Goal: Task Accomplishment & Management: Manage account settings

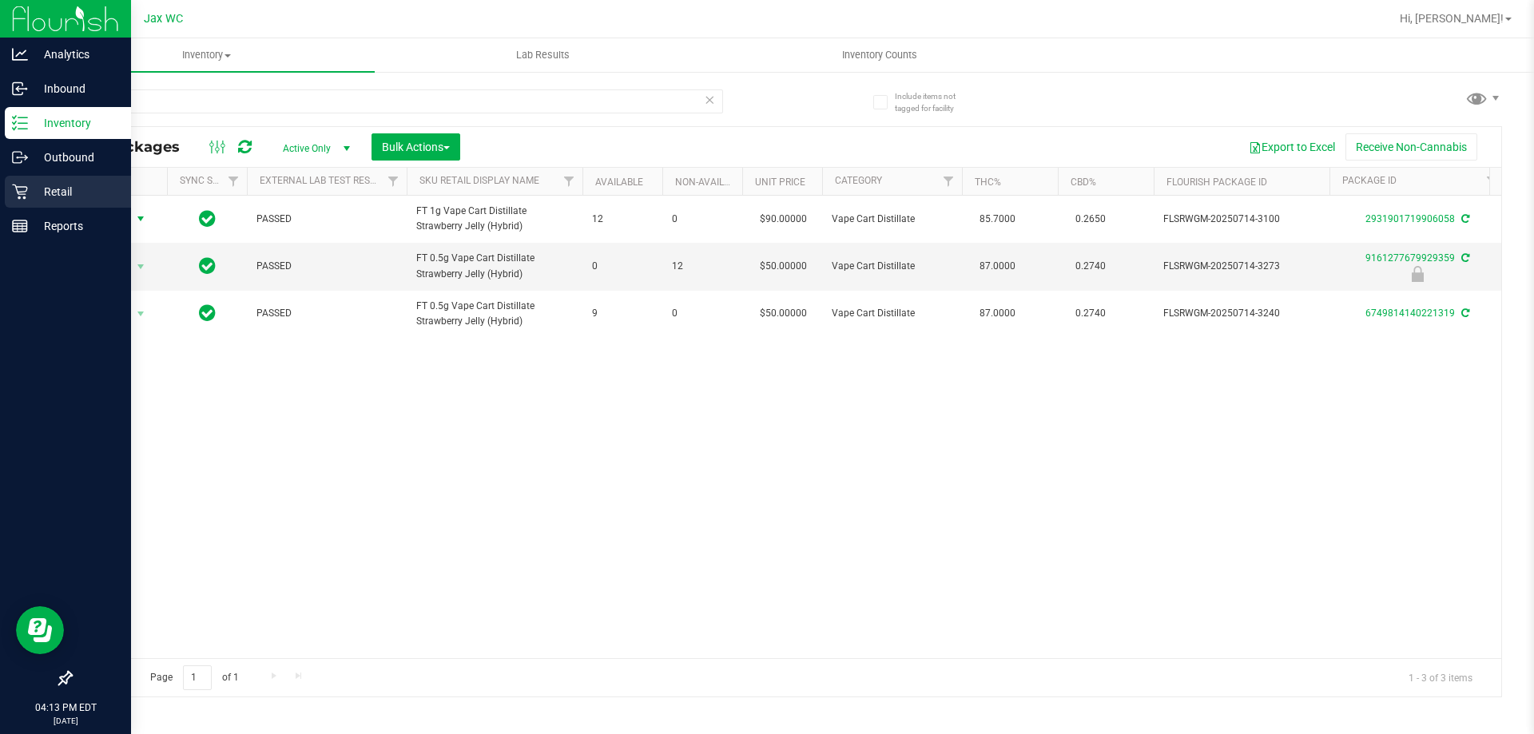
click at [14, 201] on div "Retail" at bounding box center [68, 192] width 126 height 32
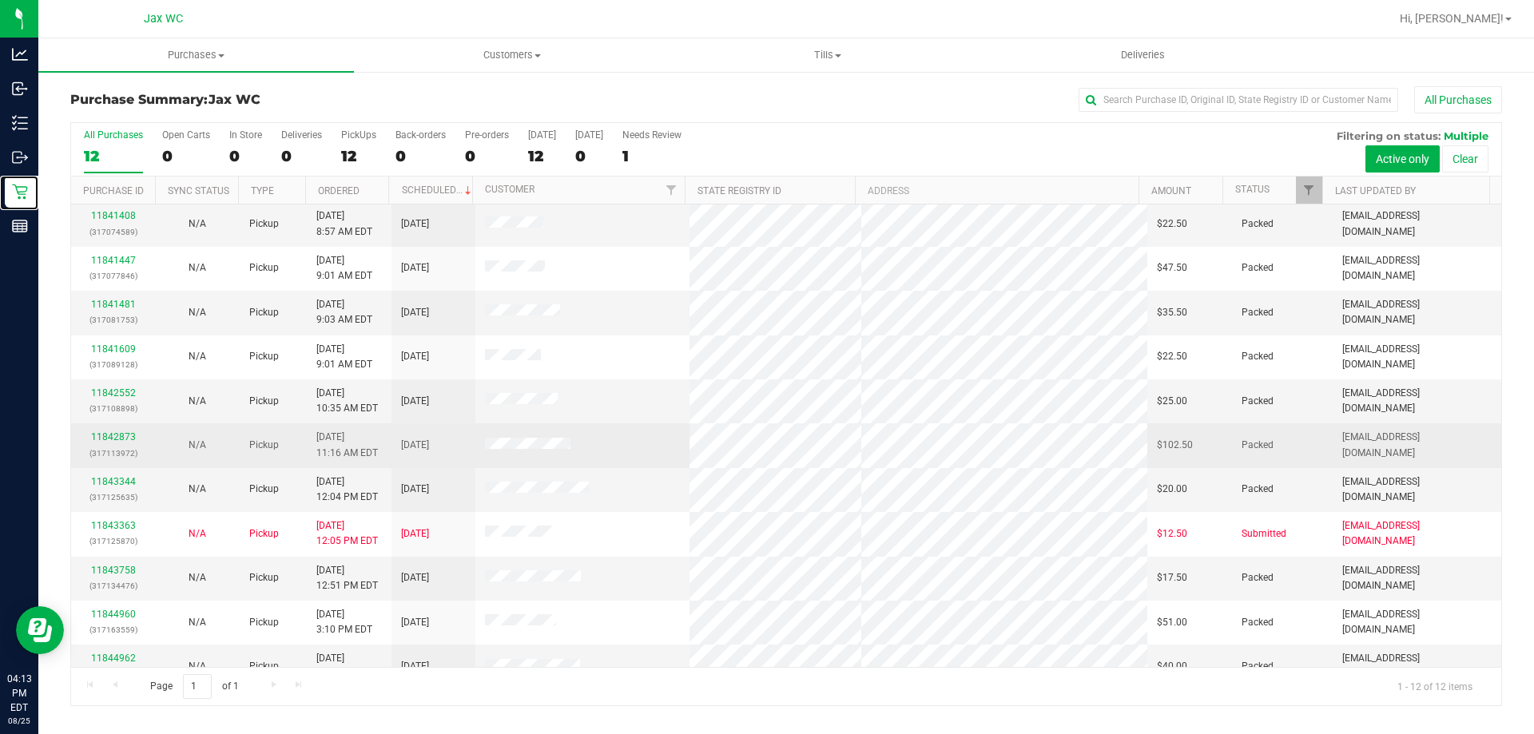
scroll to position [68, 0]
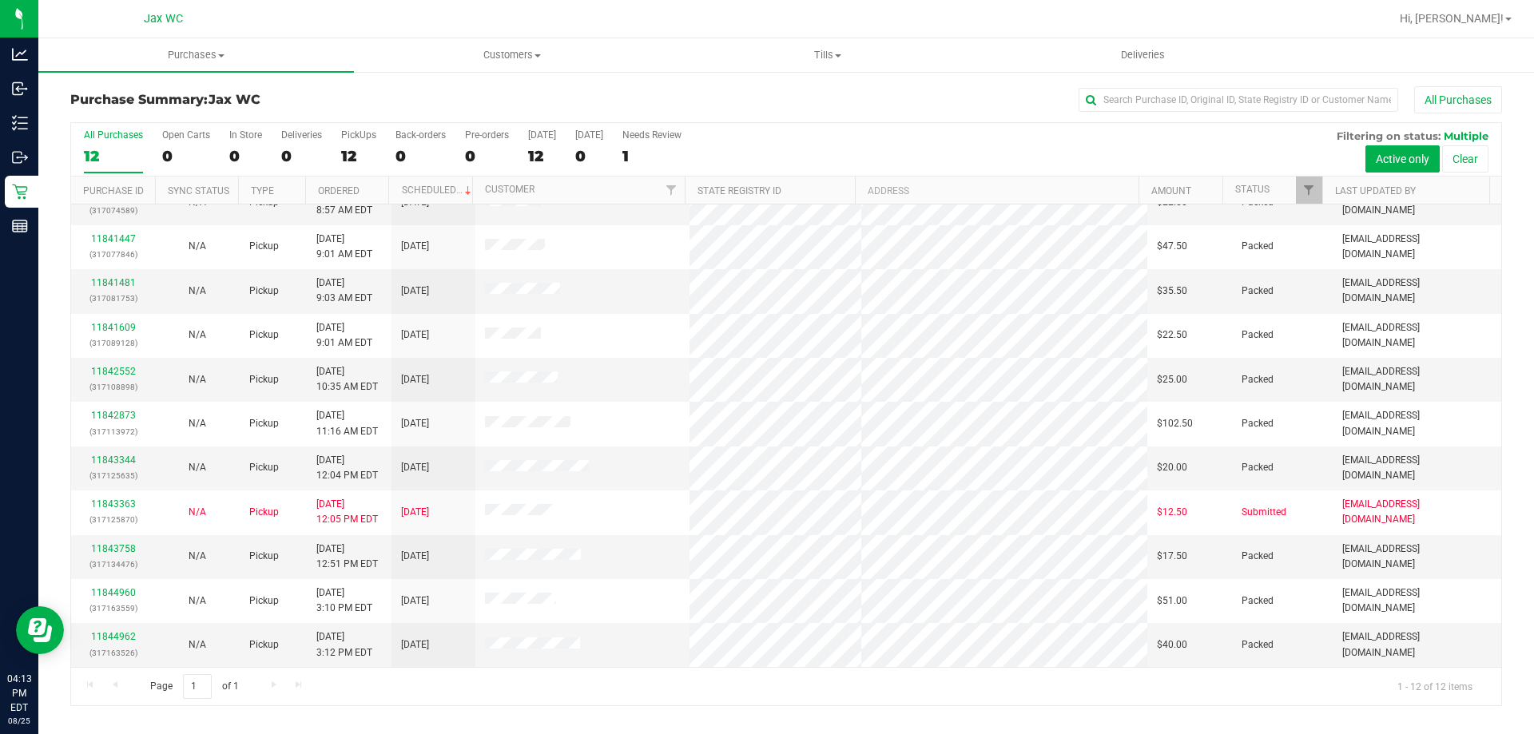
click at [325, 106] on h3 "Purchase Summary: Jax WC" at bounding box center [308, 100] width 477 height 14
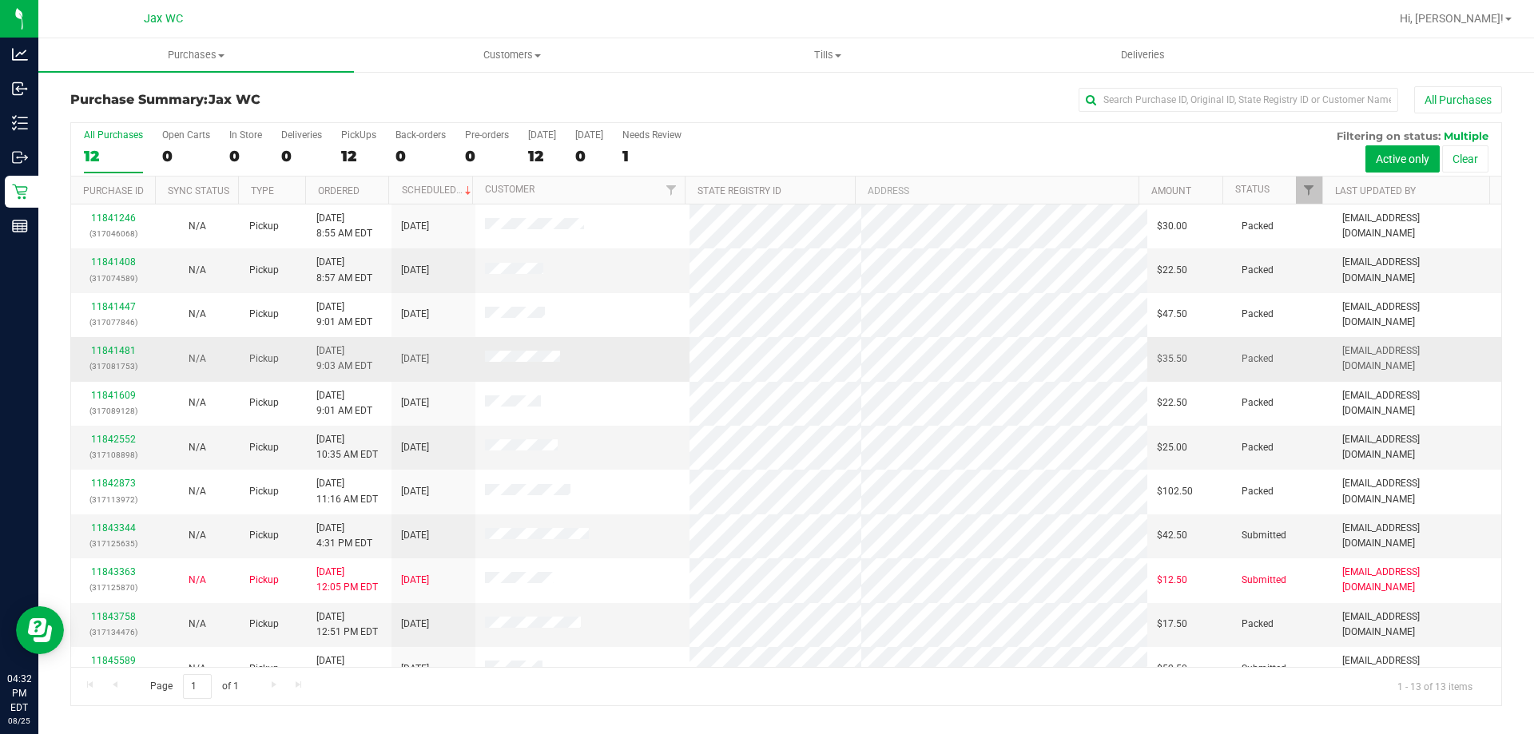
scroll to position [112, 0]
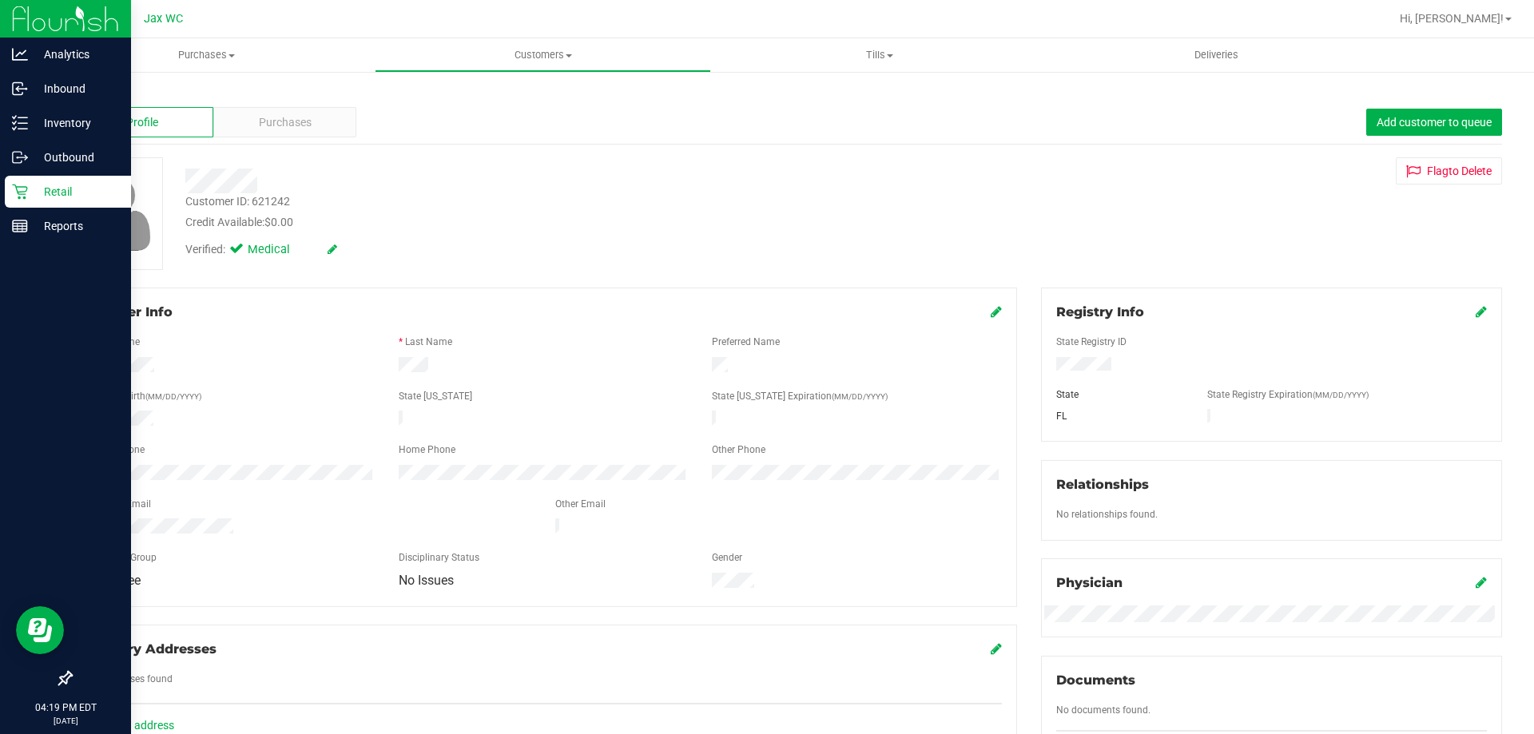
click at [28, 195] on p "Retail" at bounding box center [76, 191] width 96 height 19
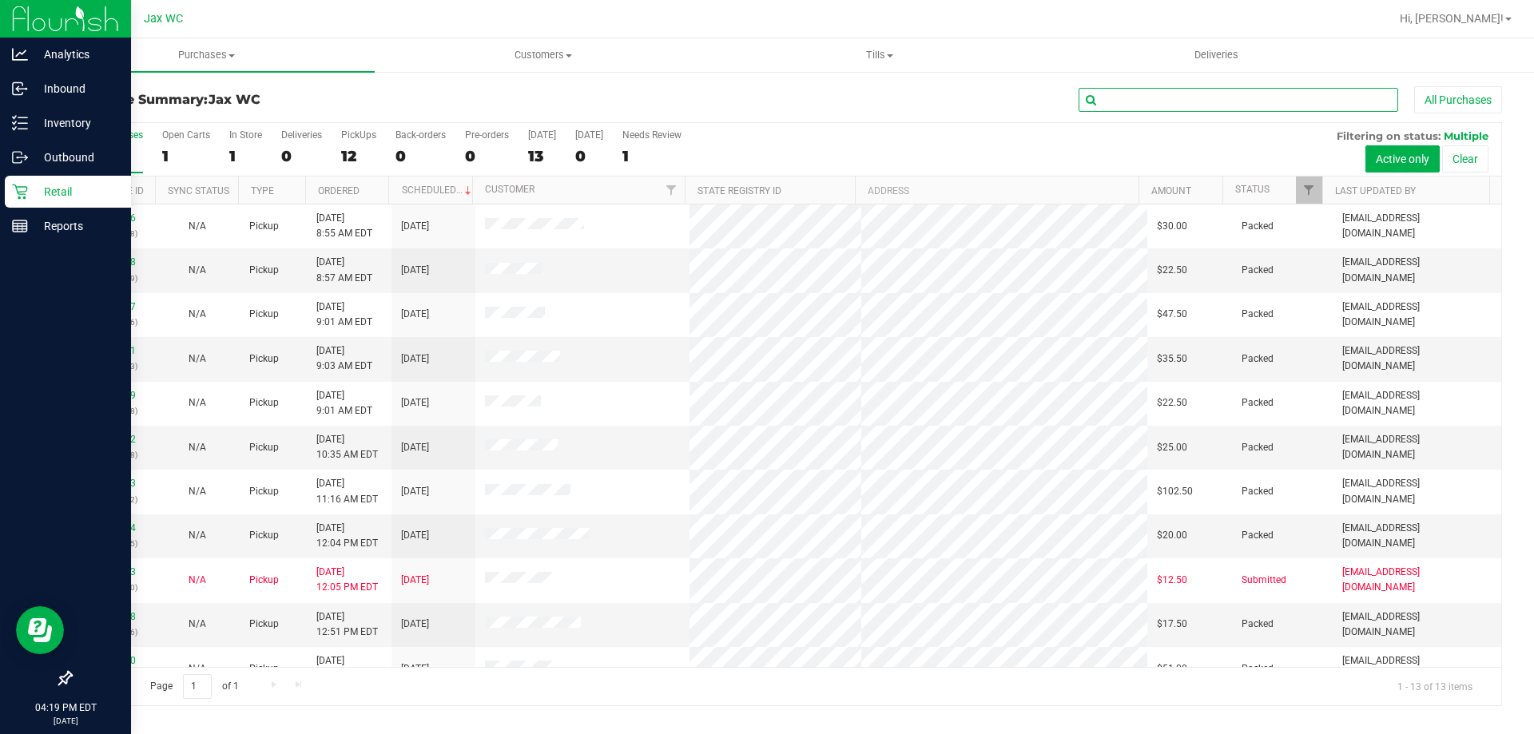
click at [1212, 100] on input "text" at bounding box center [1239, 100] width 320 height 24
type input "DDD"
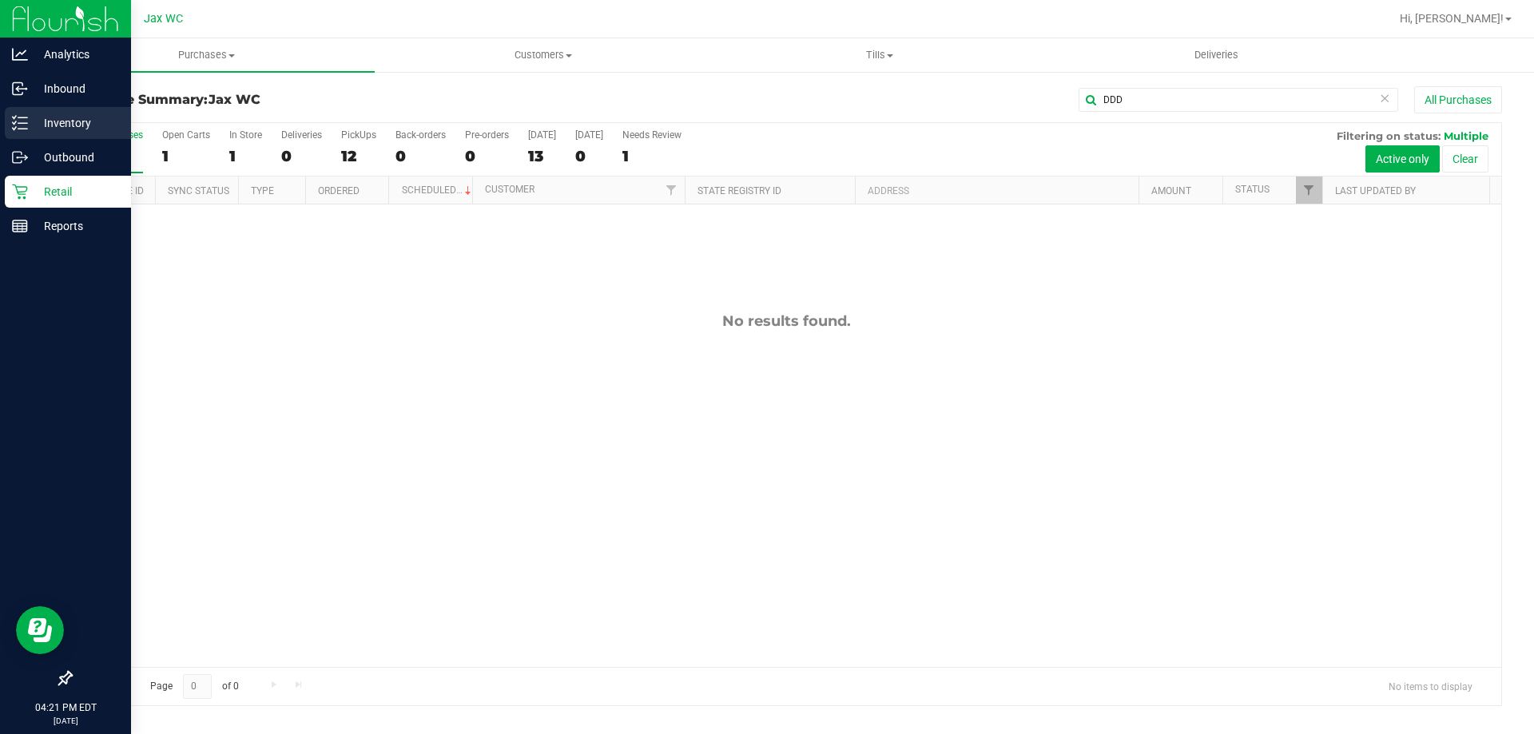
click at [34, 131] on p "Inventory" at bounding box center [76, 122] width 96 height 19
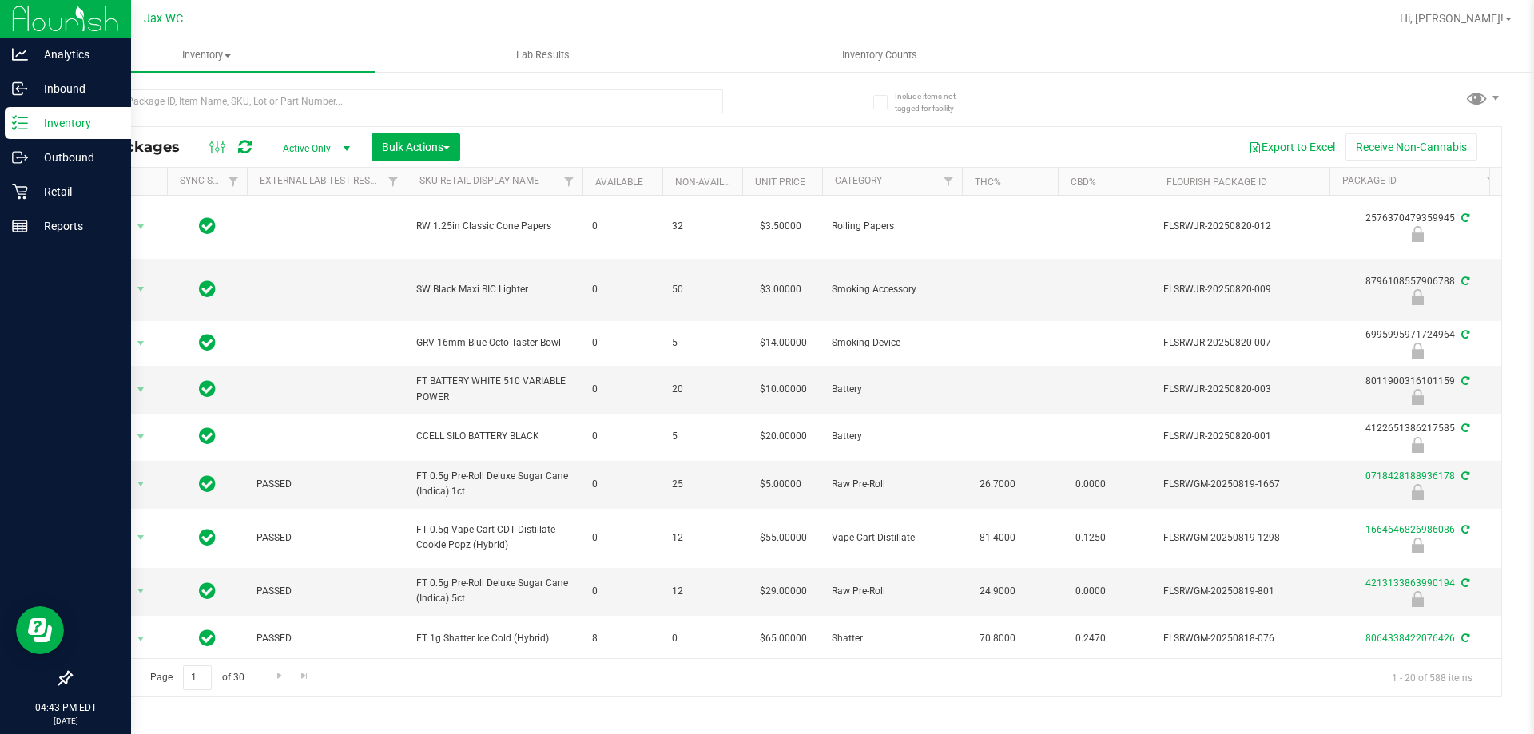
click at [87, 126] on p "Inventory" at bounding box center [76, 122] width 96 height 19
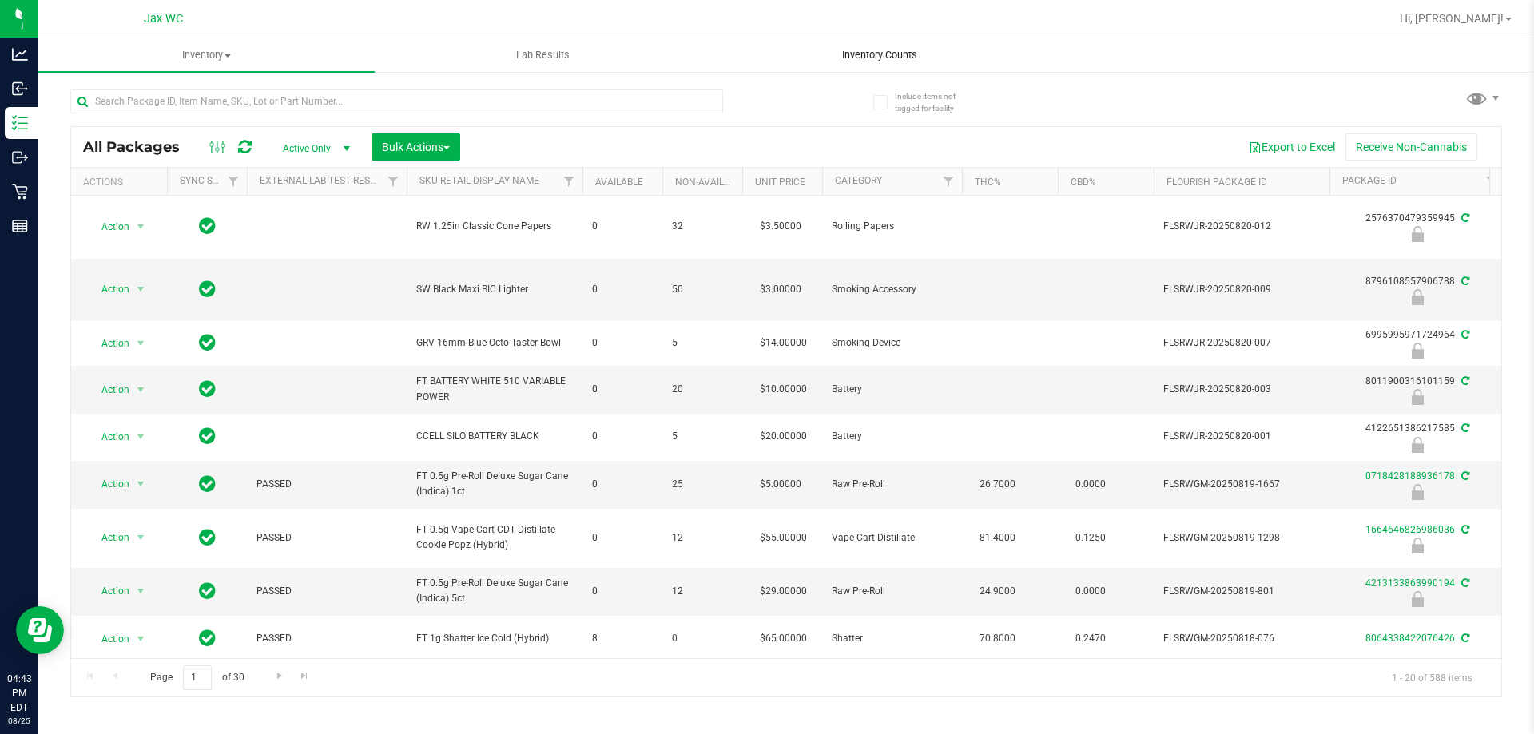
click at [920, 55] on span "Inventory Counts" at bounding box center [880, 55] width 118 height 14
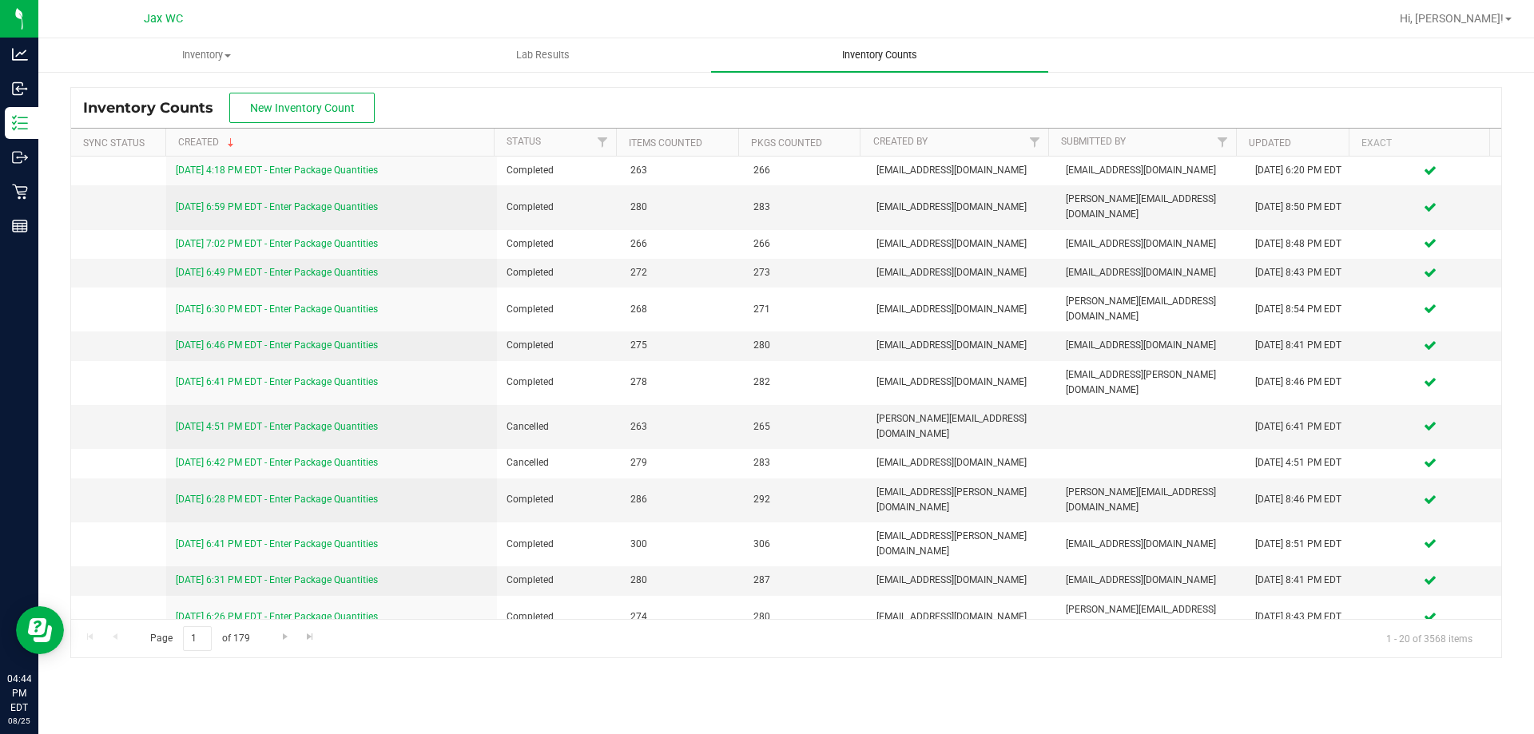
click at [875, 47] on uib-tab-heading "Inventory Counts" at bounding box center [879, 55] width 336 height 34
click at [169, 63] on uib-tab-heading "Inventory All packages All inventory Waste log Create inventory" at bounding box center [206, 55] width 335 height 32
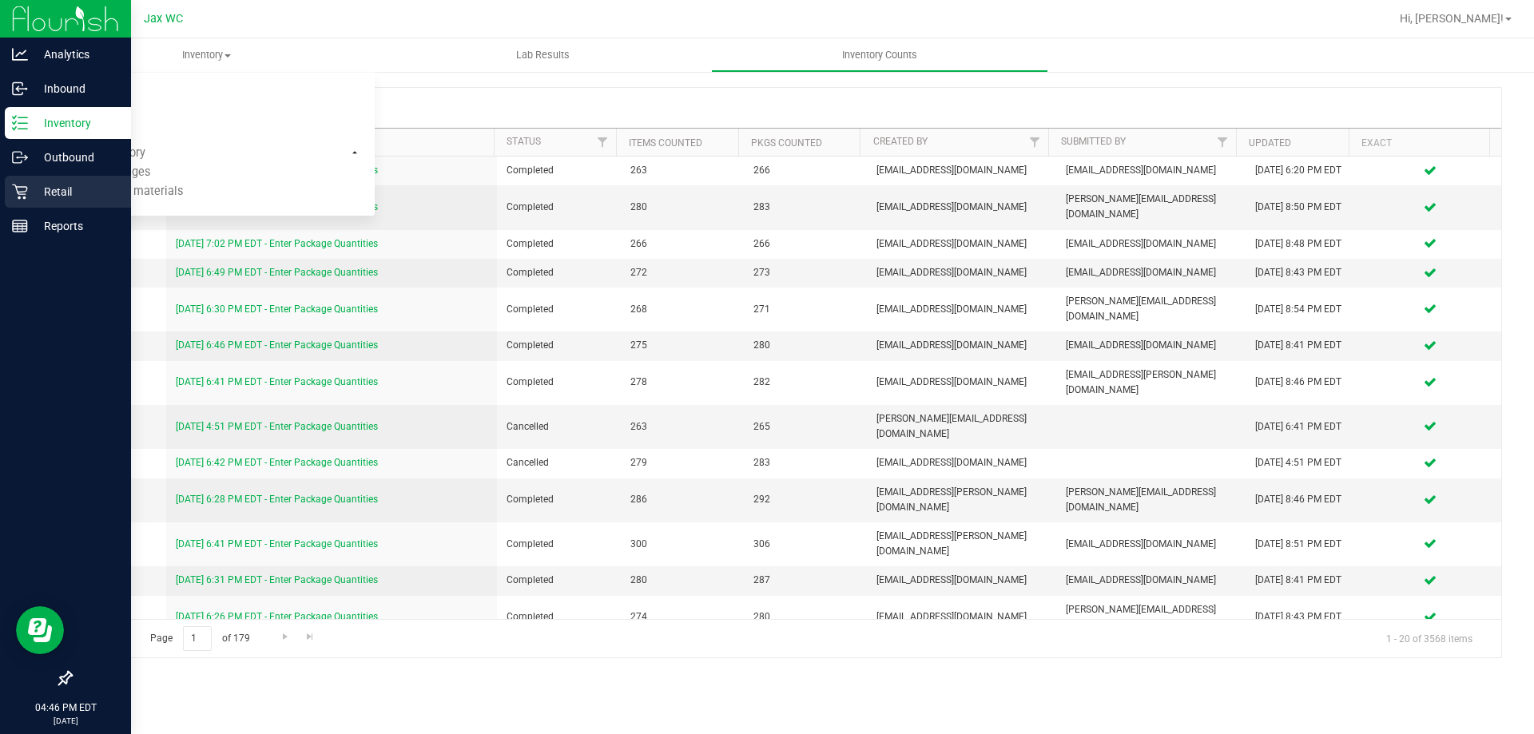
click at [46, 190] on p "Retail" at bounding box center [76, 191] width 96 height 19
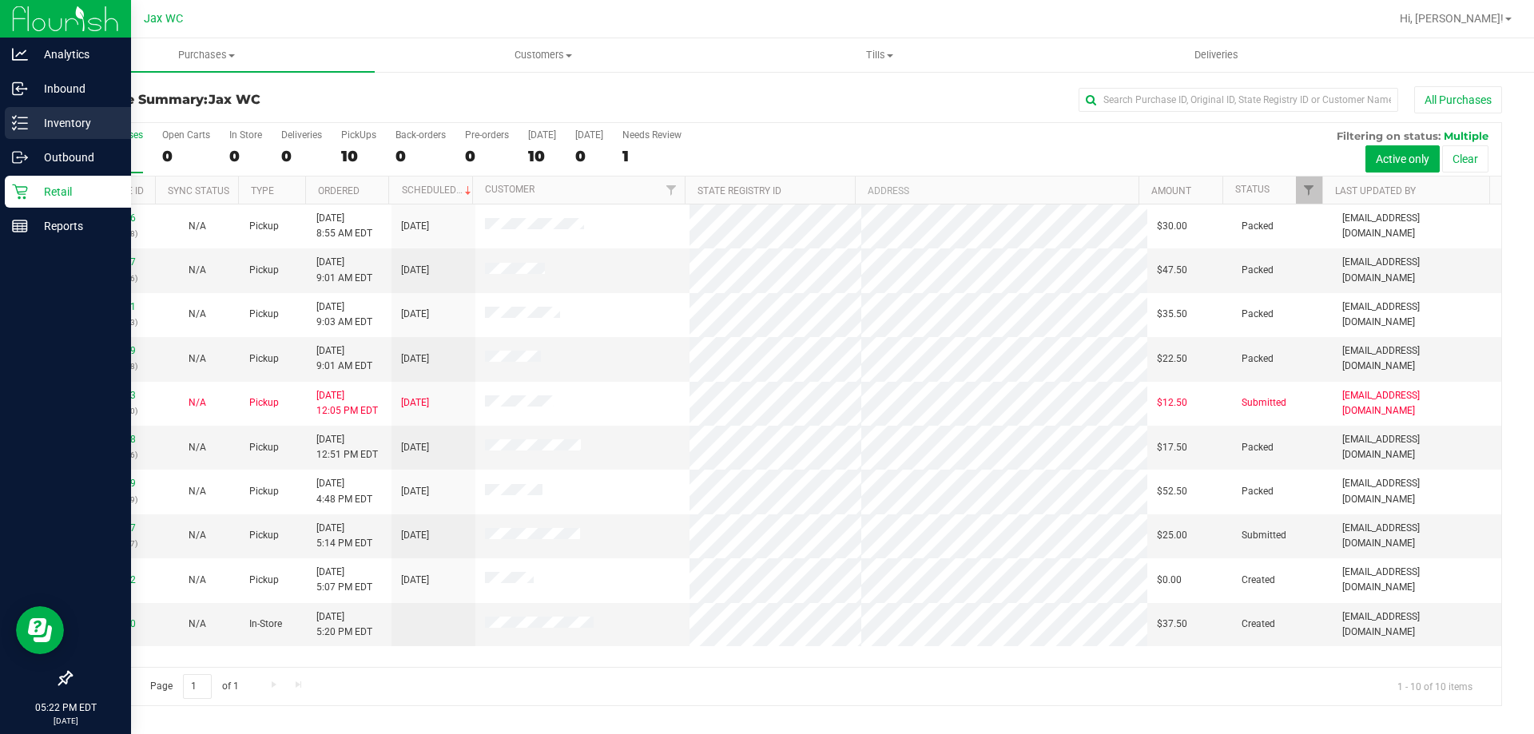
click at [76, 119] on p "Inventory" at bounding box center [76, 122] width 96 height 19
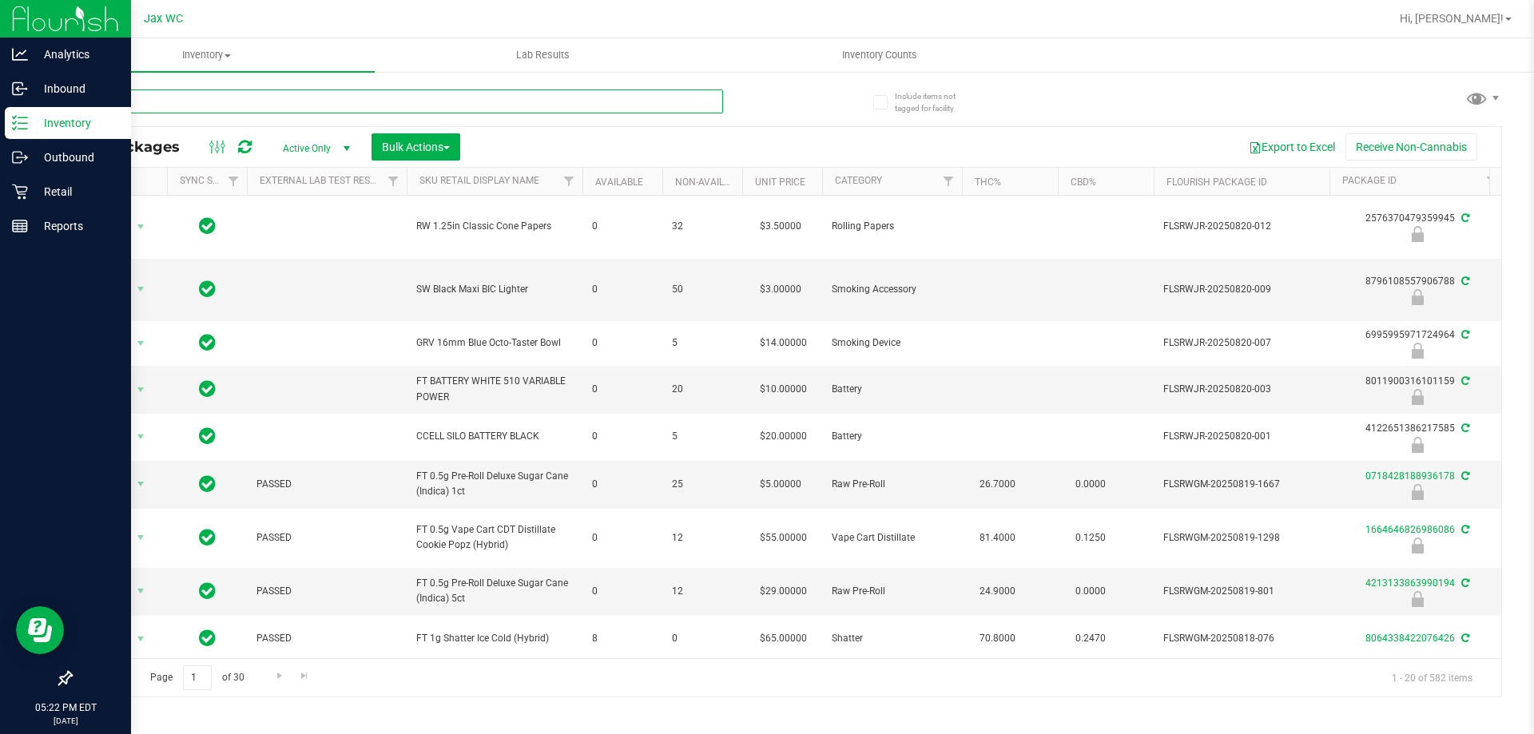
click at [348, 109] on input "text" at bounding box center [396, 101] width 653 height 24
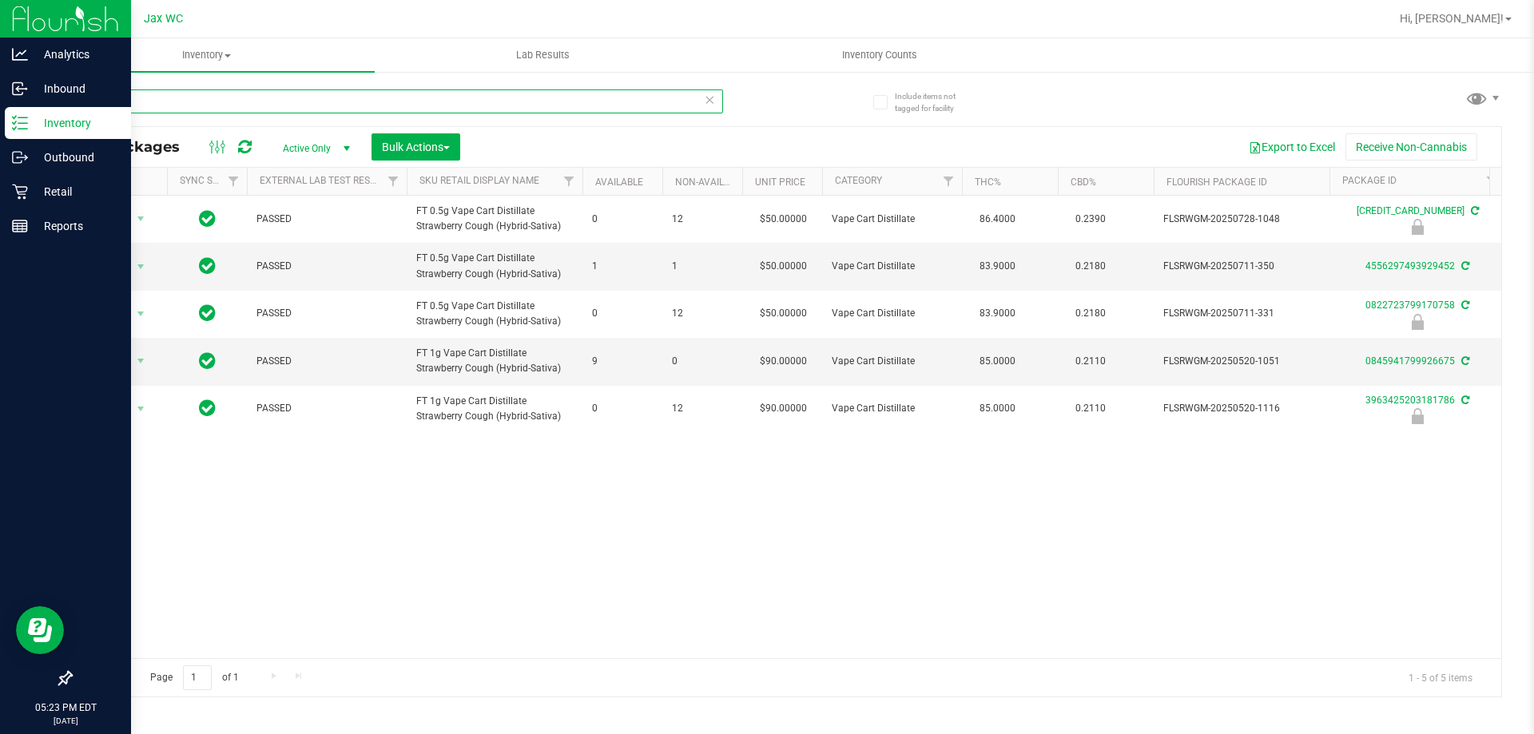
type input "sbc"
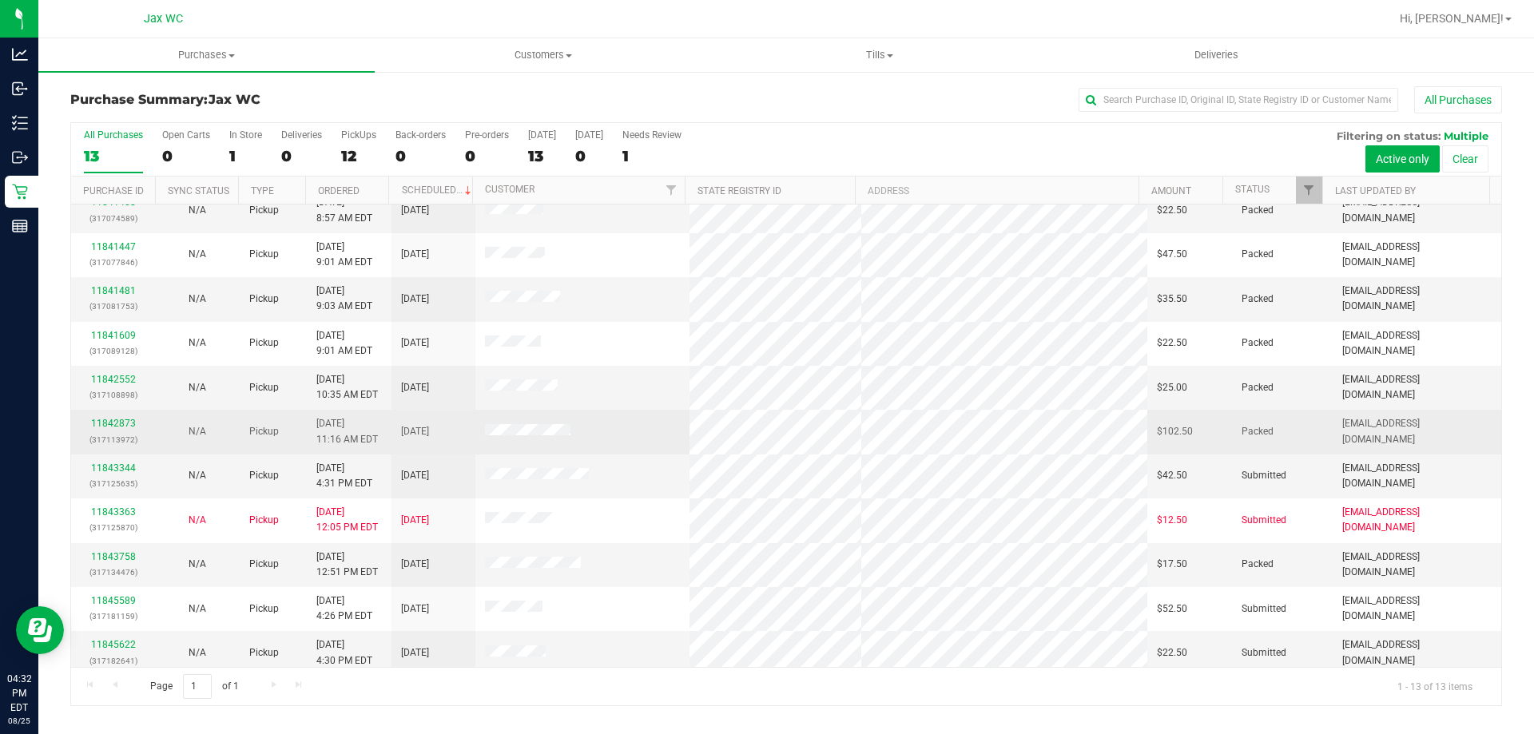
scroll to position [112, 0]
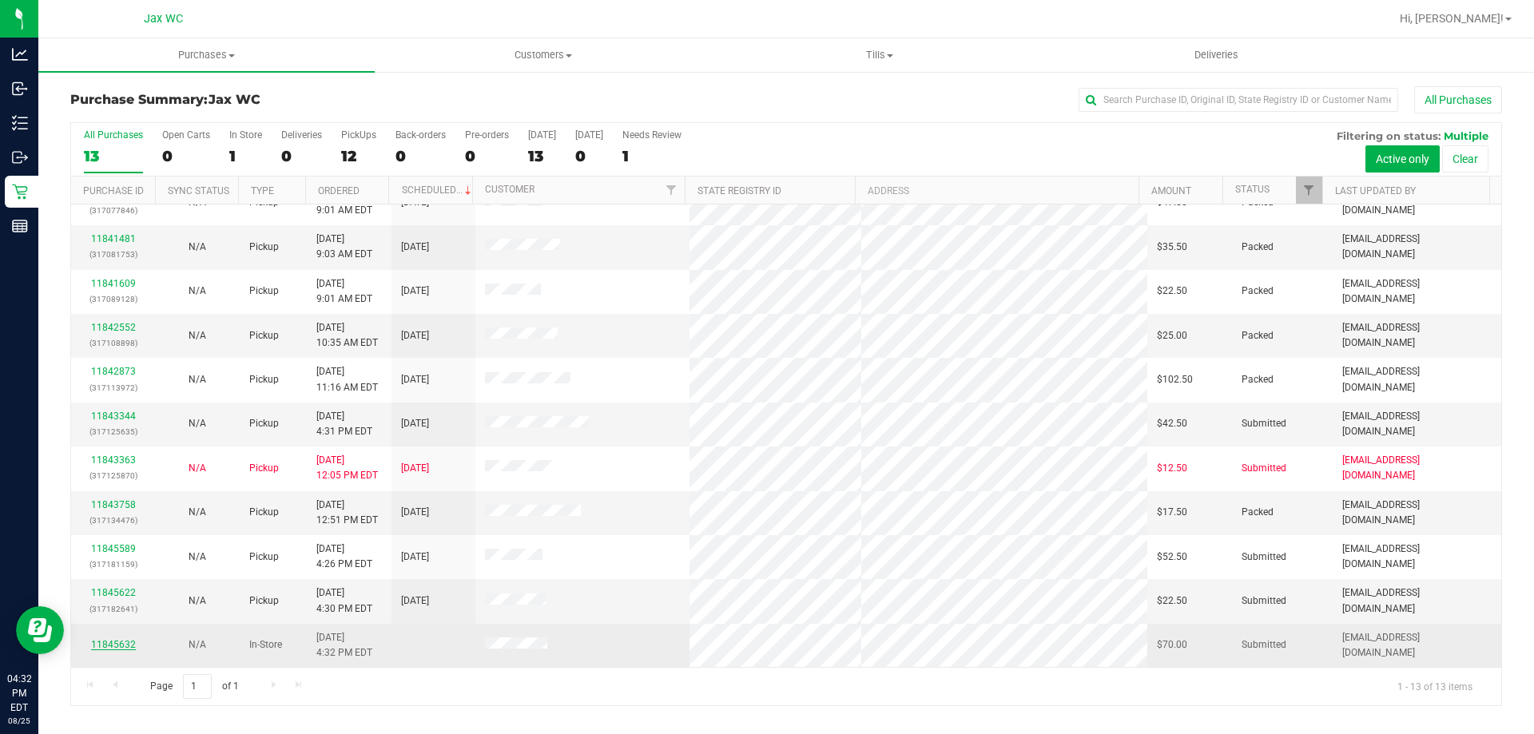
click at [113, 646] on link "11845632" at bounding box center [113, 644] width 45 height 11
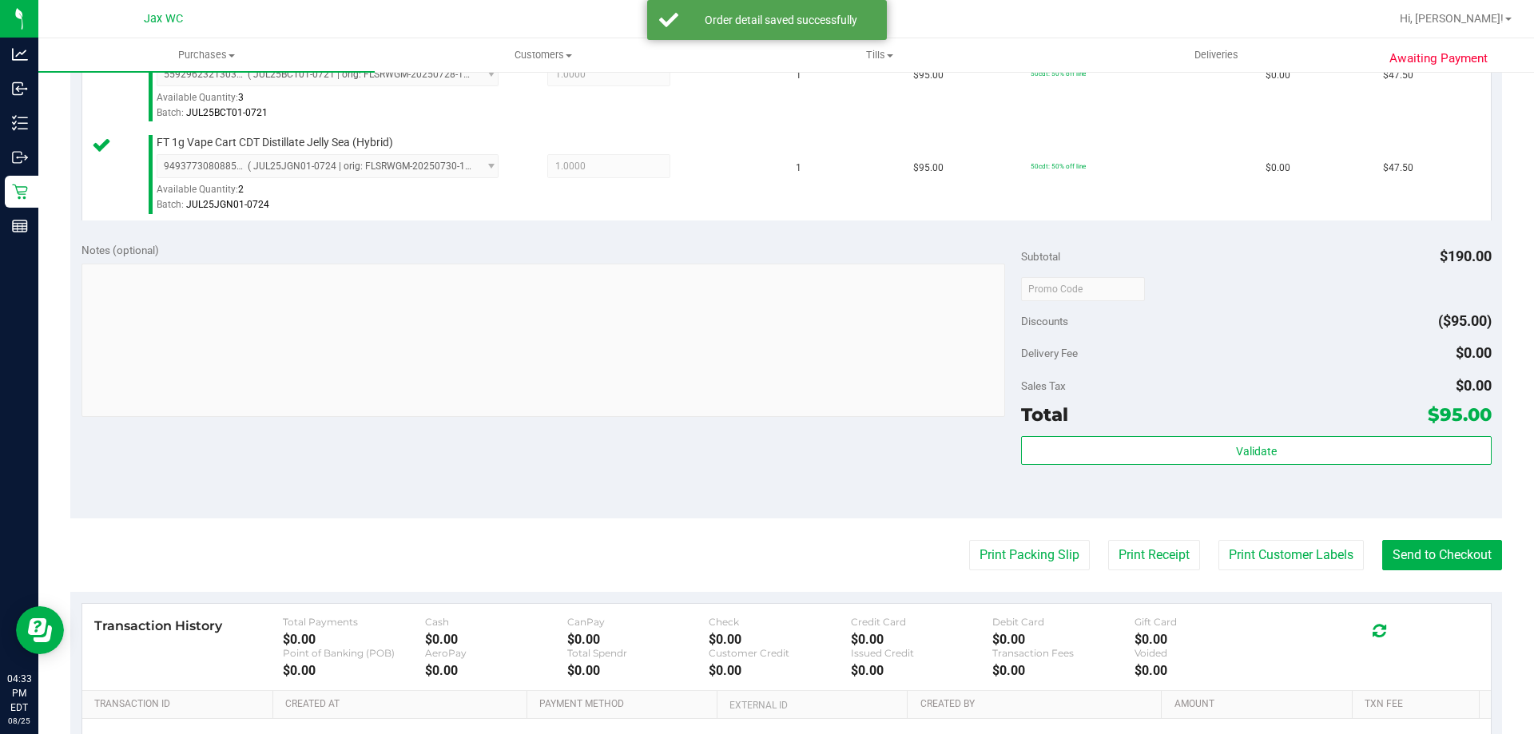
scroll to position [479, 0]
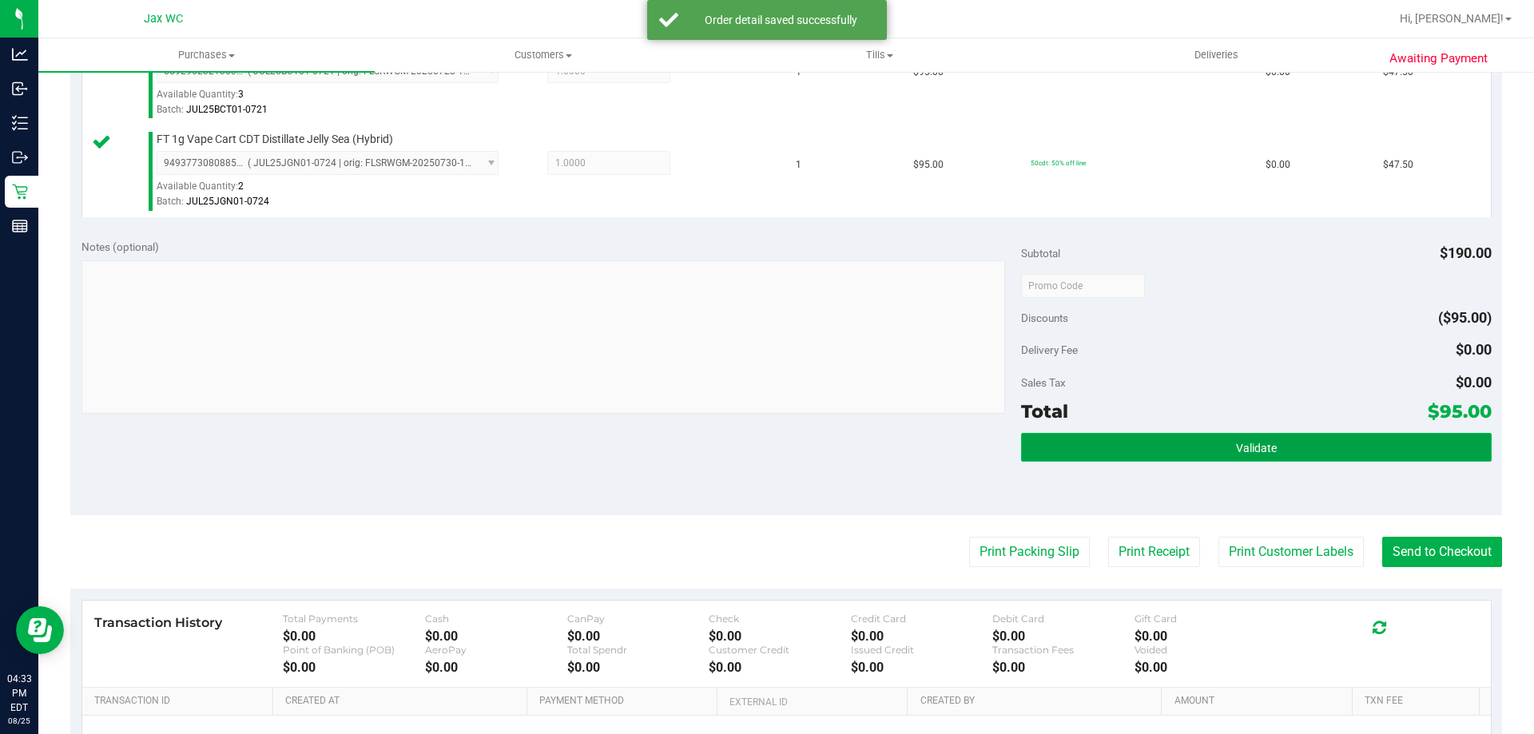
click at [1236, 446] on span "Validate" at bounding box center [1256, 448] width 41 height 13
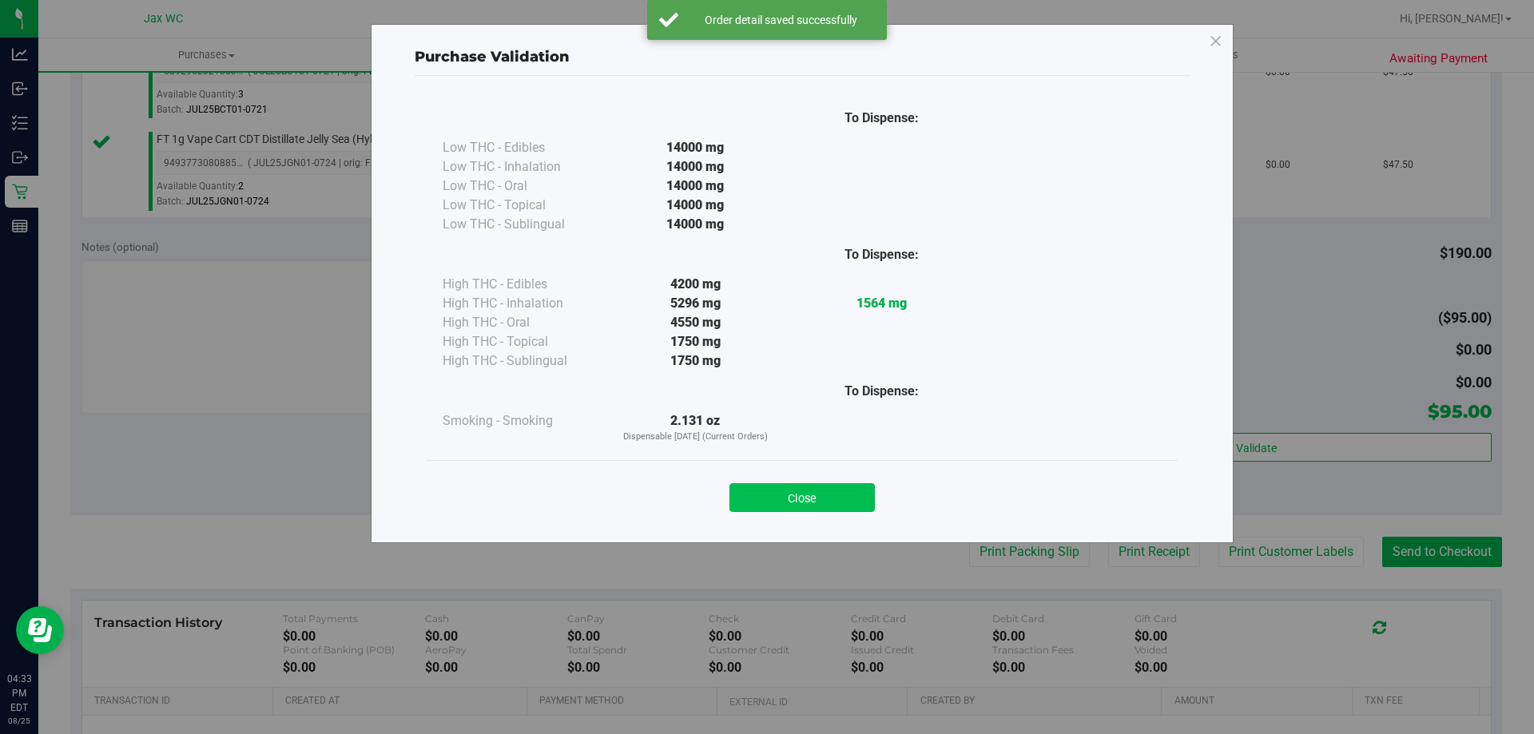
click at [822, 483] on div "Close" at bounding box center [802, 493] width 727 height 40
click at [843, 487] on button "Close" at bounding box center [801, 497] width 145 height 29
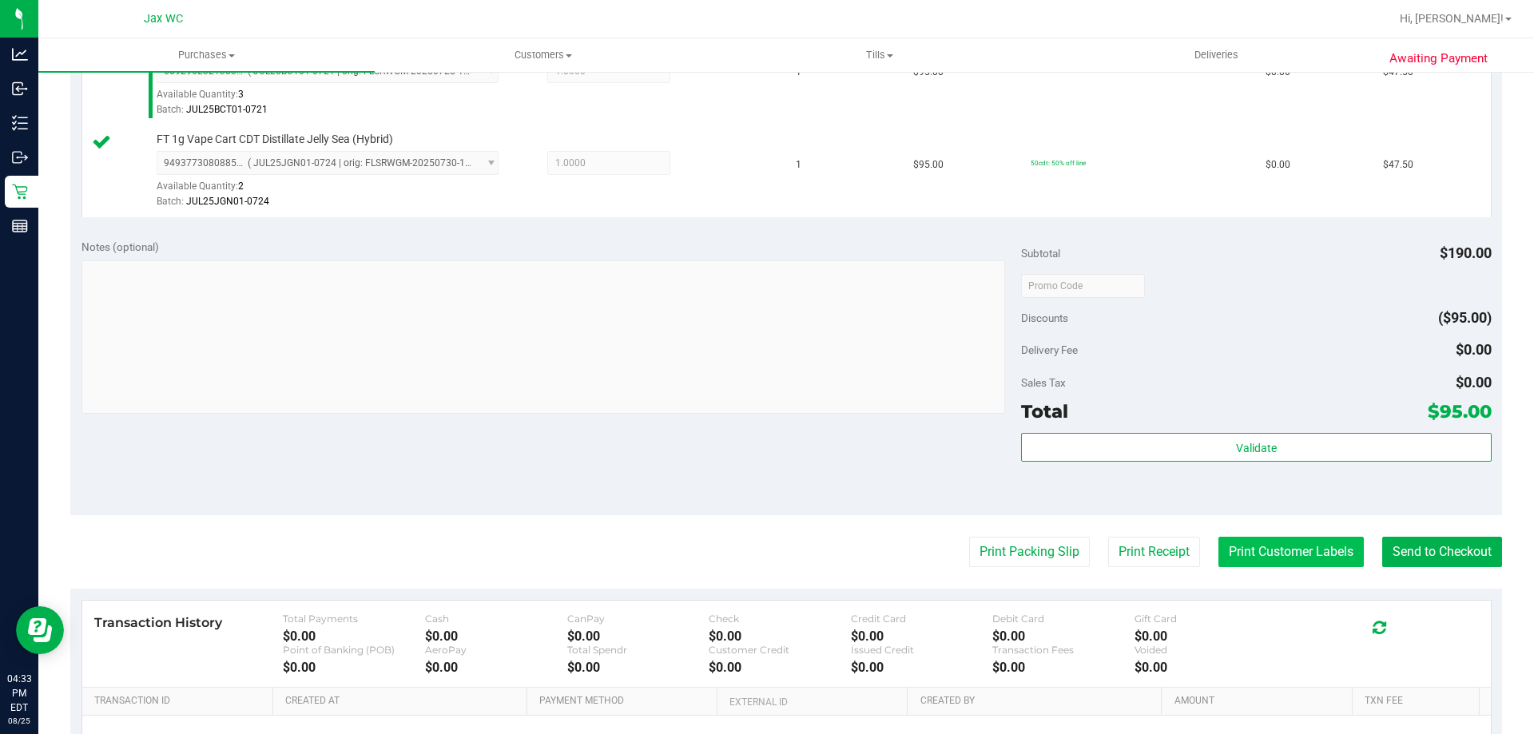
click at [1240, 559] on button "Print Customer Labels" at bounding box center [1290, 552] width 145 height 30
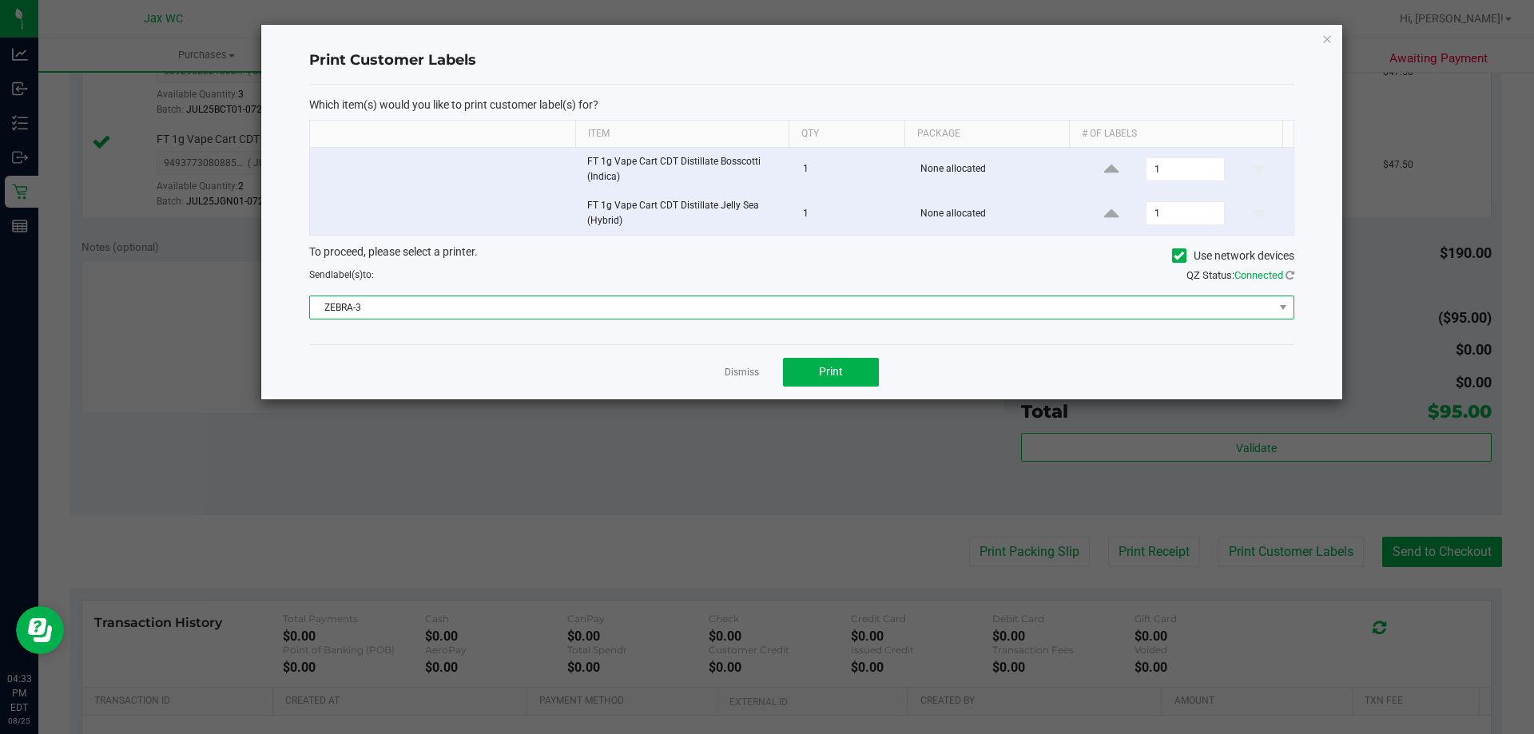
click at [772, 302] on span "ZEBRA-3" at bounding box center [792, 307] width 964 height 22
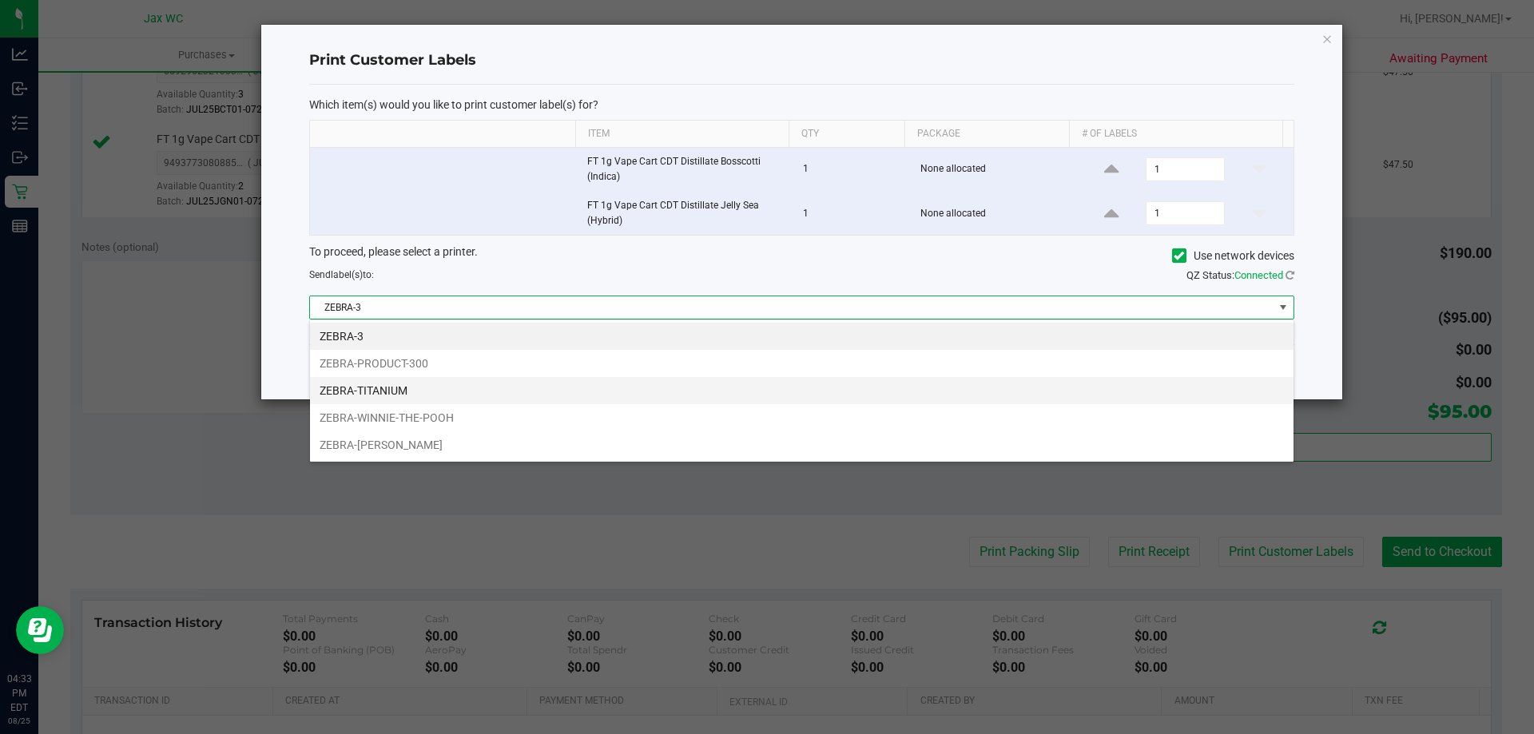
scroll to position [24, 984]
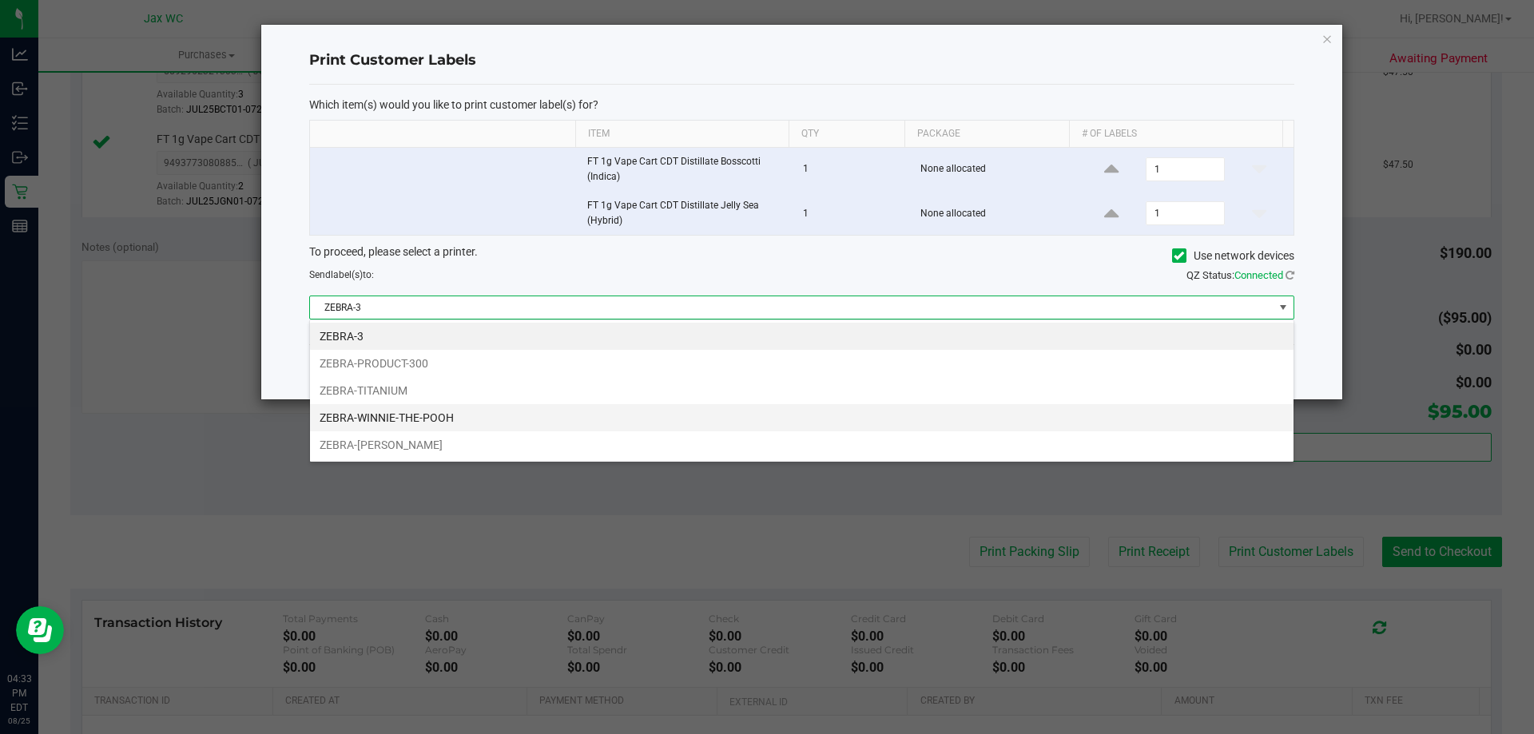
click at [507, 420] on li "ZEBRA-WINNIE-THE-POOH" at bounding box center [802, 417] width 984 height 27
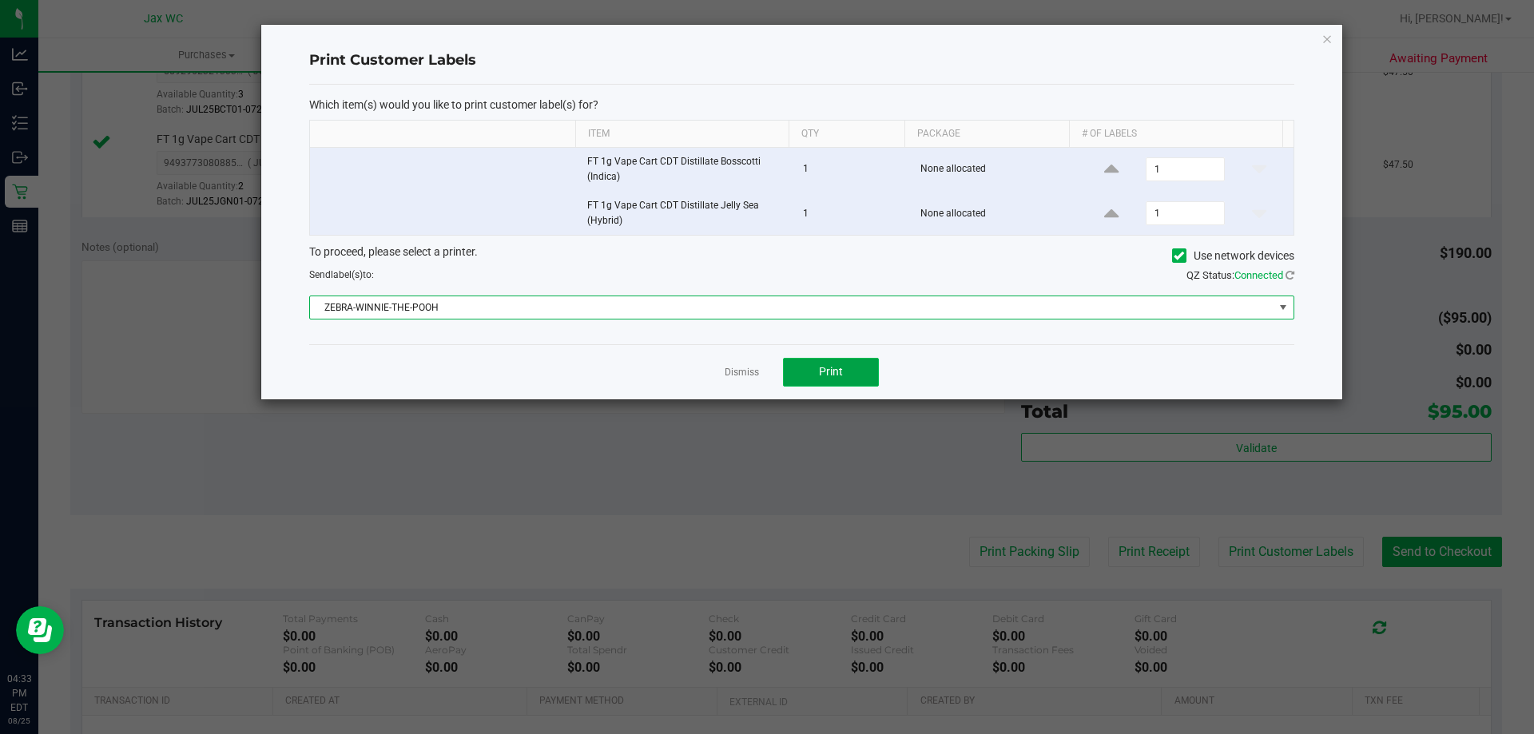
click at [859, 376] on button "Print" at bounding box center [831, 372] width 96 height 29
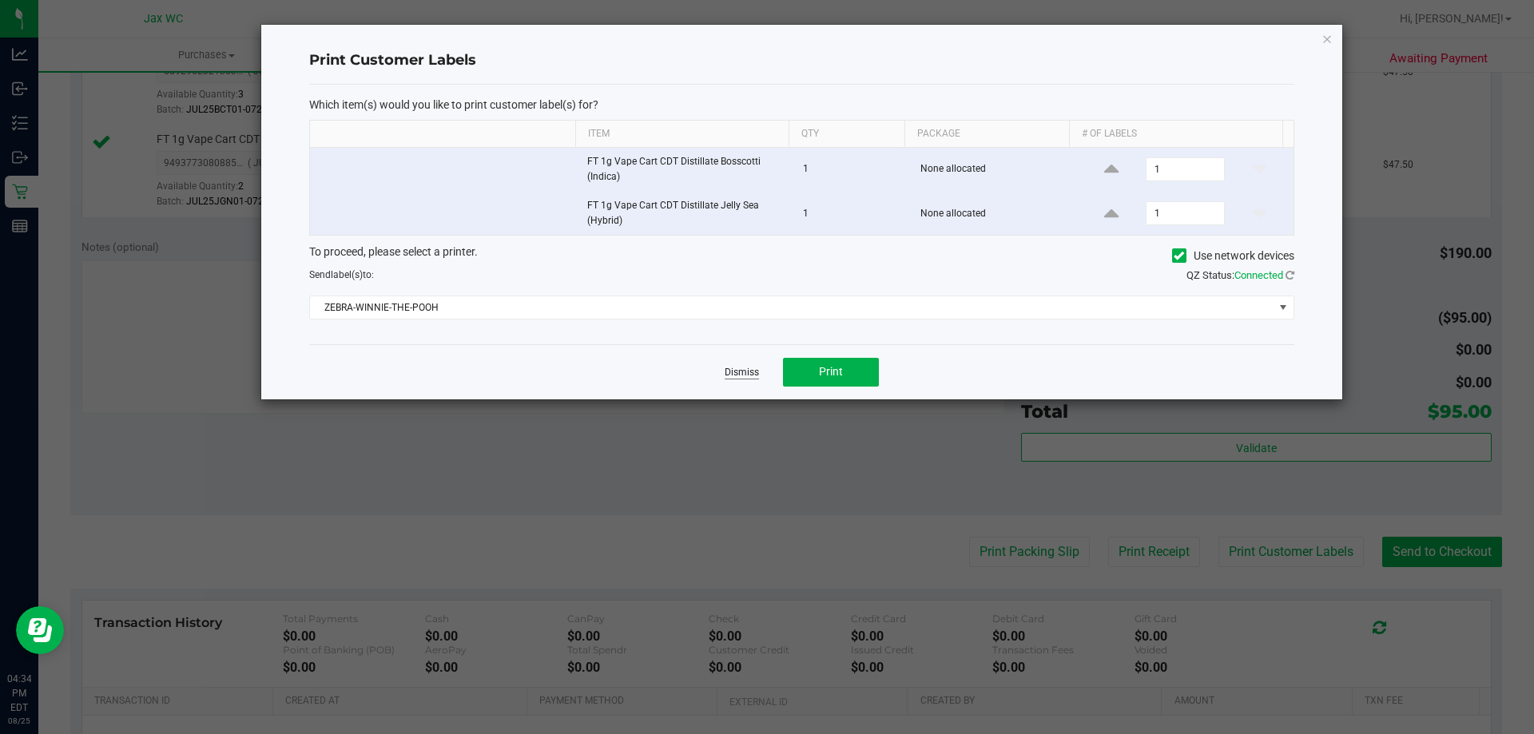
click at [734, 376] on link "Dismiss" at bounding box center [742, 373] width 34 height 14
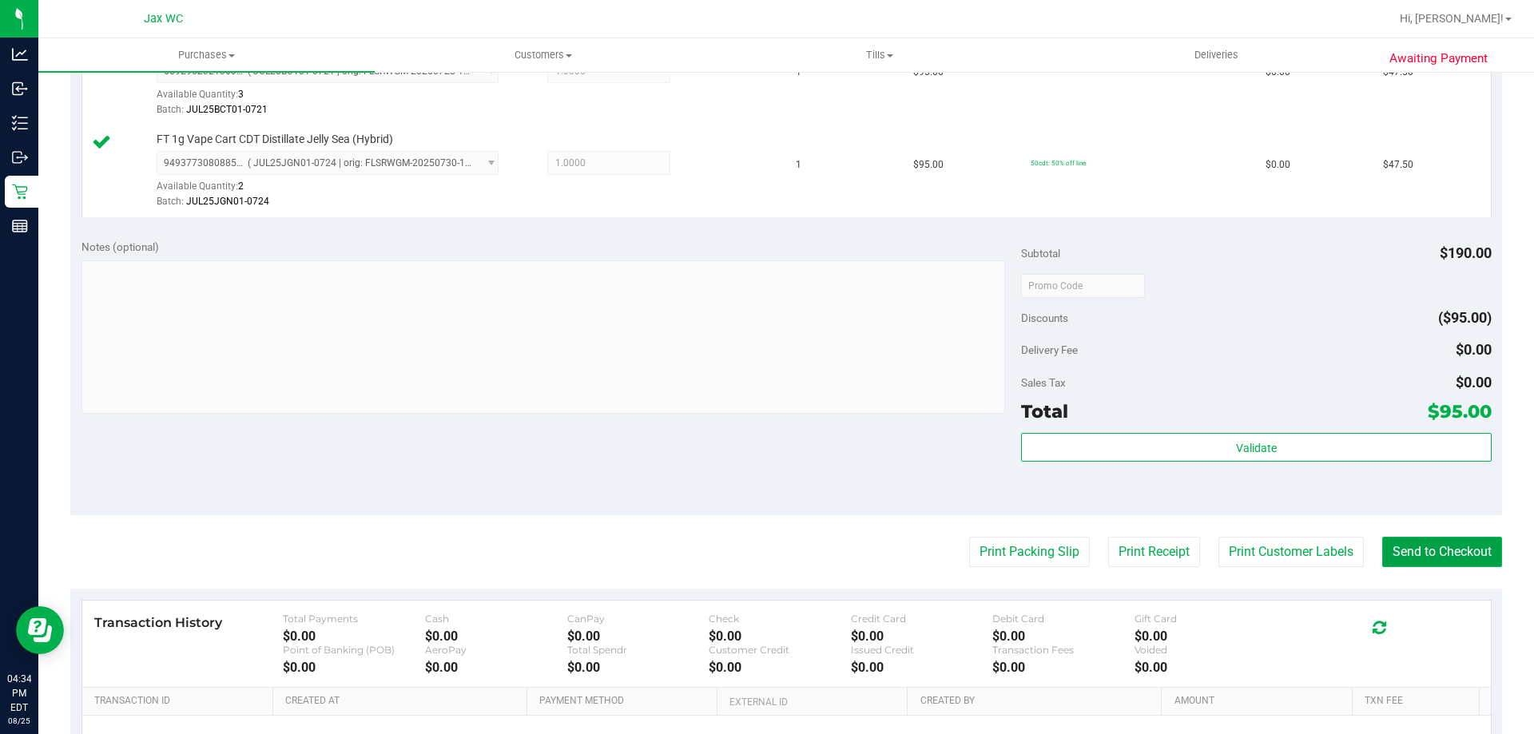
click at [1452, 562] on button "Send to Checkout" at bounding box center [1442, 552] width 120 height 30
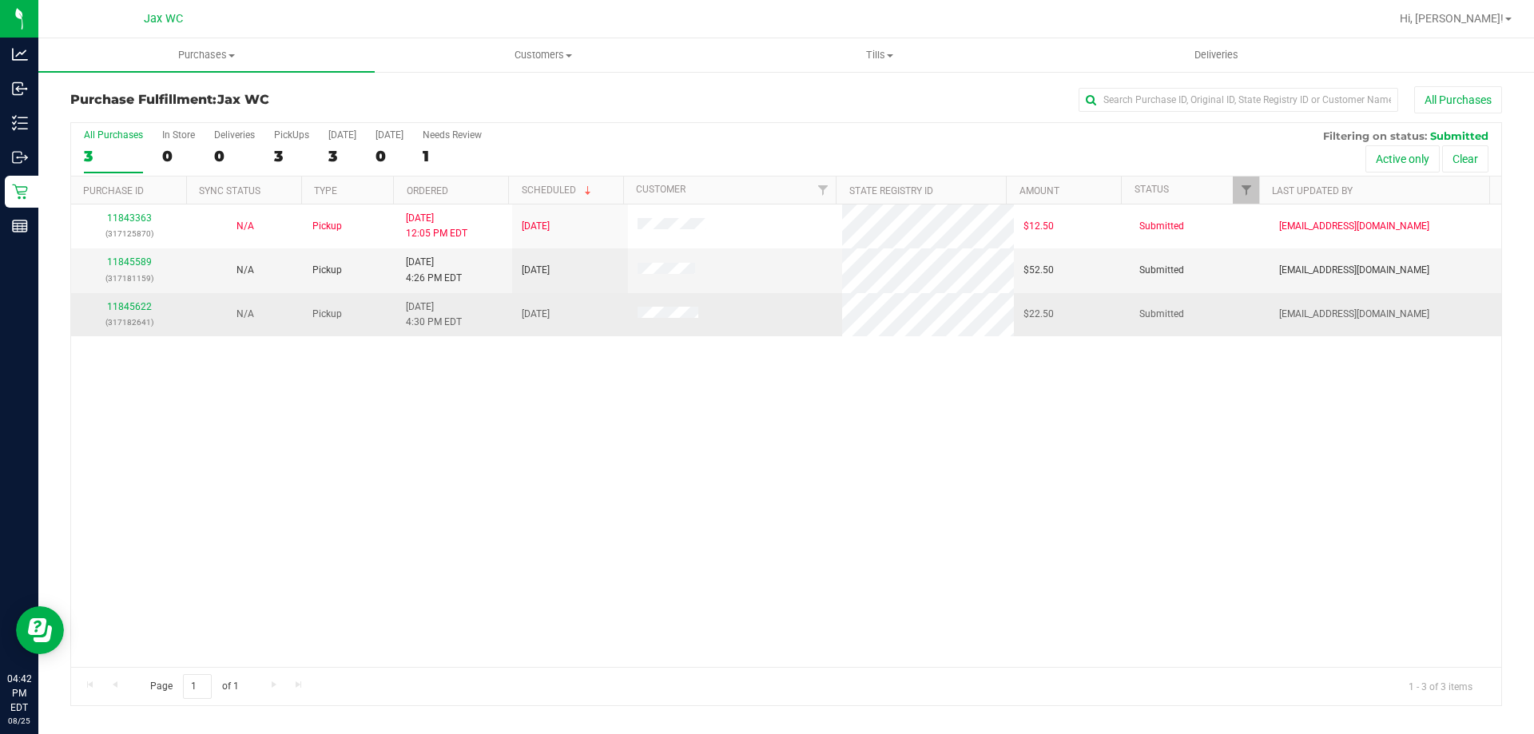
click at [122, 300] on div "11845622 (317182641)" at bounding box center [129, 315] width 97 height 30
click at [123, 306] on link "11845622" at bounding box center [129, 306] width 45 height 11
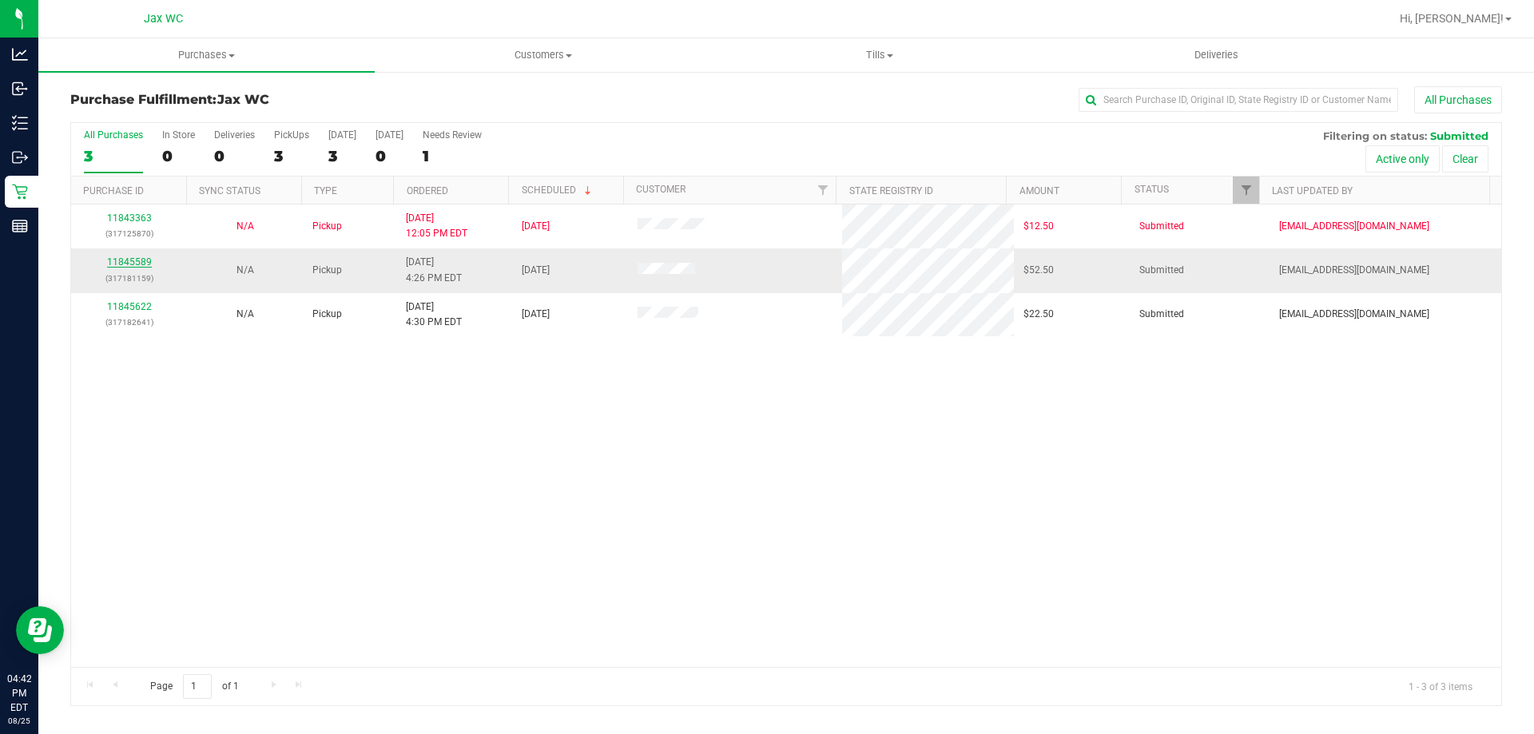
click at [138, 259] on link "11845589" at bounding box center [129, 261] width 45 height 11
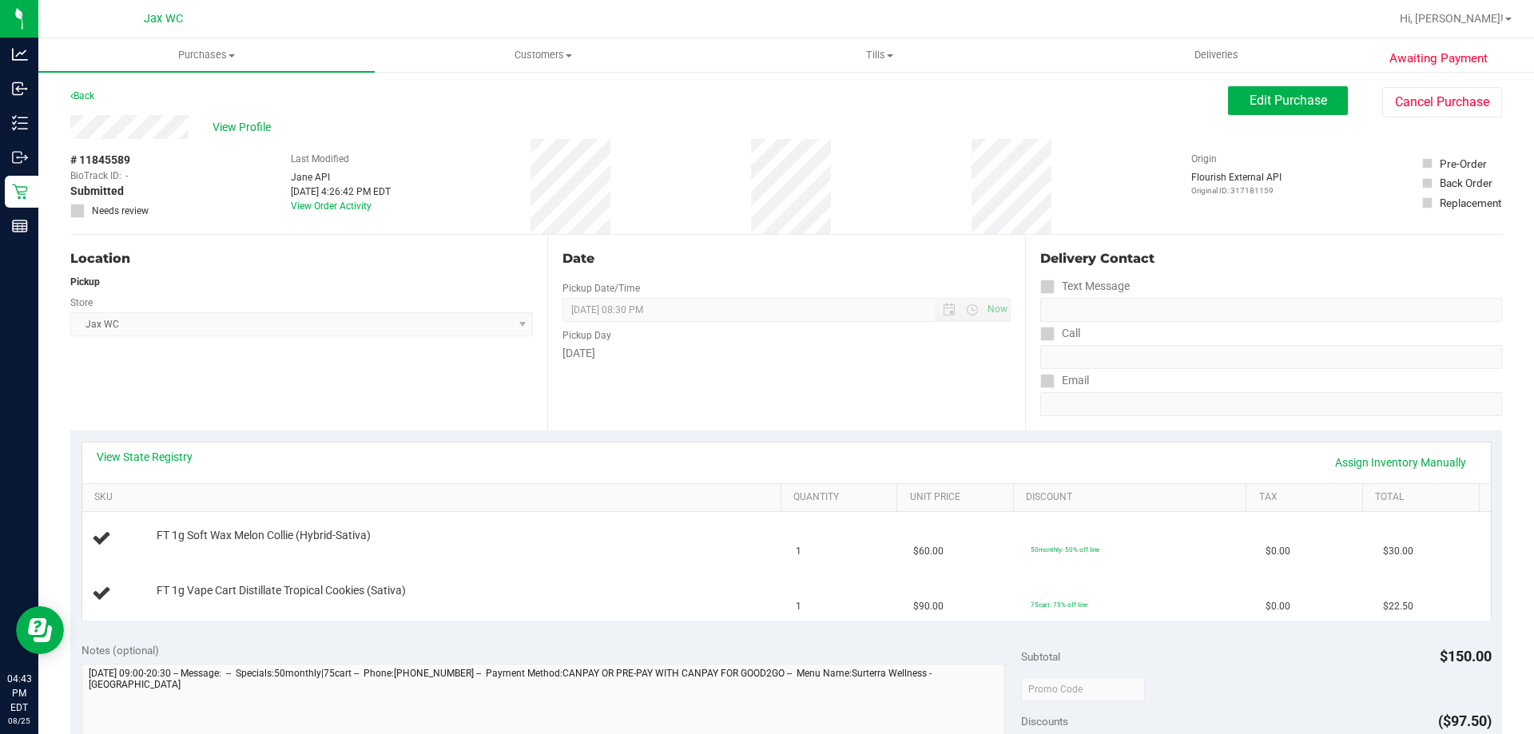
click at [526, 403] on div "Location Pickup Store Jax WC Select Store [PERSON_NAME][GEOGRAPHIC_DATA] [PERSO…" at bounding box center [308, 333] width 477 height 196
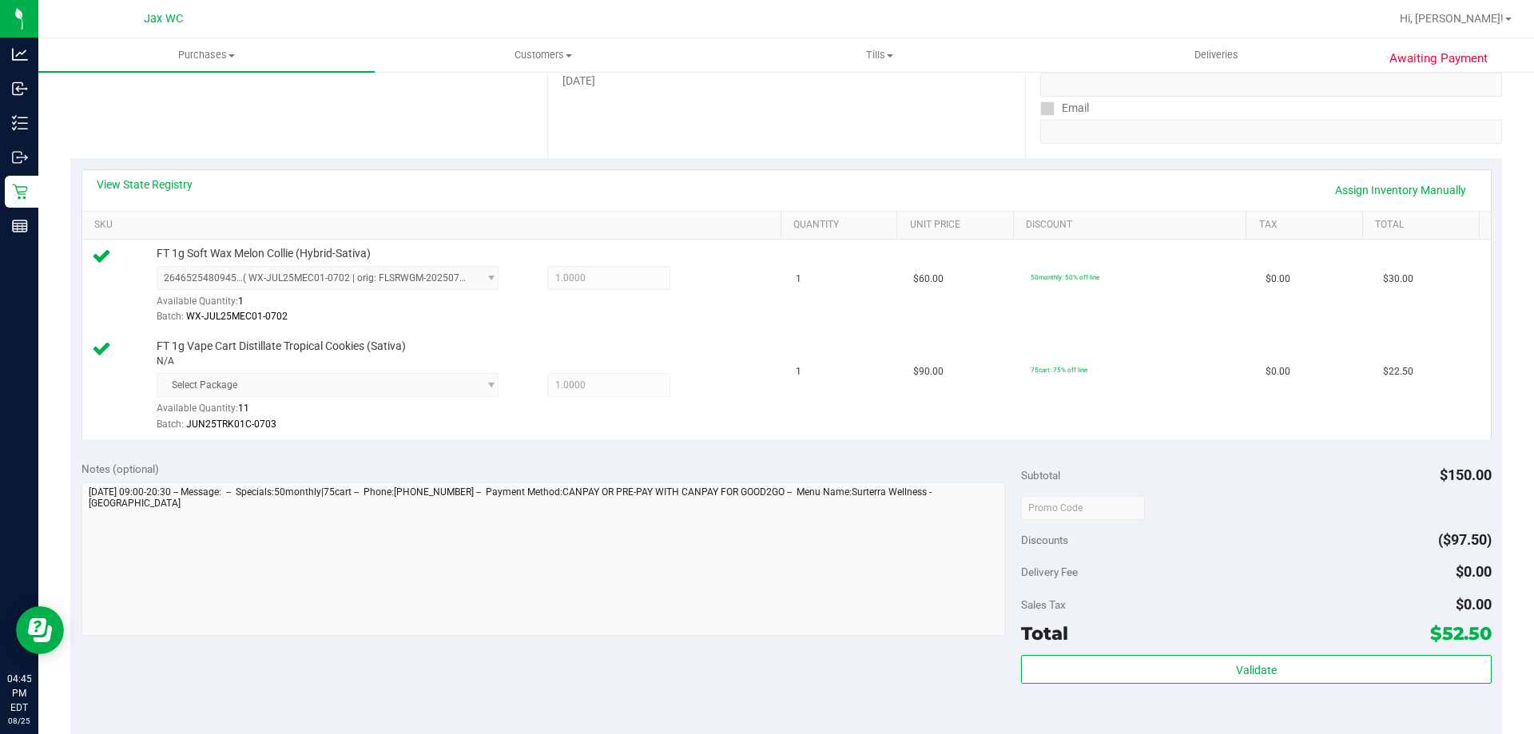
scroll to position [479, 0]
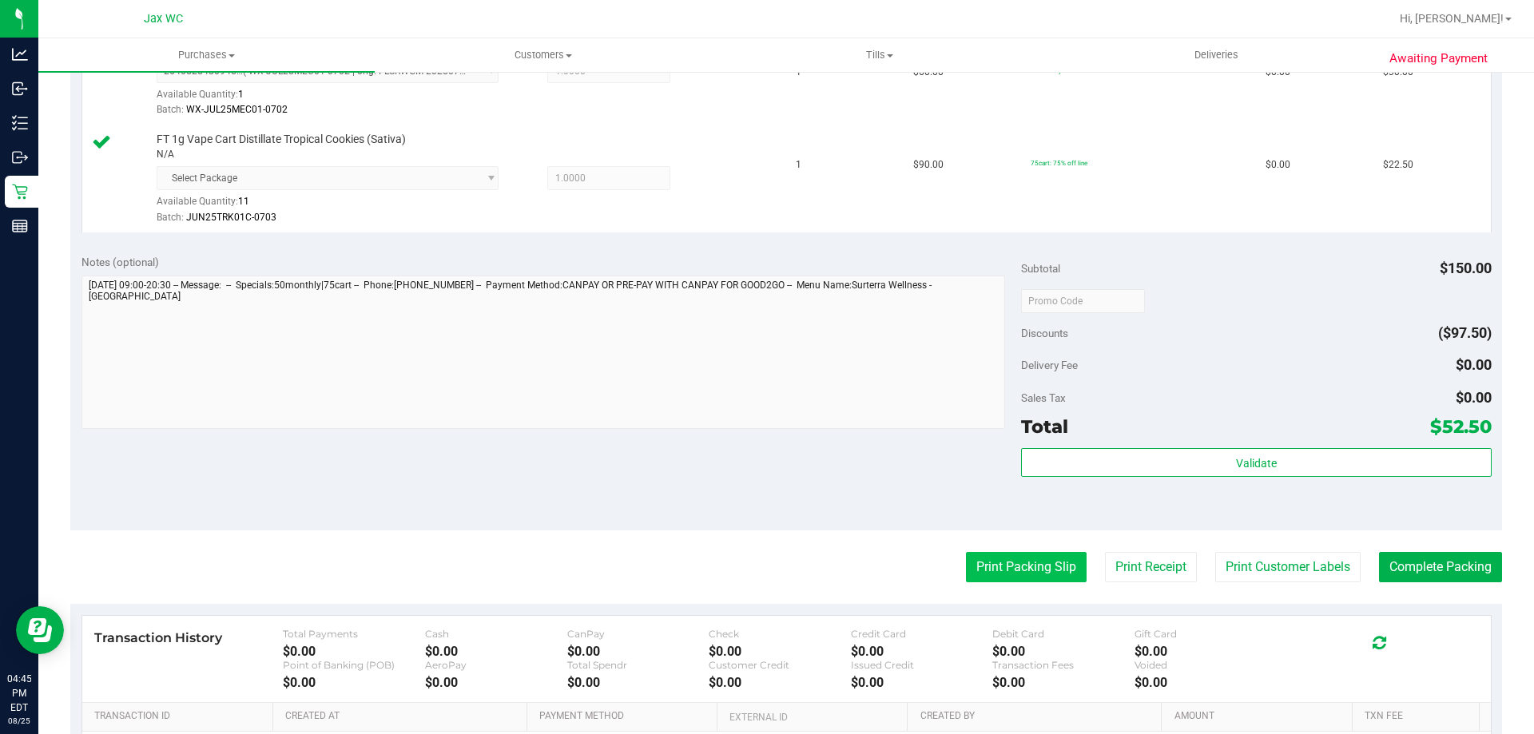
click at [973, 572] on button "Print Packing Slip" at bounding box center [1026, 567] width 121 height 30
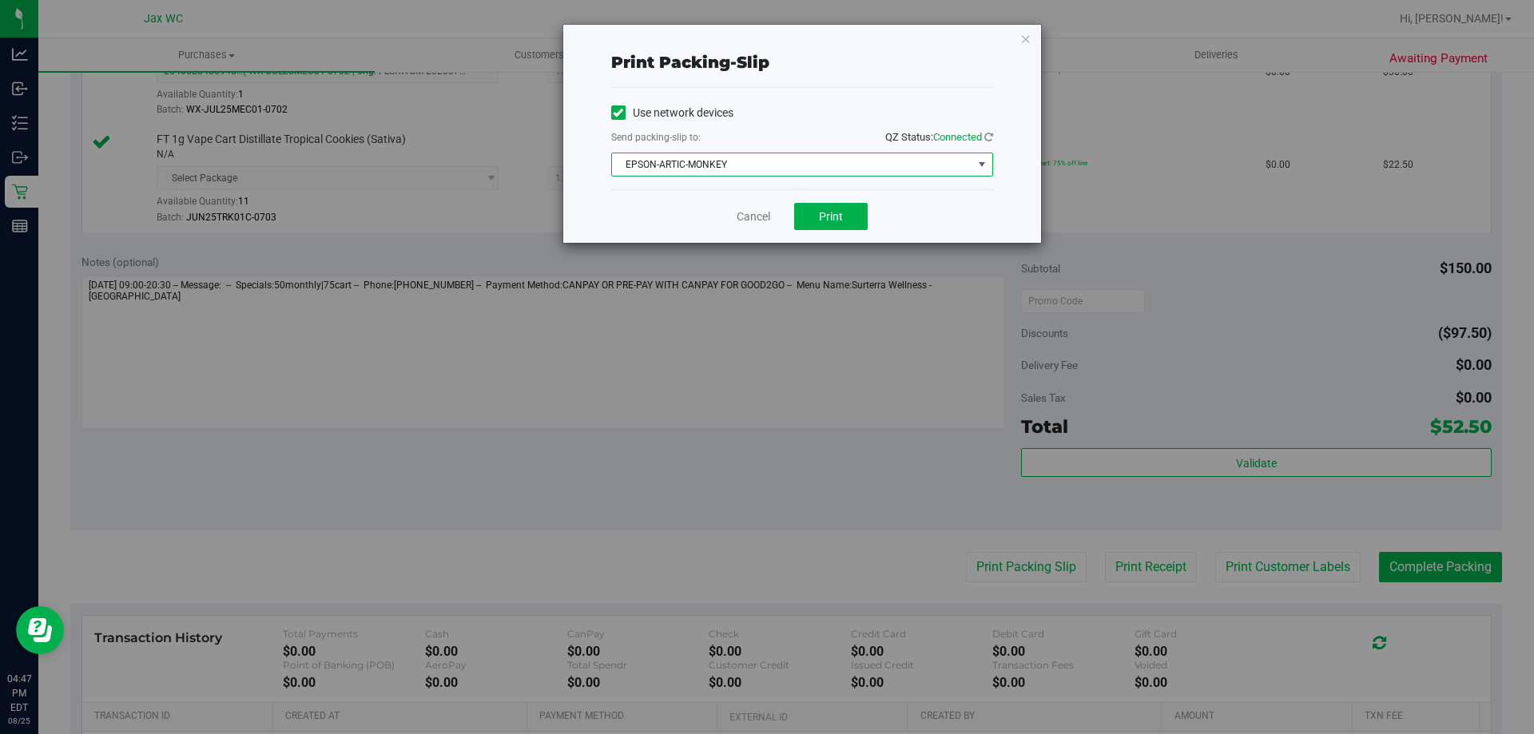
click at [841, 169] on span "EPSON-ARTIC-MONKEY" at bounding box center [792, 164] width 360 height 22
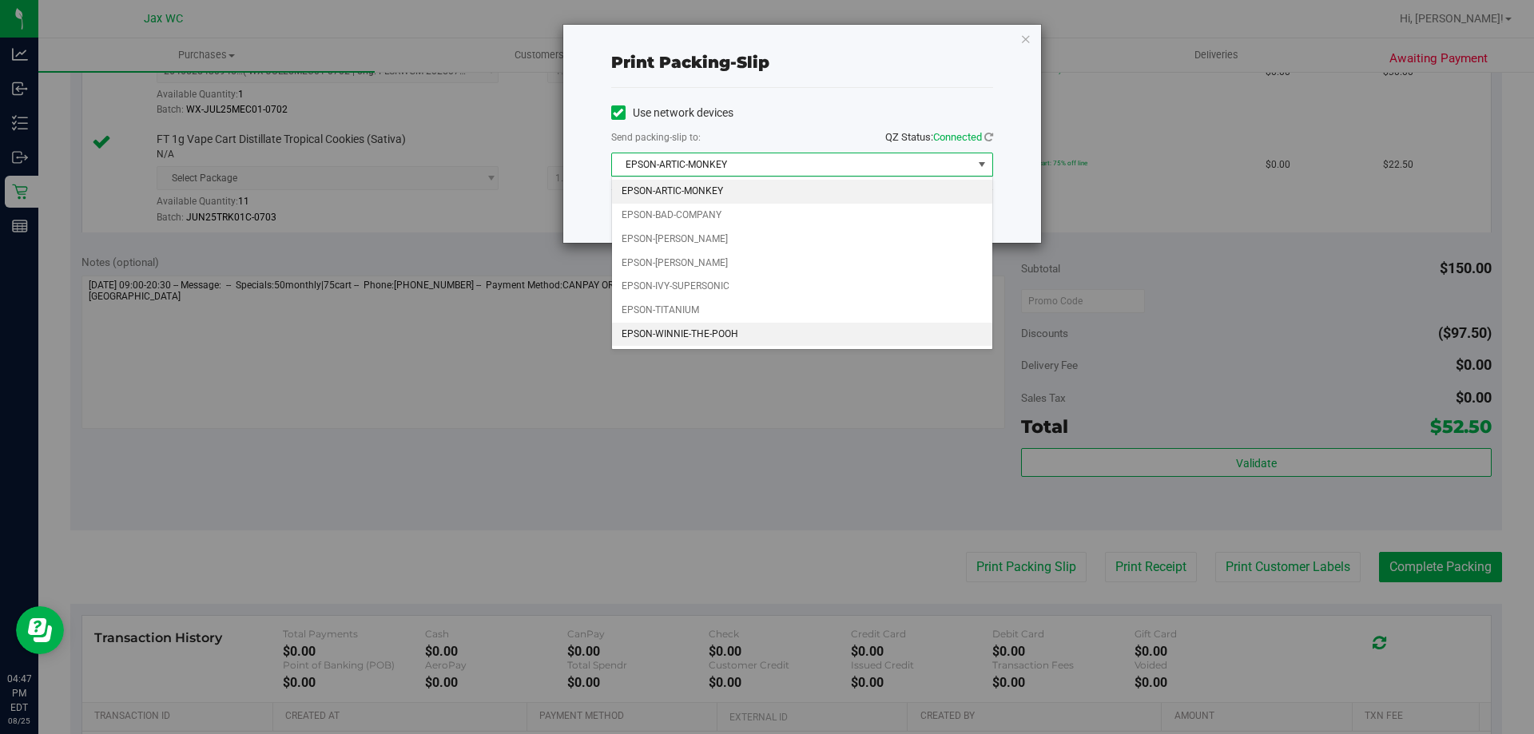
click at [779, 328] on li "EPSON-WINNIE-THE-POOH" at bounding box center [802, 335] width 380 height 24
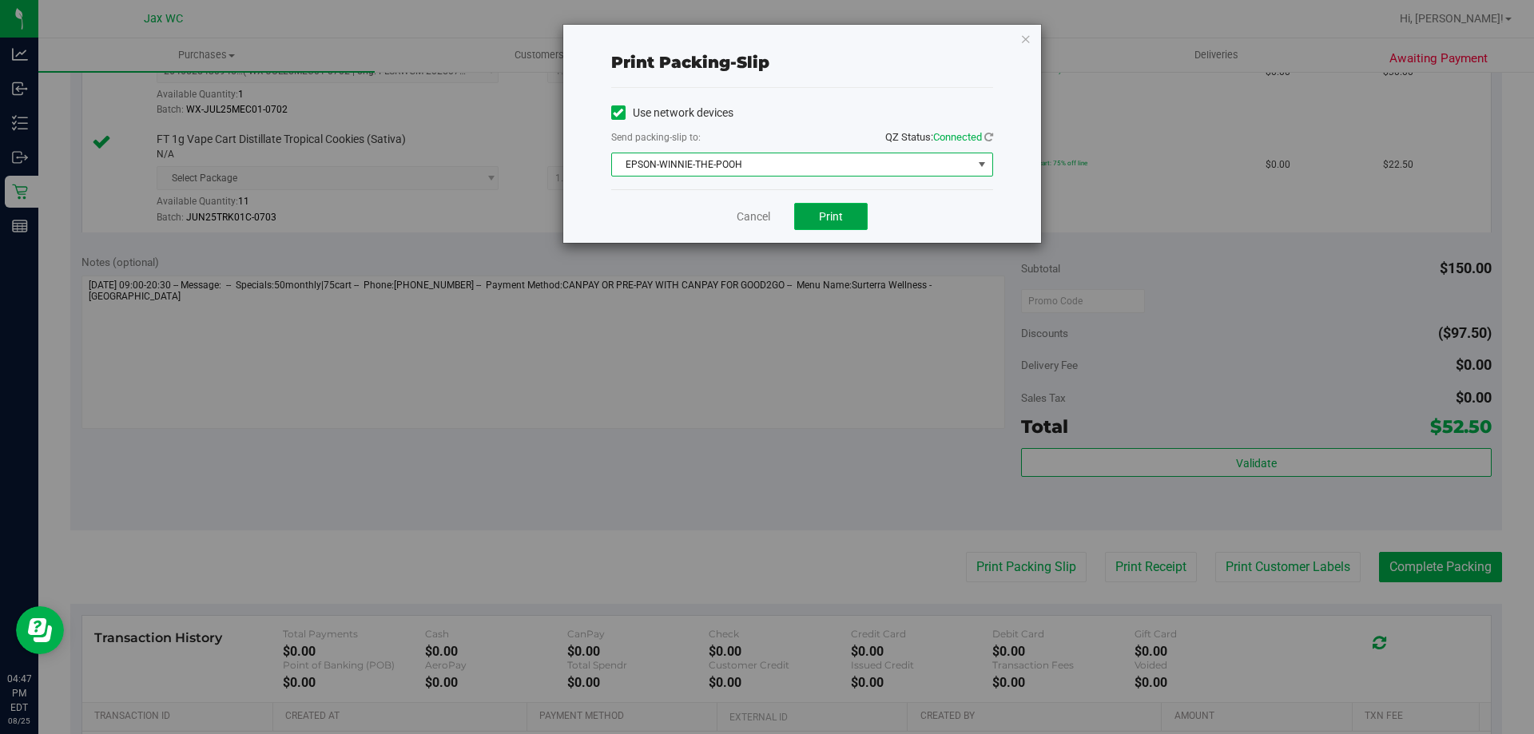
click at [820, 221] on span "Print" at bounding box center [831, 216] width 24 height 13
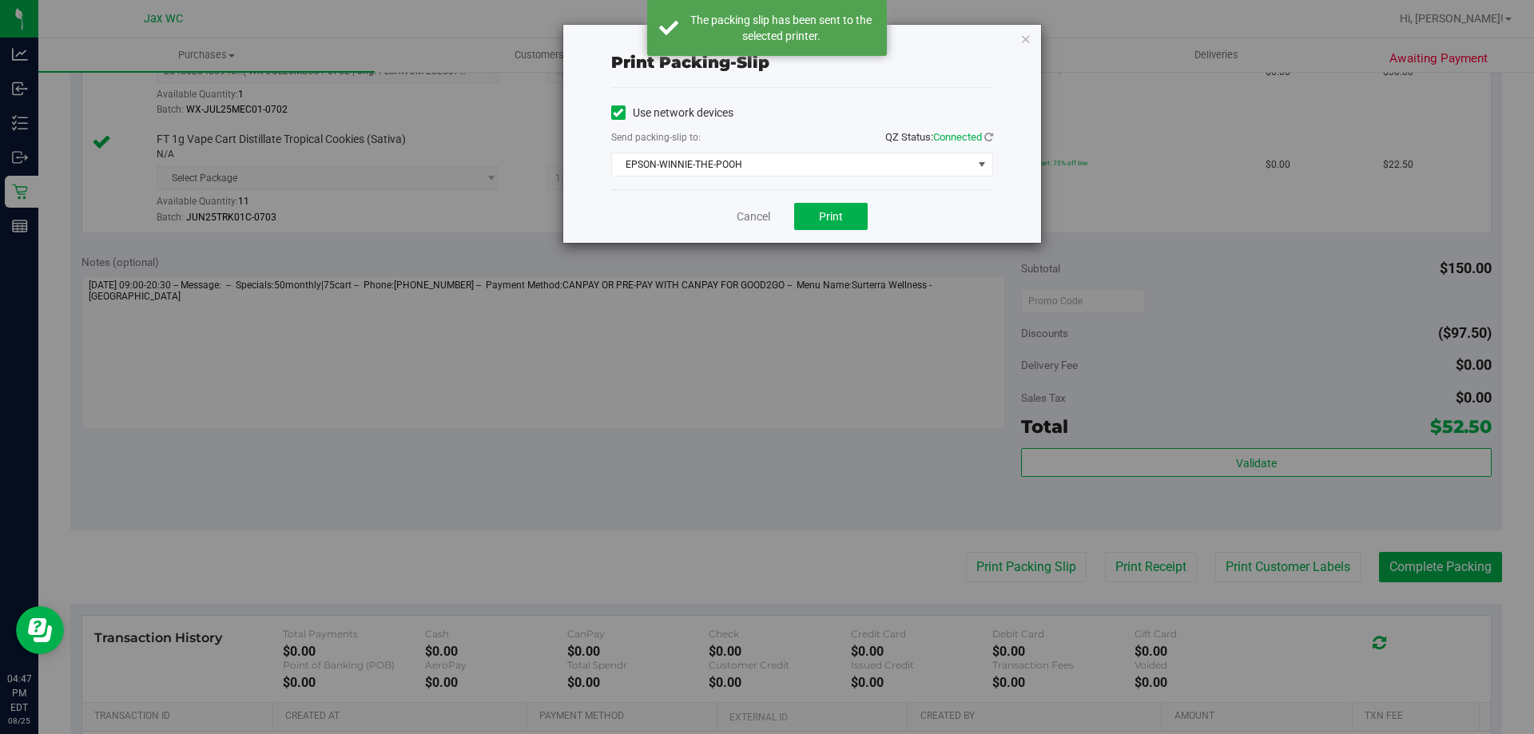
click at [1034, 45] on div "Print packing-slip Use network devices Send packing-slip to: QZ Status: Connect…" at bounding box center [802, 134] width 478 height 218
click at [1027, 42] on icon "button" at bounding box center [1025, 38] width 11 height 19
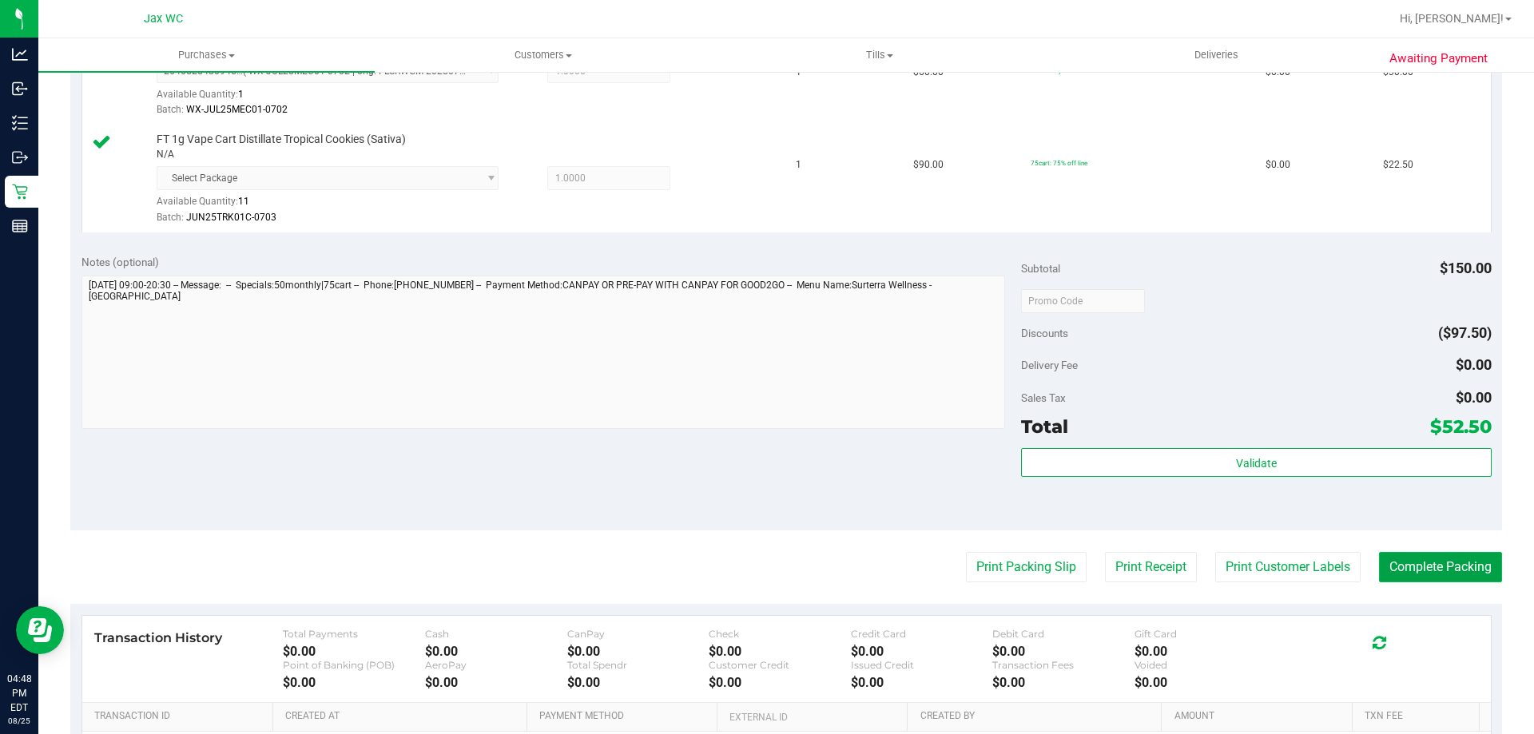
click at [1426, 555] on button "Complete Packing" at bounding box center [1440, 567] width 123 height 30
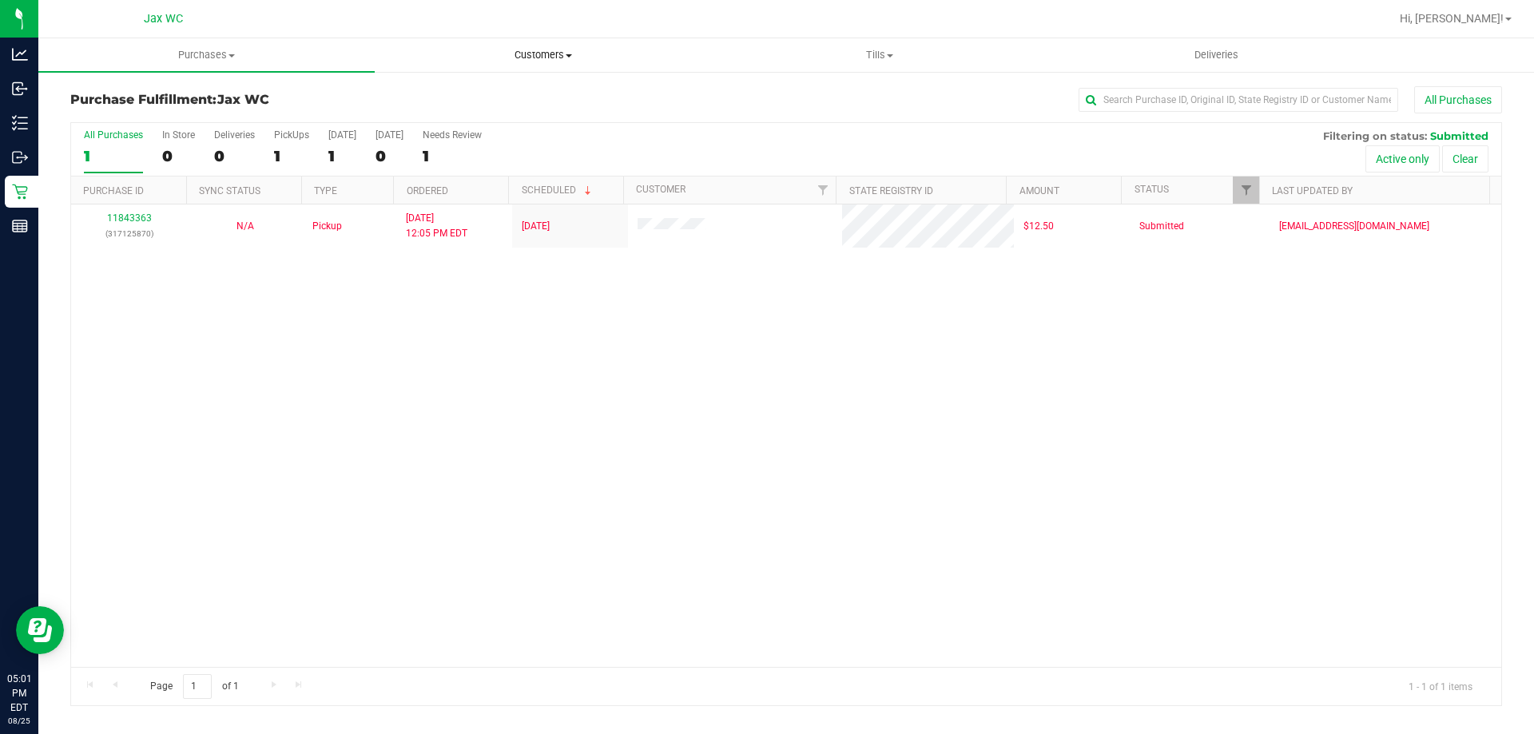
click at [519, 55] on span "Customers" at bounding box center [543, 55] width 335 height 14
click at [514, 98] on li "All customers" at bounding box center [543, 96] width 336 height 19
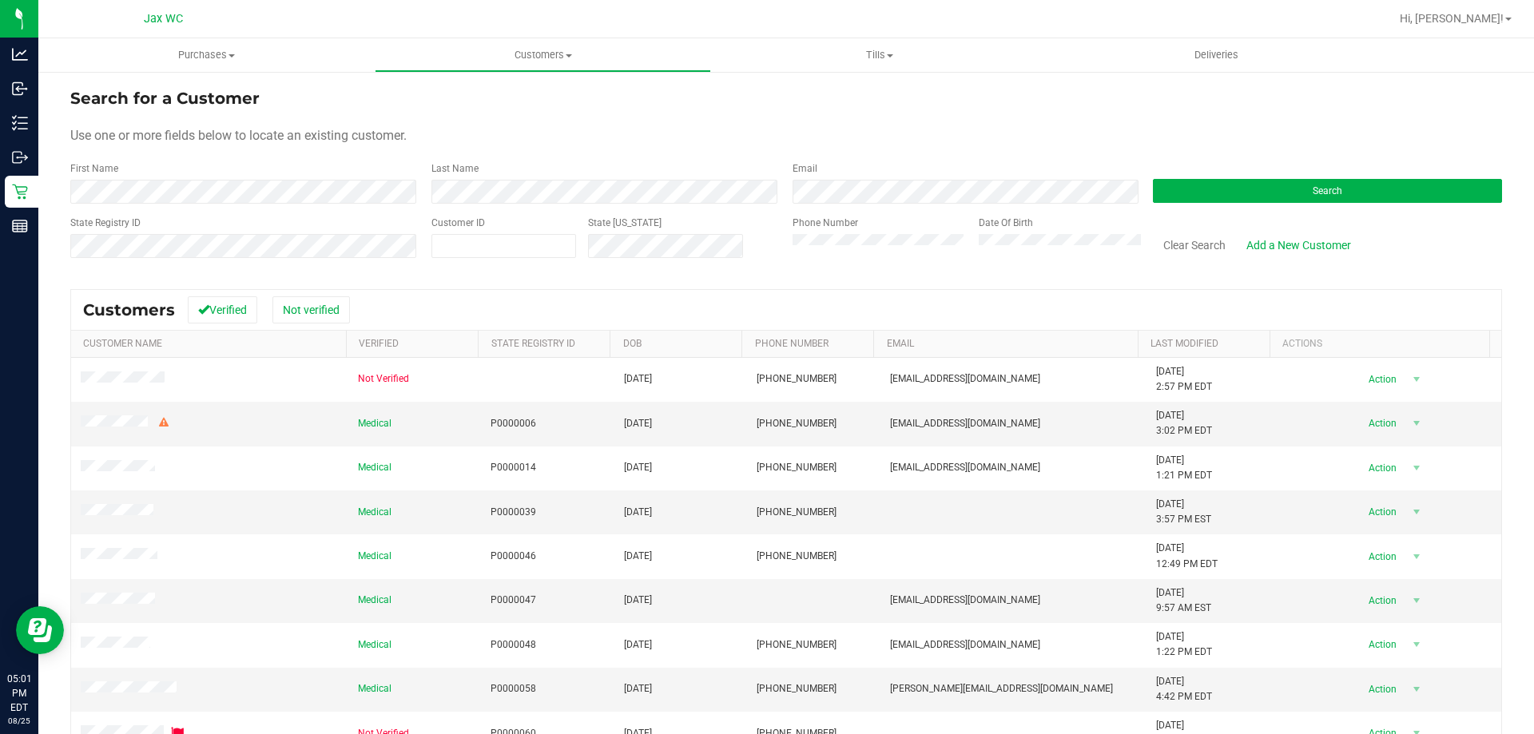
click at [258, 204] on form "Search for a Customer Use one or more fields below to locate an existing custom…" at bounding box center [786, 179] width 1432 height 186
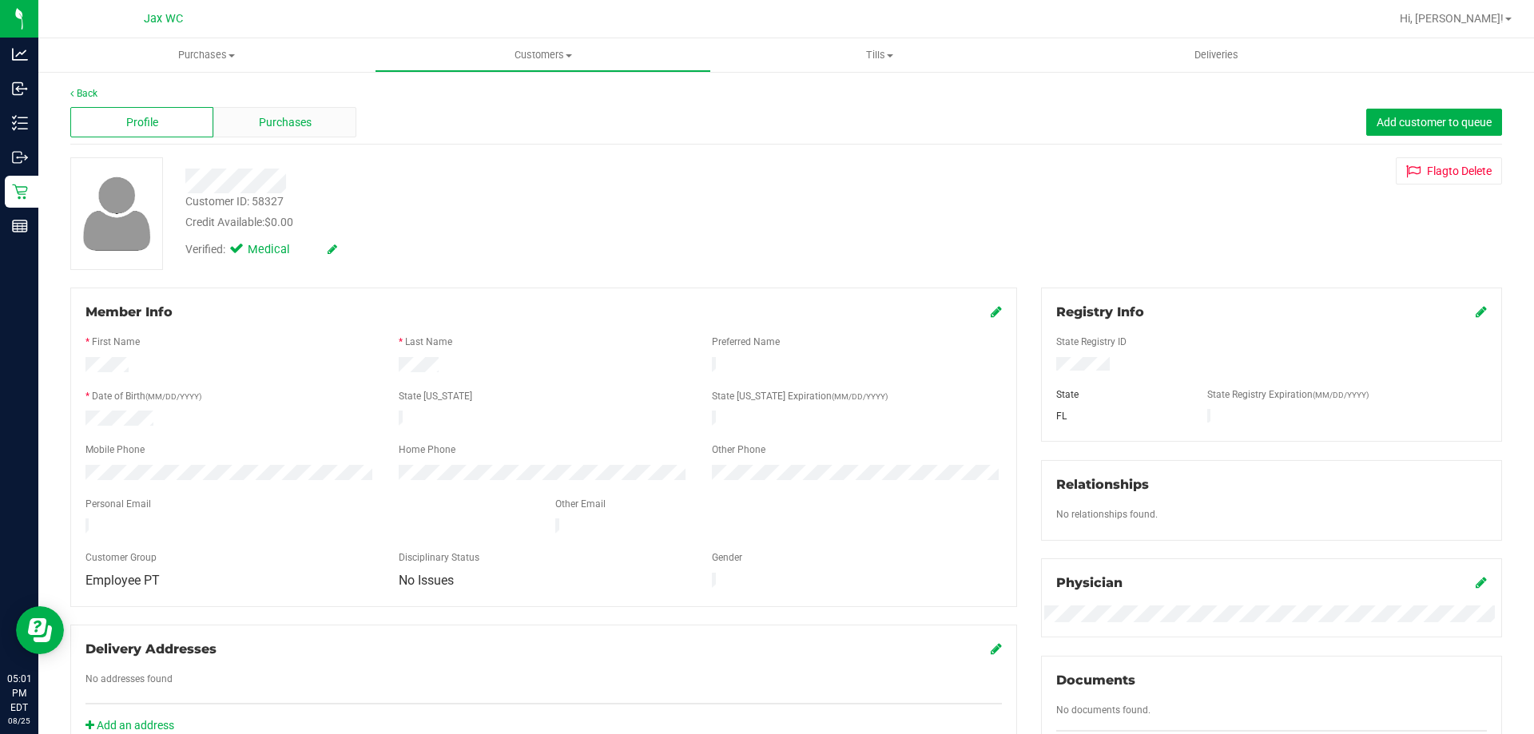
click at [280, 121] on span "Purchases" at bounding box center [285, 122] width 53 height 17
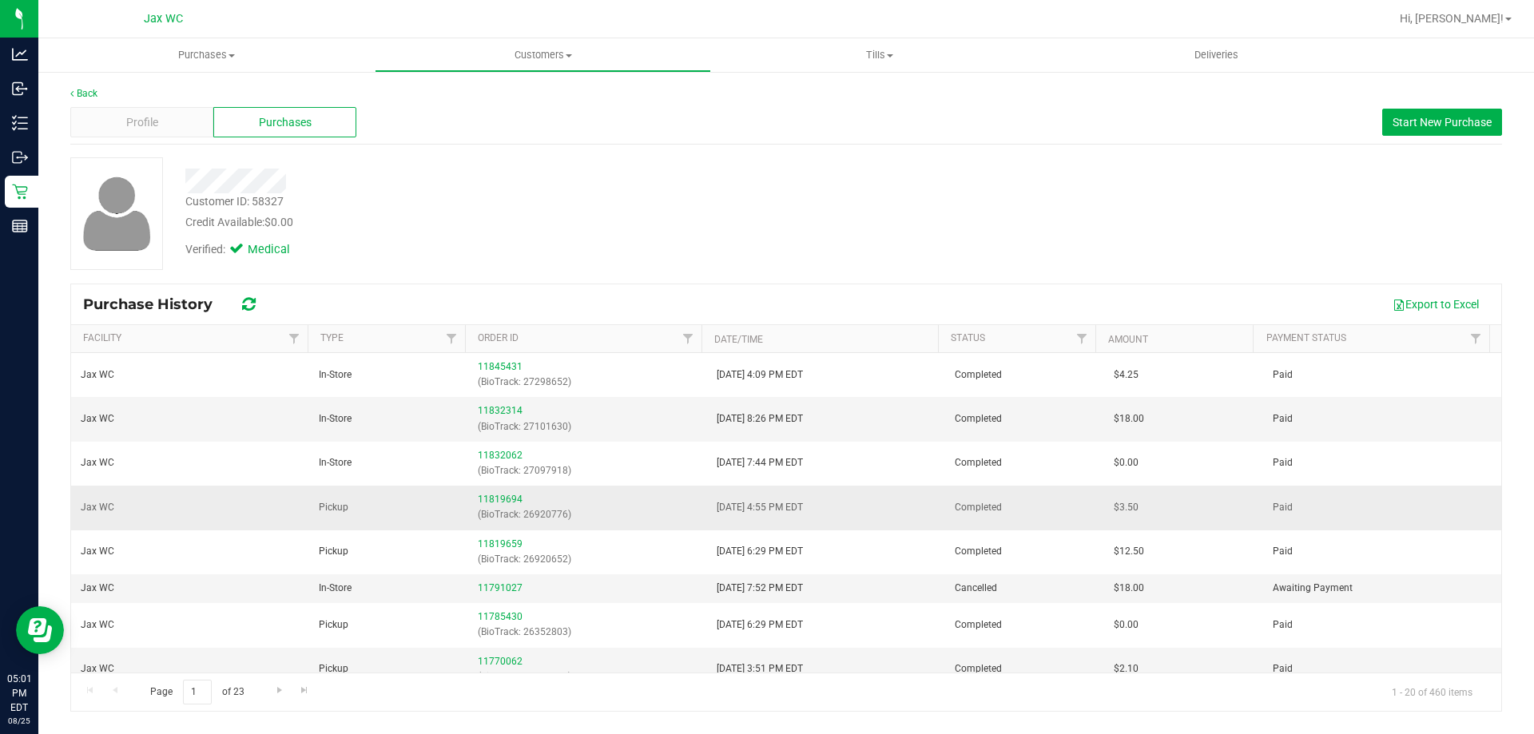
scroll to position [320, 0]
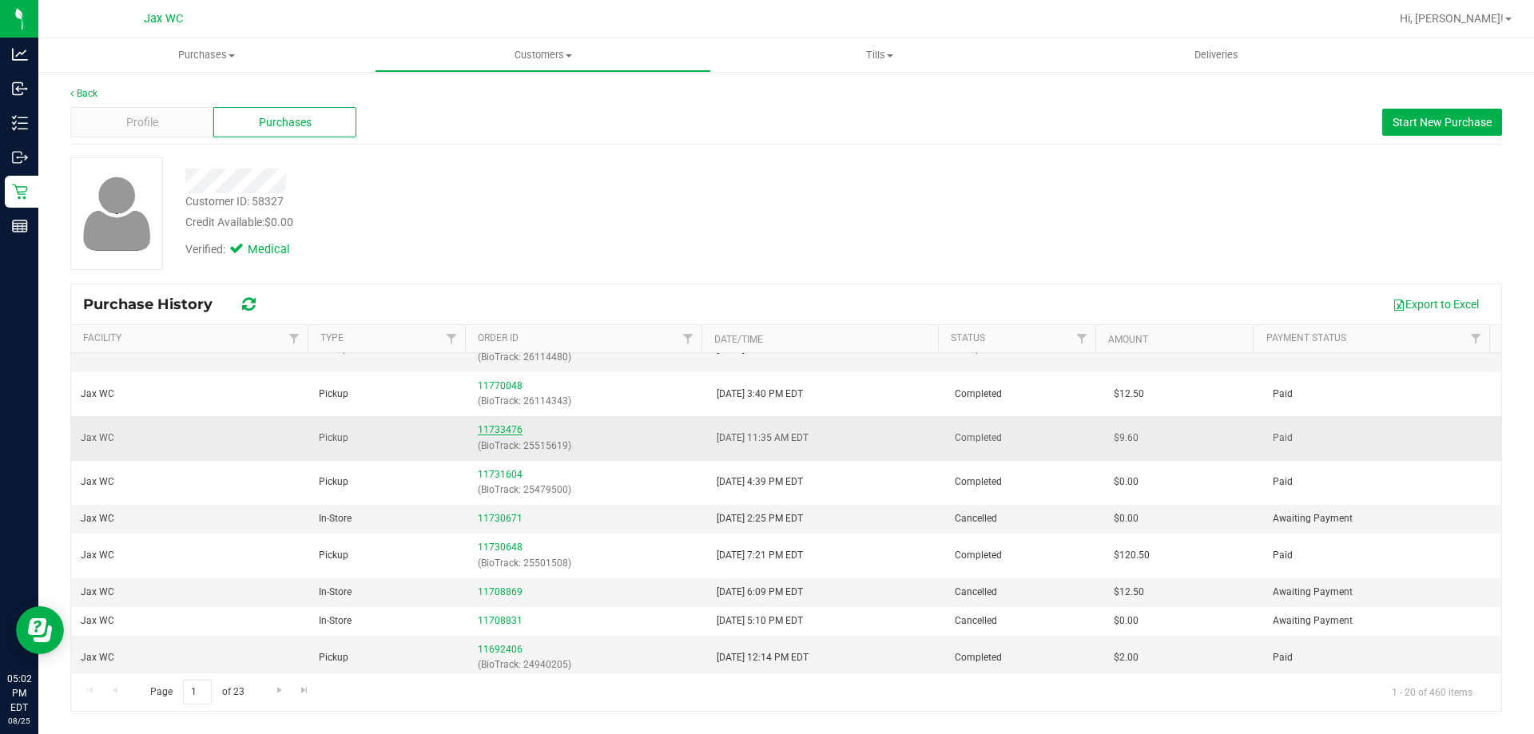
click at [507, 430] on link "11733476" at bounding box center [500, 429] width 45 height 11
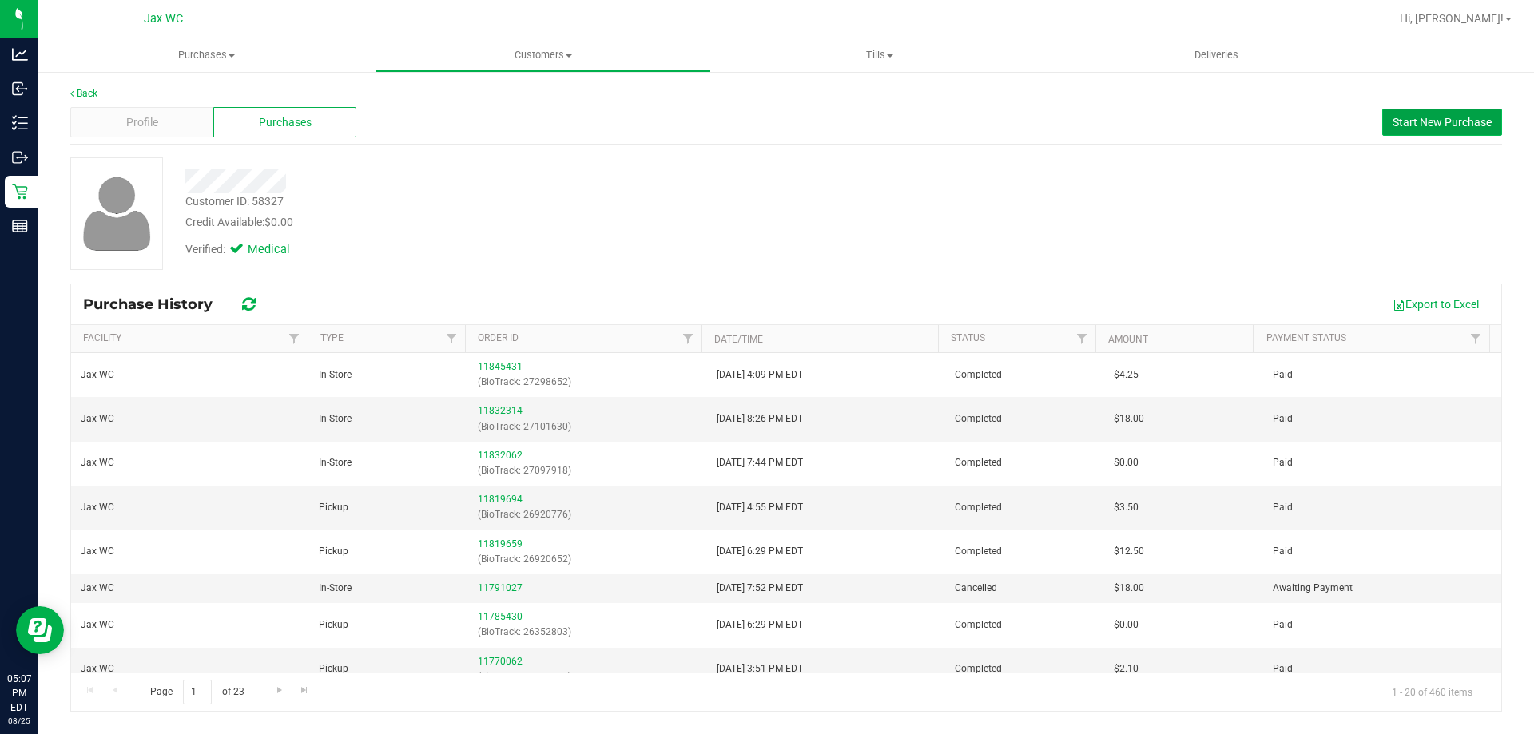
click at [1424, 124] on span "Start New Purchase" at bounding box center [1442, 122] width 99 height 13
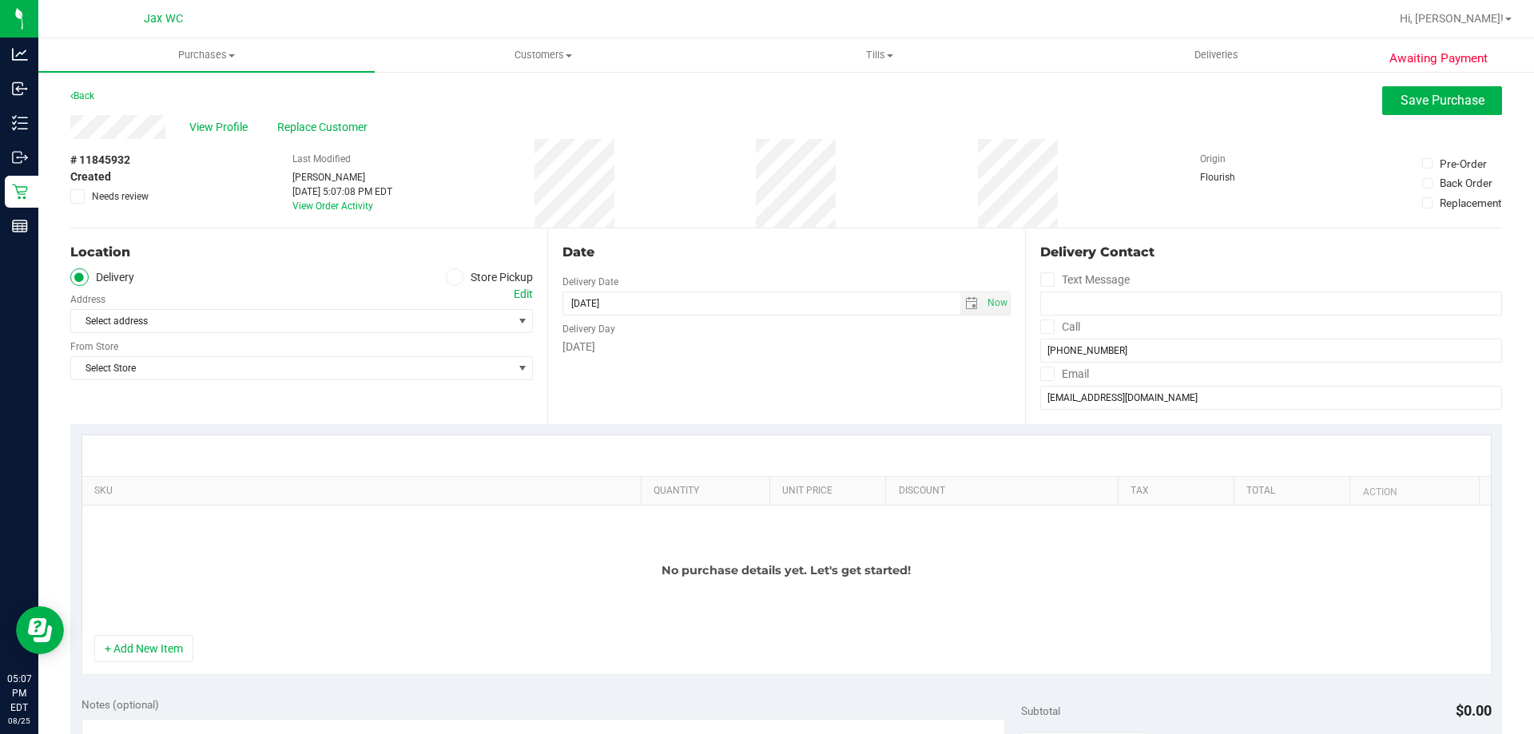
click at [455, 276] on span at bounding box center [455, 277] width 18 height 18
click at [0, 0] on input "Store Pickup" at bounding box center [0, 0] width 0 height 0
click at [360, 316] on span "Select Store" at bounding box center [291, 321] width 441 height 22
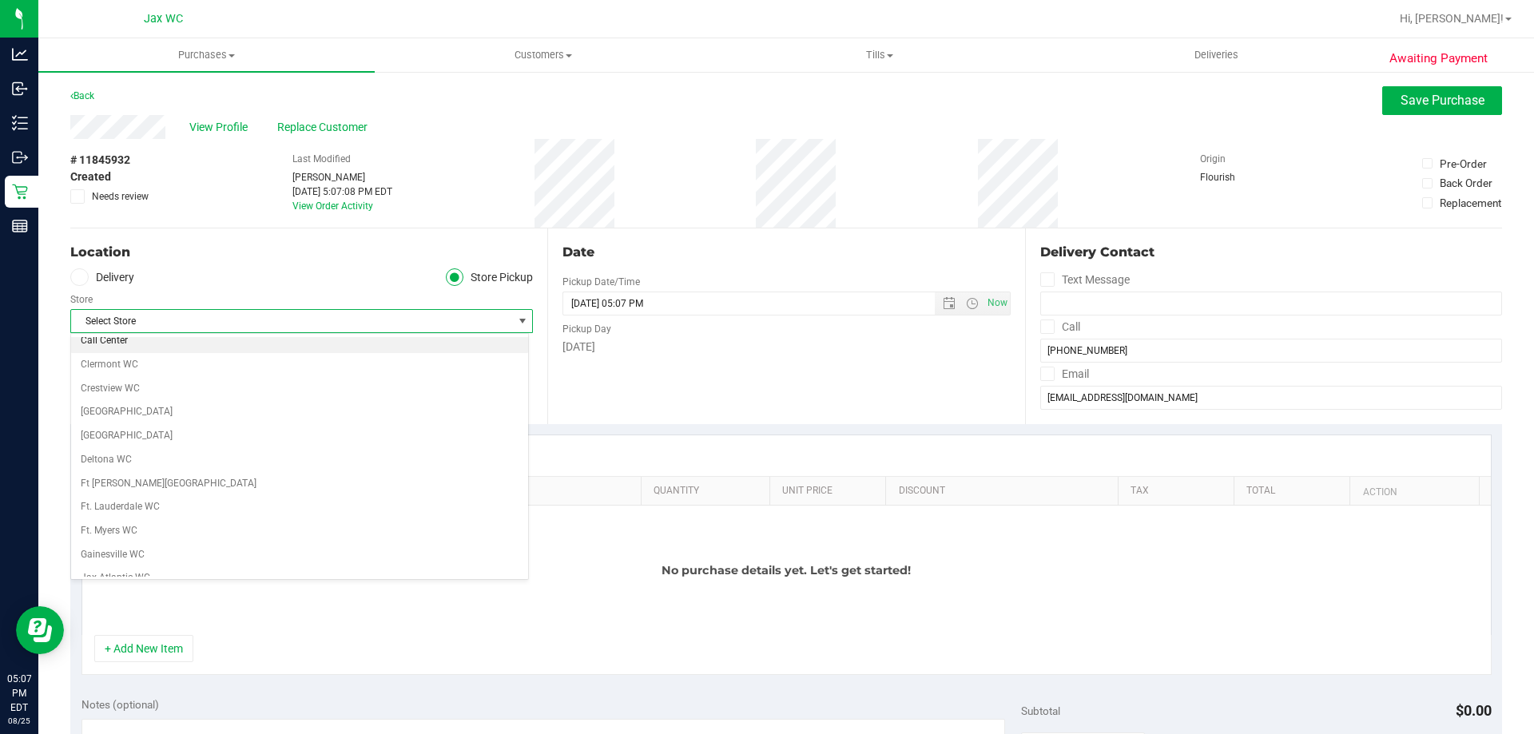
scroll to position [320, 0]
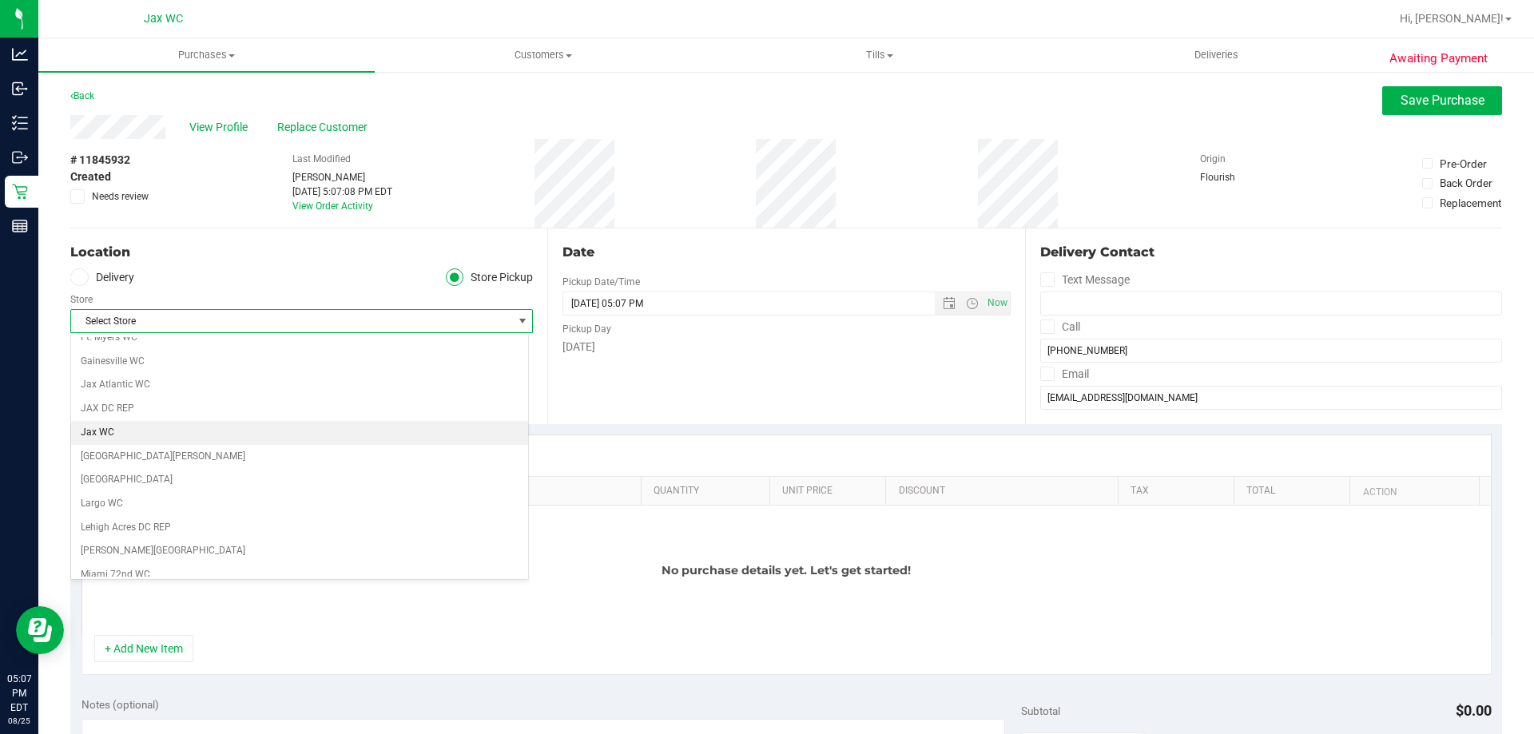
click at [321, 438] on li "Jax WC" at bounding box center [299, 433] width 457 height 24
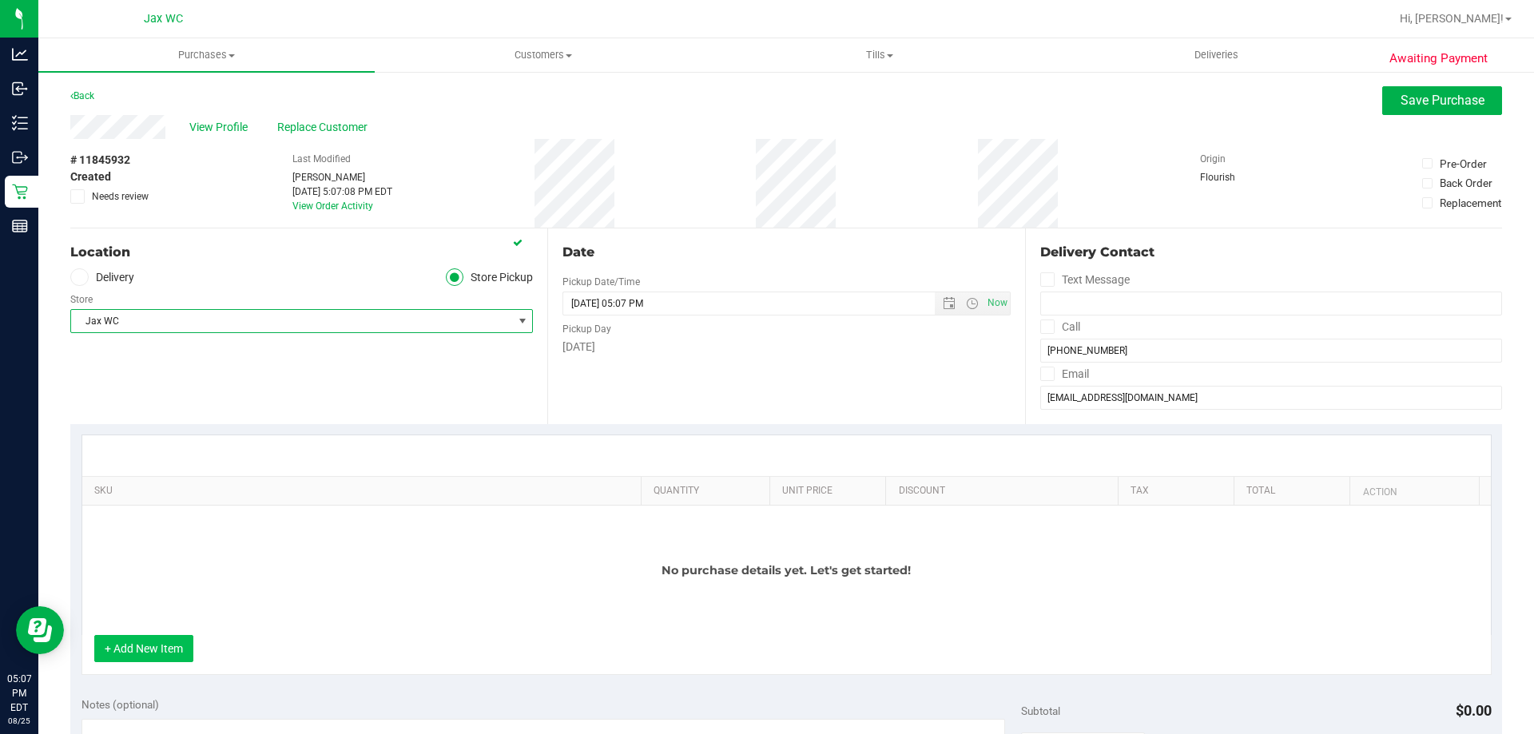
click at [155, 649] on button "+ Add New Item" at bounding box center [143, 648] width 99 height 27
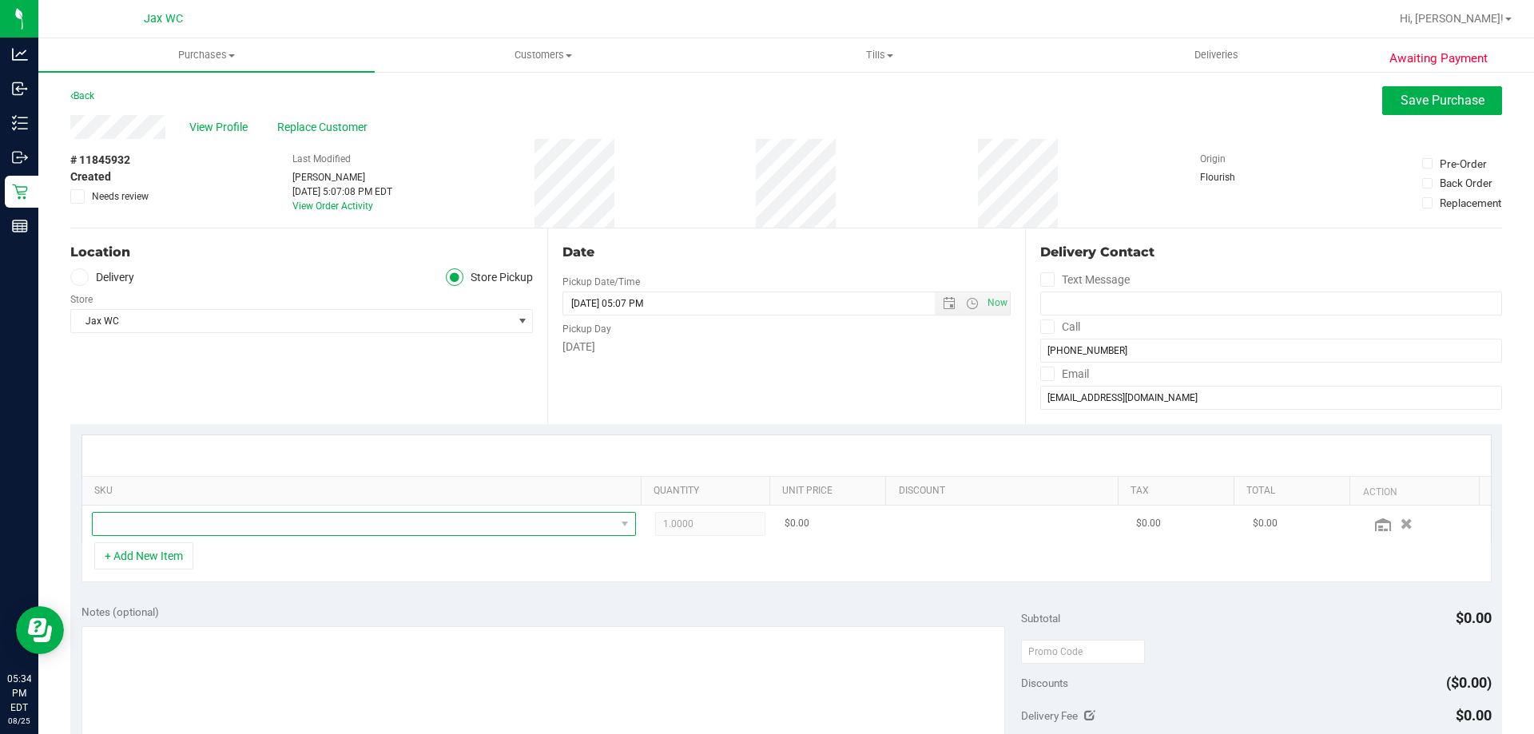
click at [234, 522] on span "NO DATA FOUND" at bounding box center [354, 524] width 523 height 22
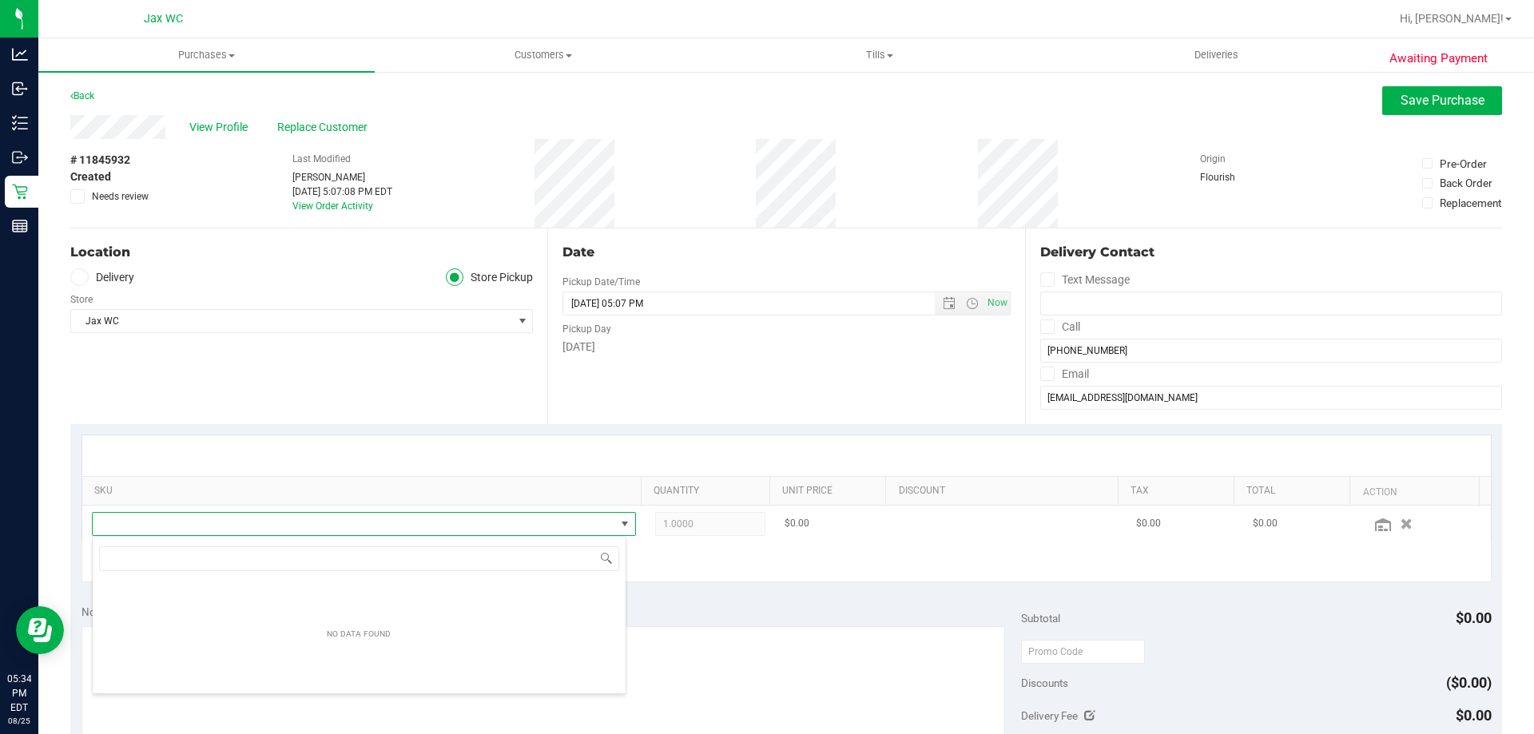
scroll to position [24, 530]
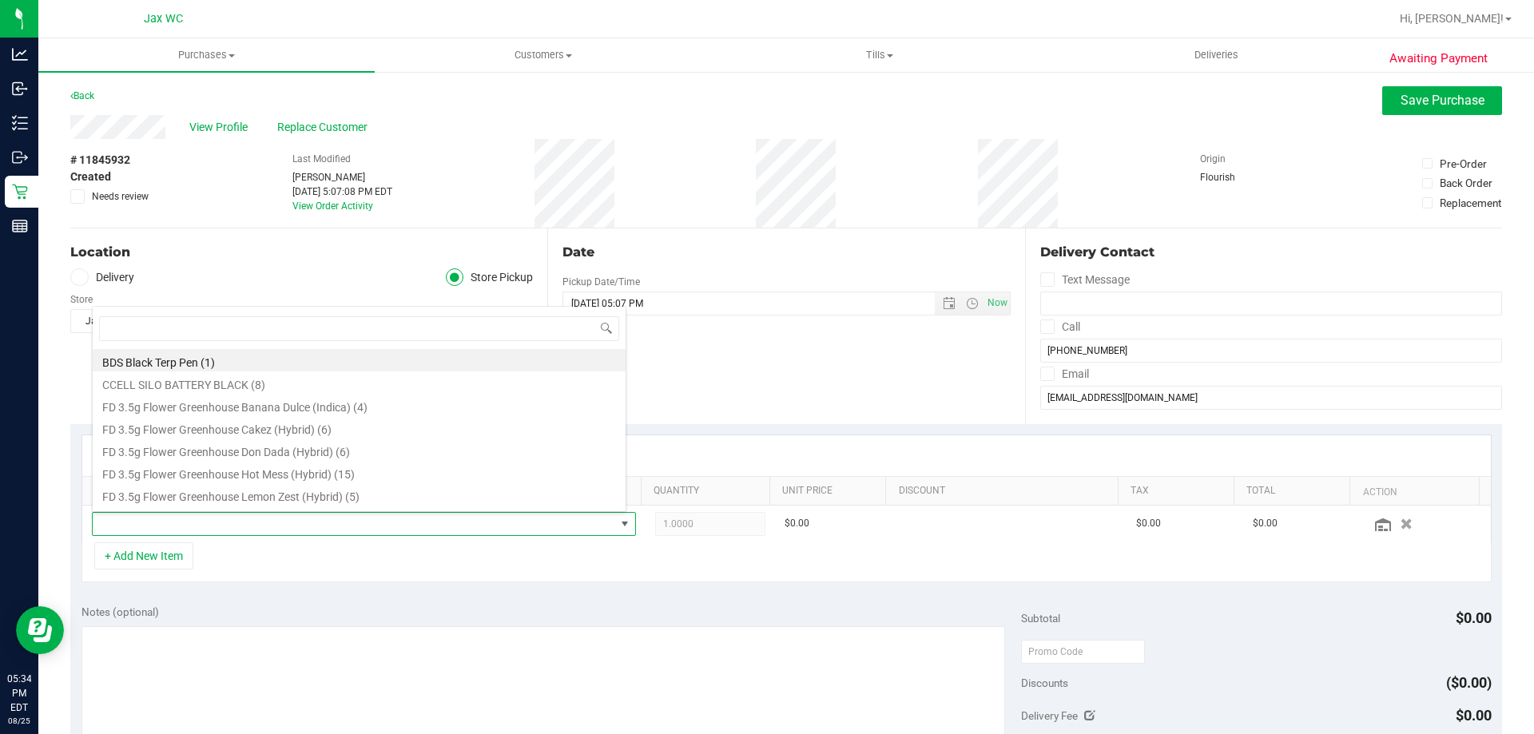
click at [346, 592] on div "SKU Quantity Unit Price Discount Tax Total Action 1.0000 1 $0.00 $0.00 $0.00 + …" at bounding box center [786, 508] width 1432 height 169
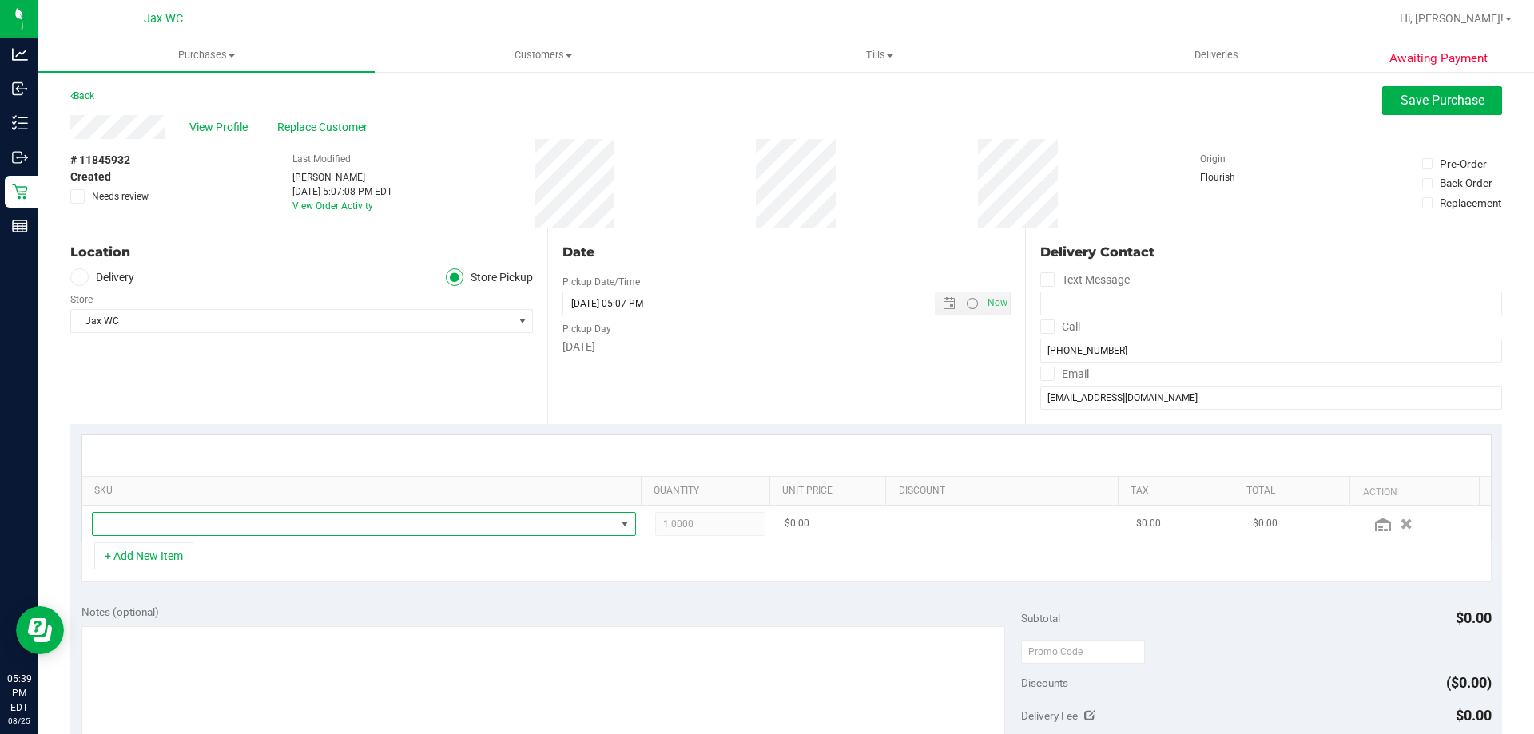
click at [179, 535] on span "NO DATA FOUND" at bounding box center [354, 524] width 523 height 22
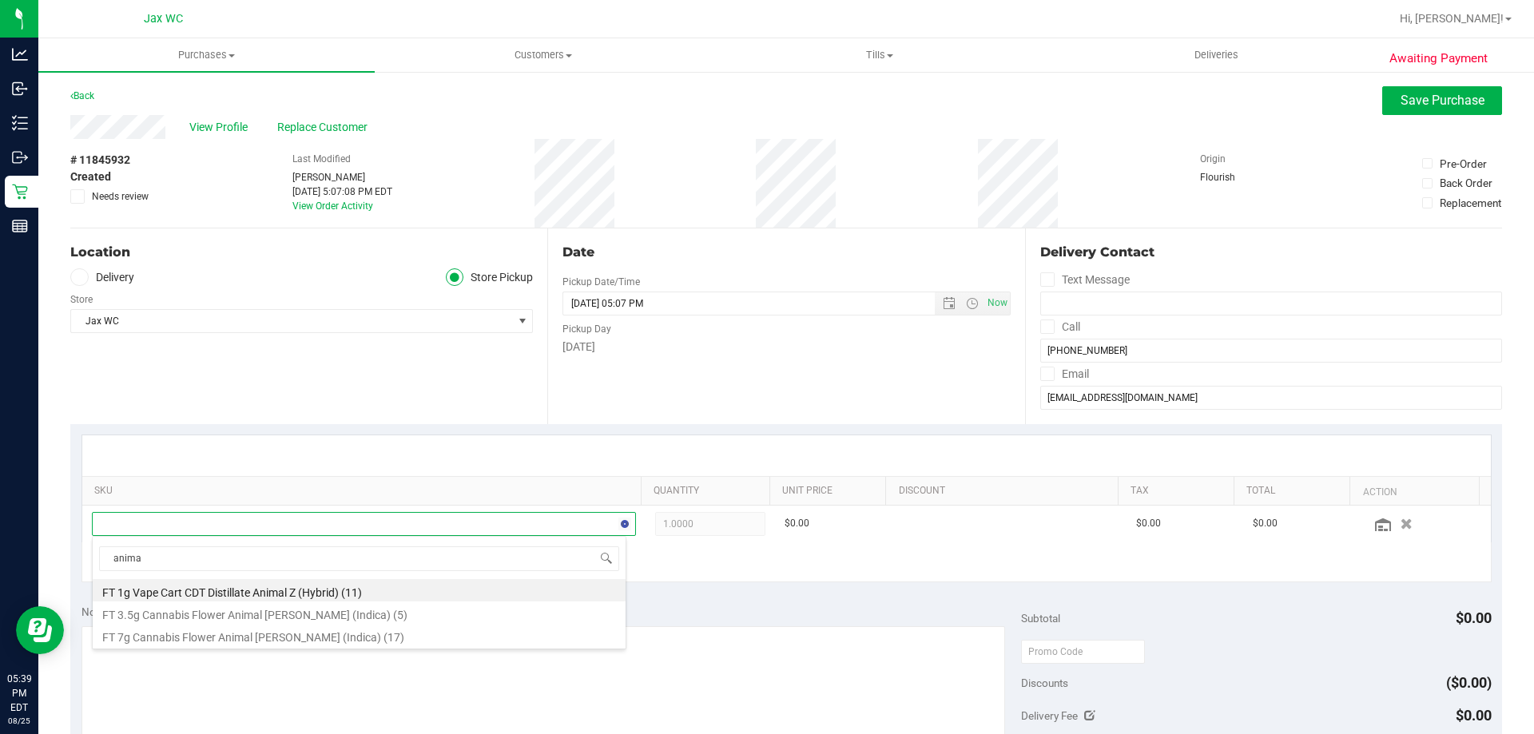
type input "animal"
click at [383, 610] on li "FT 3.5g Cannabis Flower Animal [PERSON_NAME] (Indica) (5)" at bounding box center [359, 613] width 533 height 22
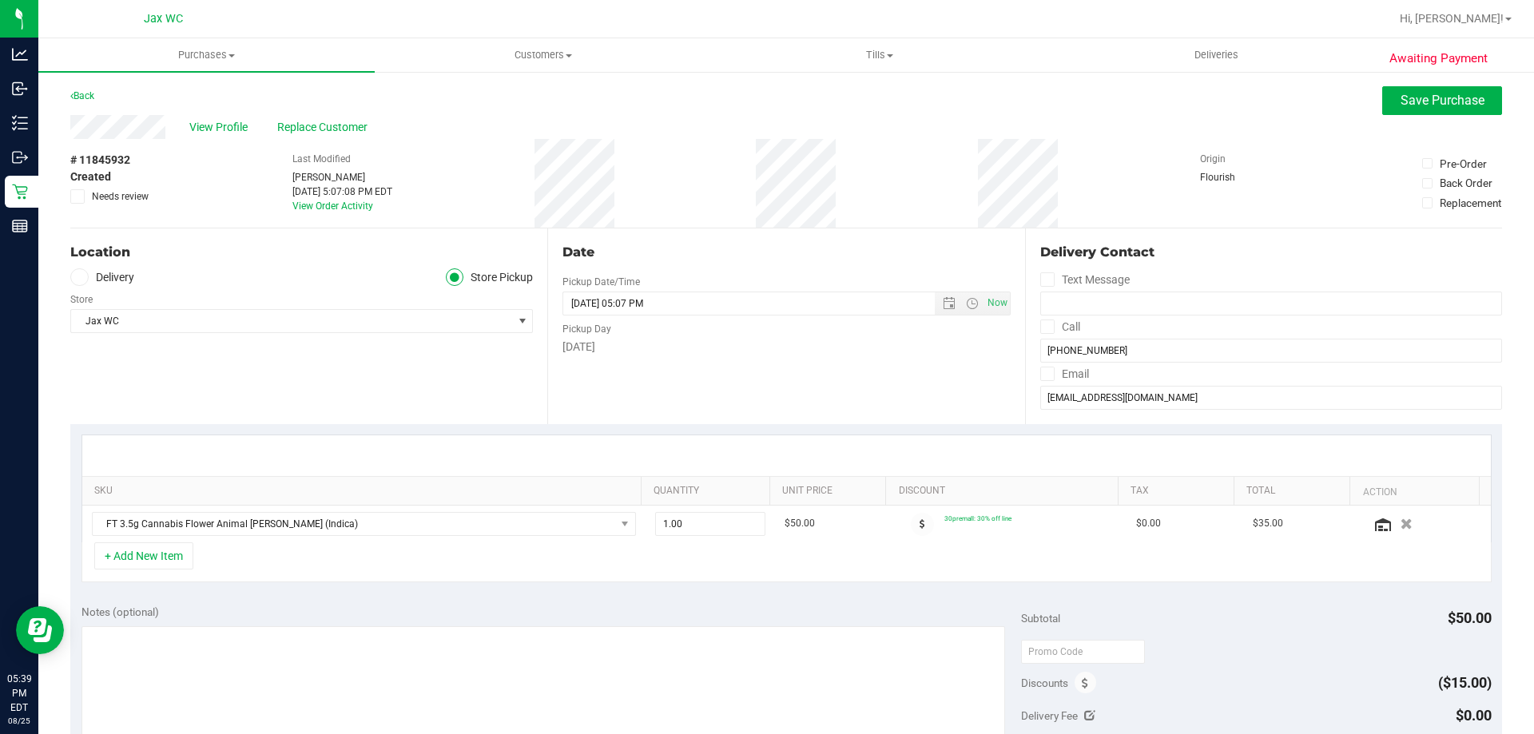
click at [427, 562] on div "+ Add New Item" at bounding box center [786, 562] width 1410 height 40
click at [427, 572] on div "+ Add New Item" at bounding box center [786, 562] width 1410 height 40
click at [1401, 105] on span "Save Purchase" at bounding box center [1443, 100] width 84 height 15
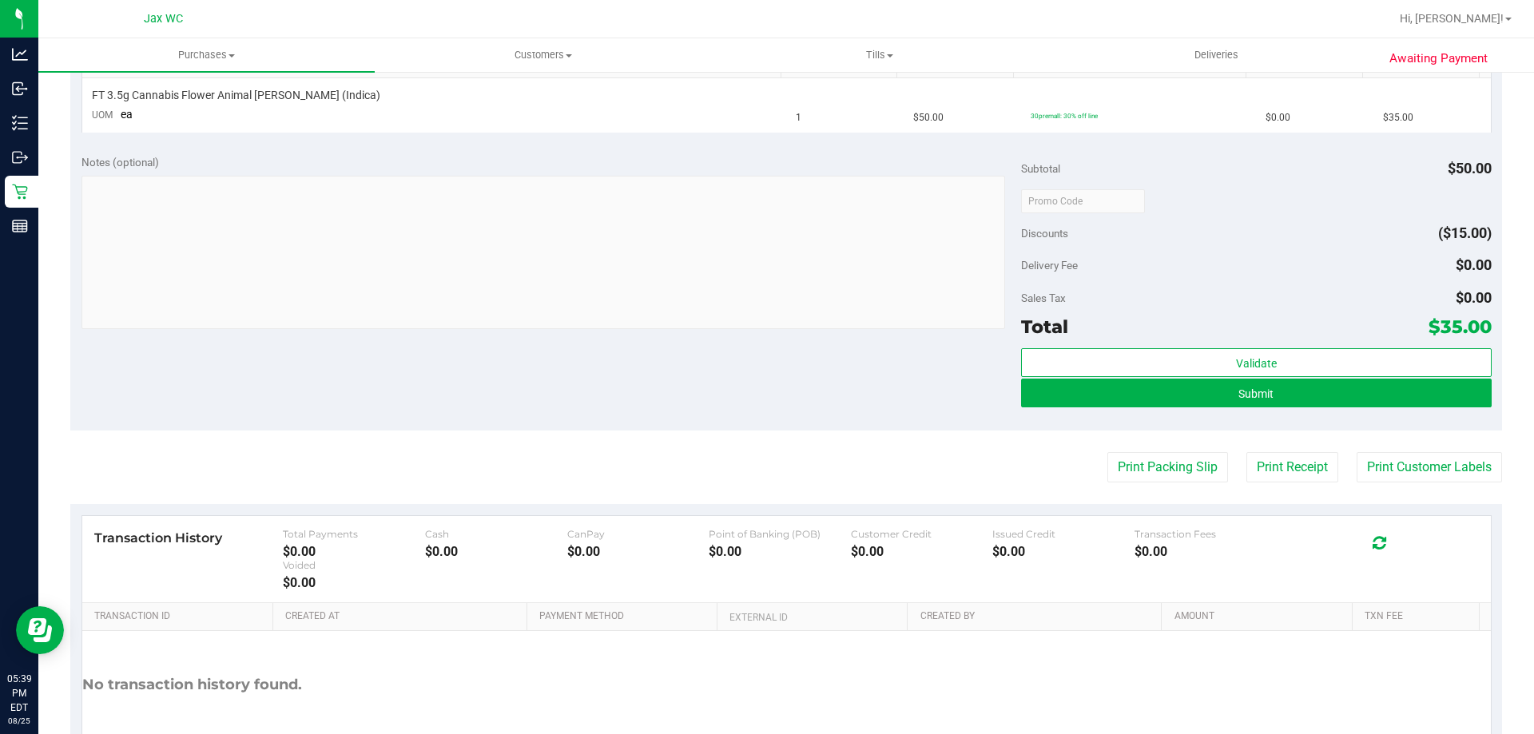
scroll to position [375, 0]
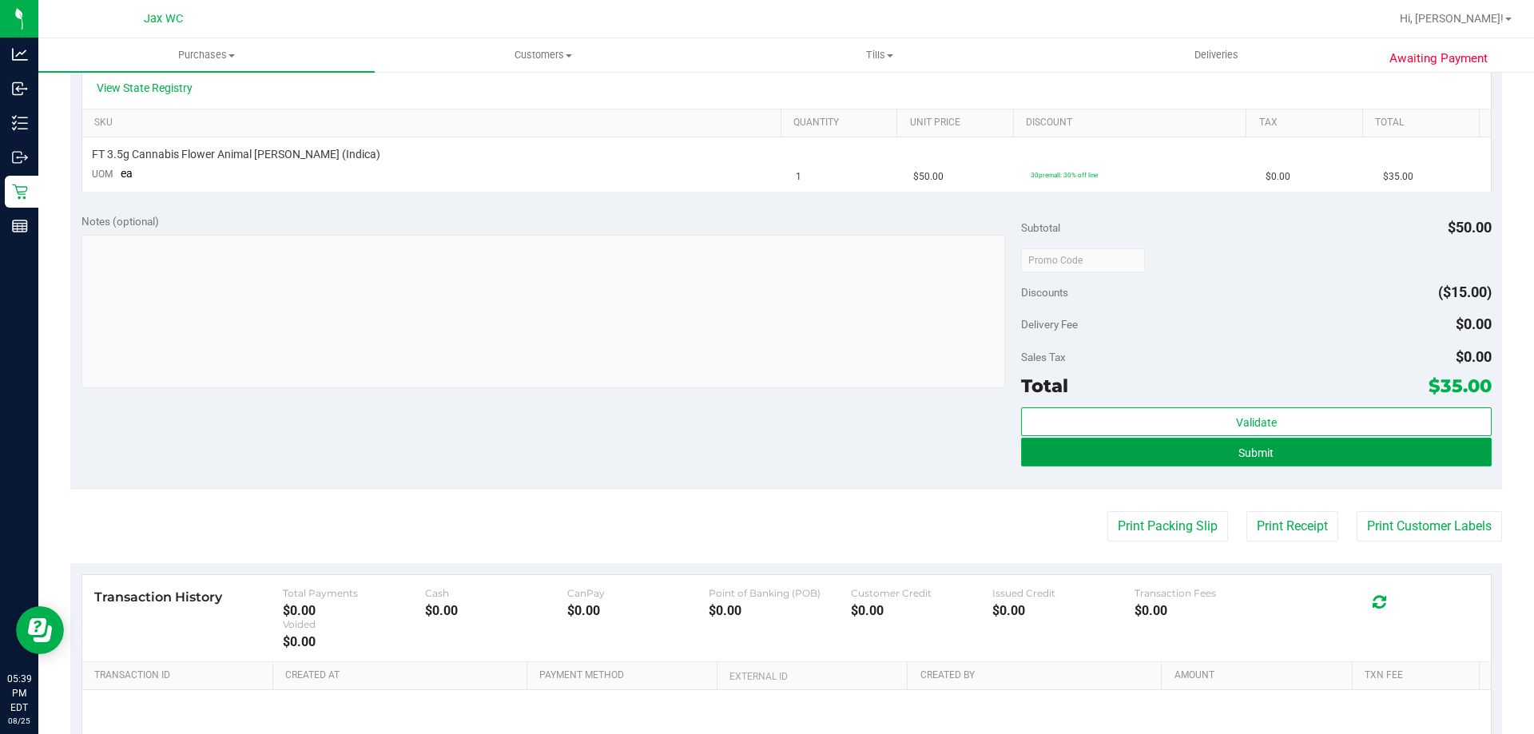
click at [1059, 459] on button "Submit" at bounding box center [1256, 452] width 470 height 29
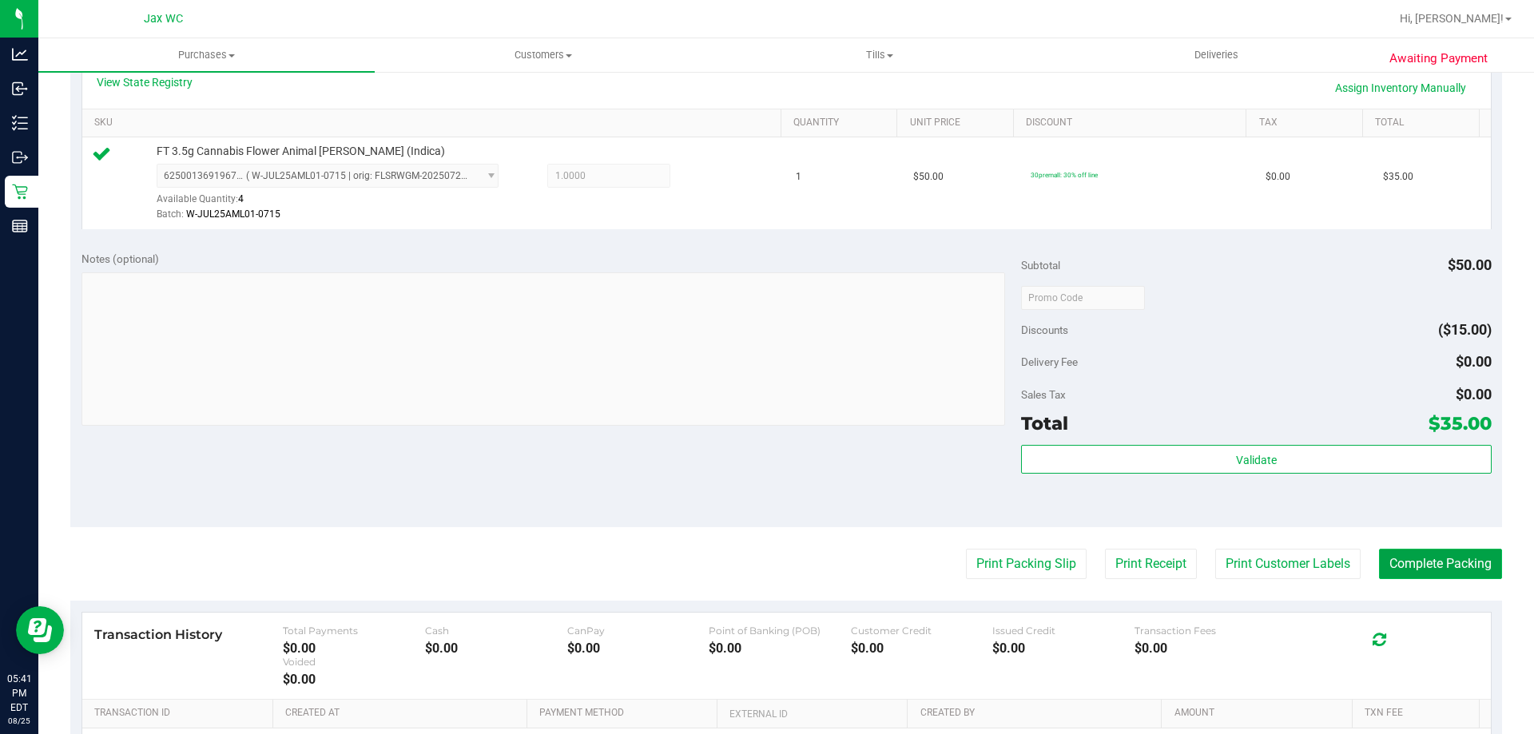
click at [1436, 559] on button "Complete Packing" at bounding box center [1440, 564] width 123 height 30
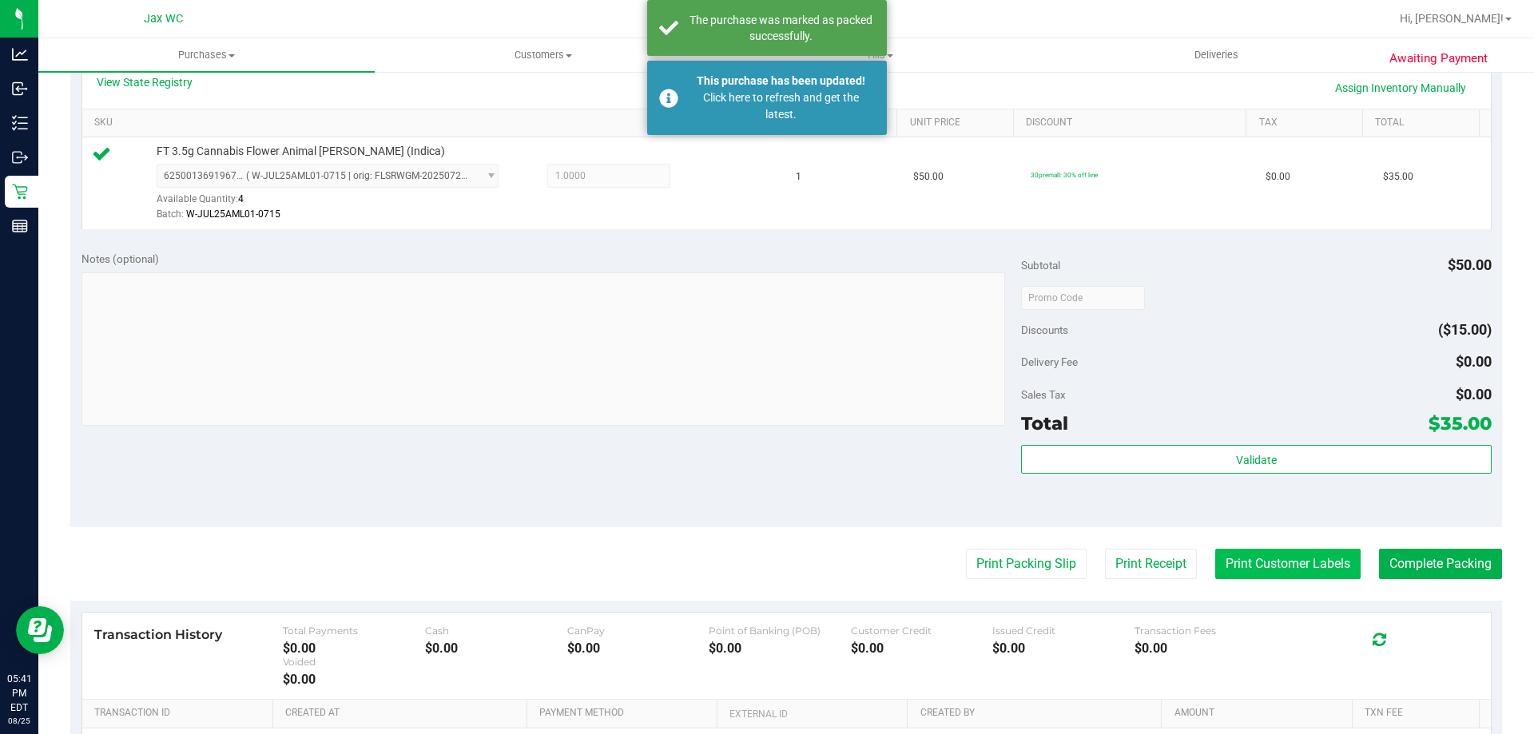
click at [1255, 561] on button "Print Customer Labels" at bounding box center [1287, 564] width 145 height 30
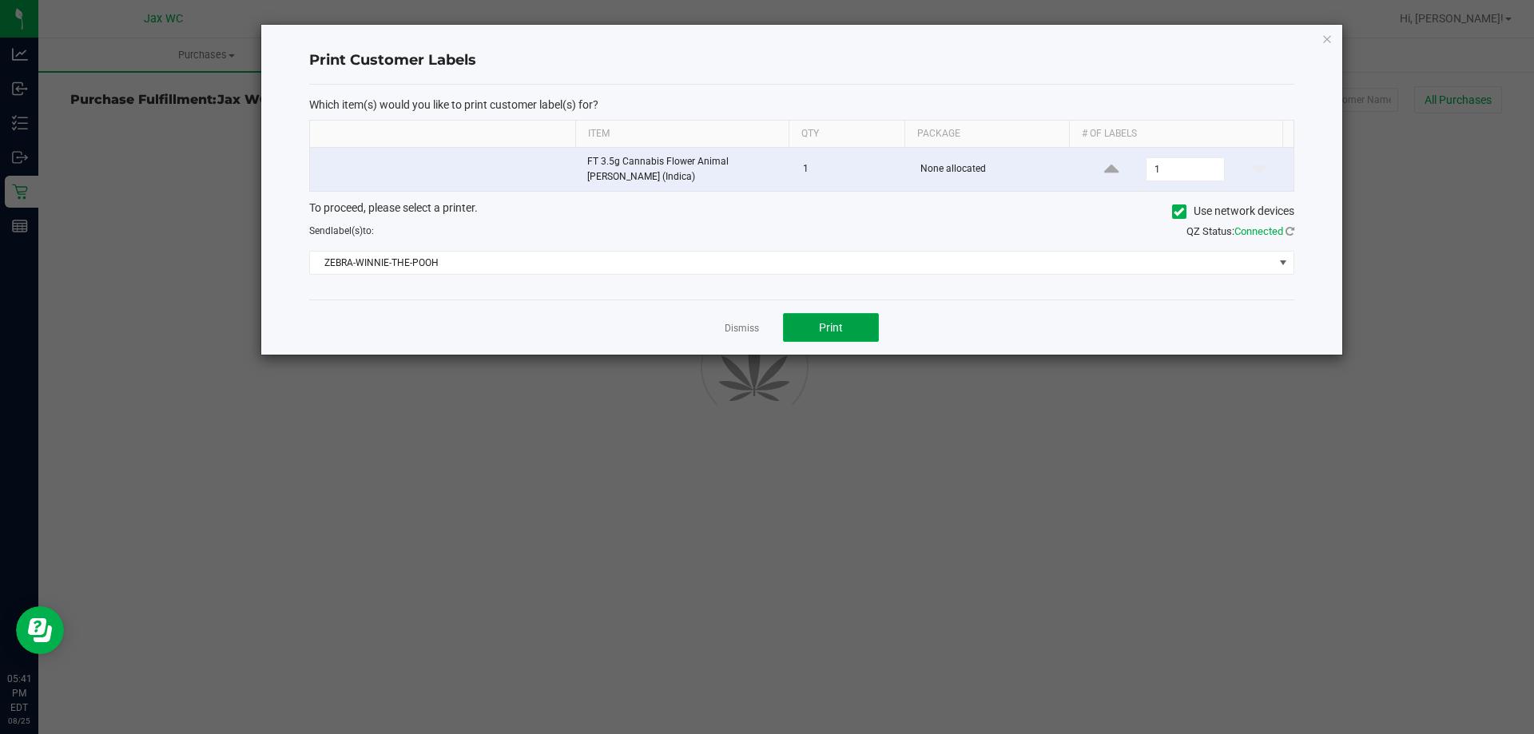
click at [862, 320] on button "Print" at bounding box center [831, 327] width 96 height 29
click at [730, 326] on link "Dismiss" at bounding box center [742, 329] width 34 height 14
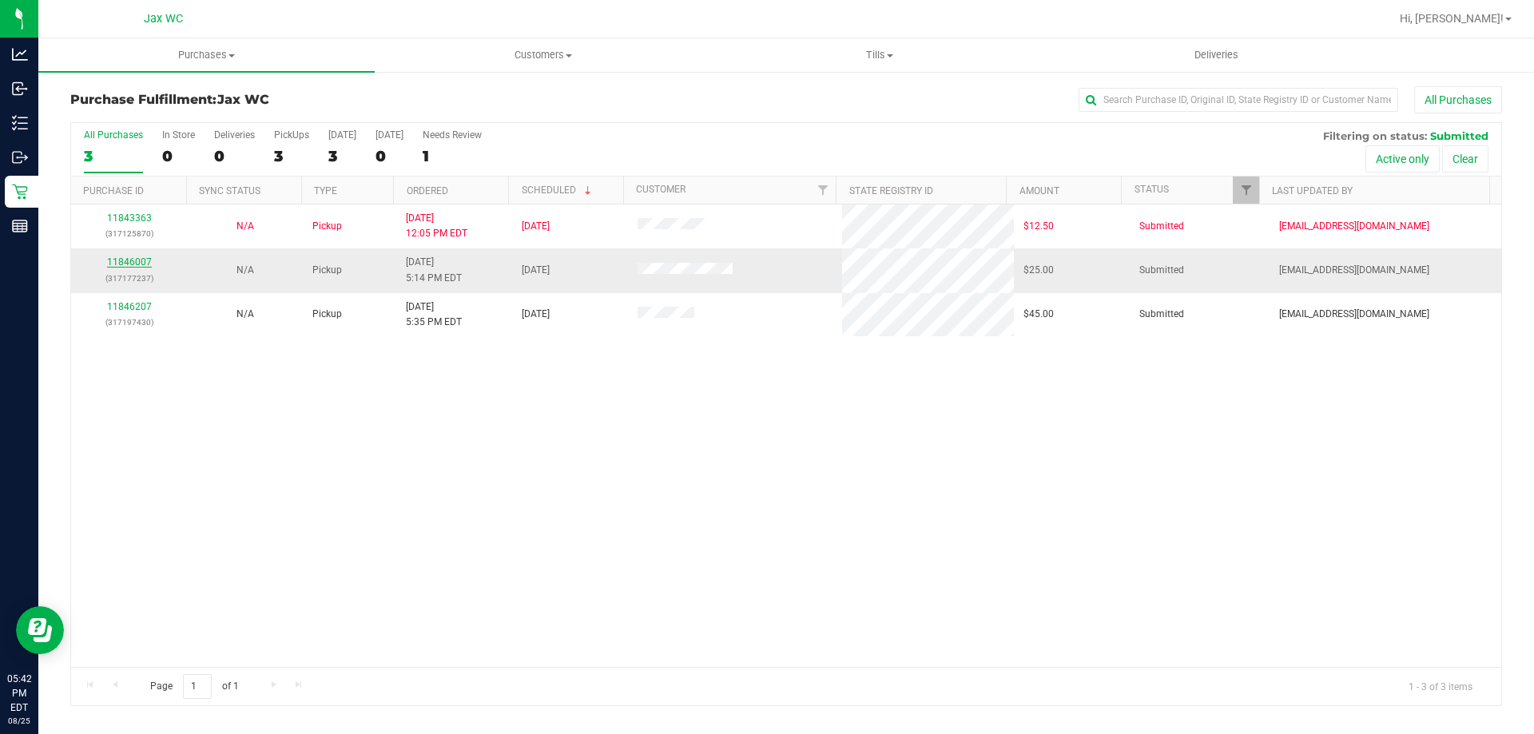
click at [134, 264] on link "11846007" at bounding box center [129, 261] width 45 height 11
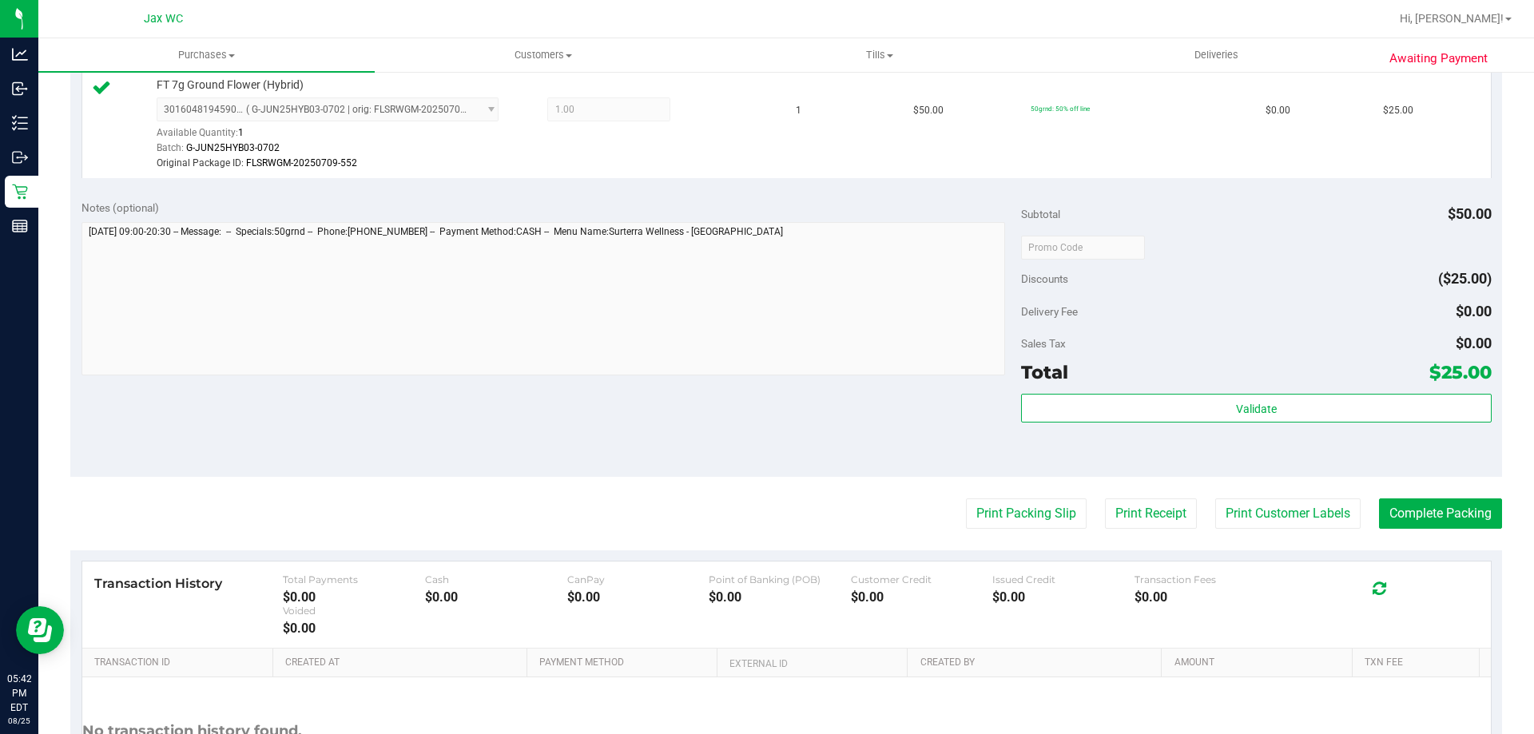
scroll to position [588, 0]
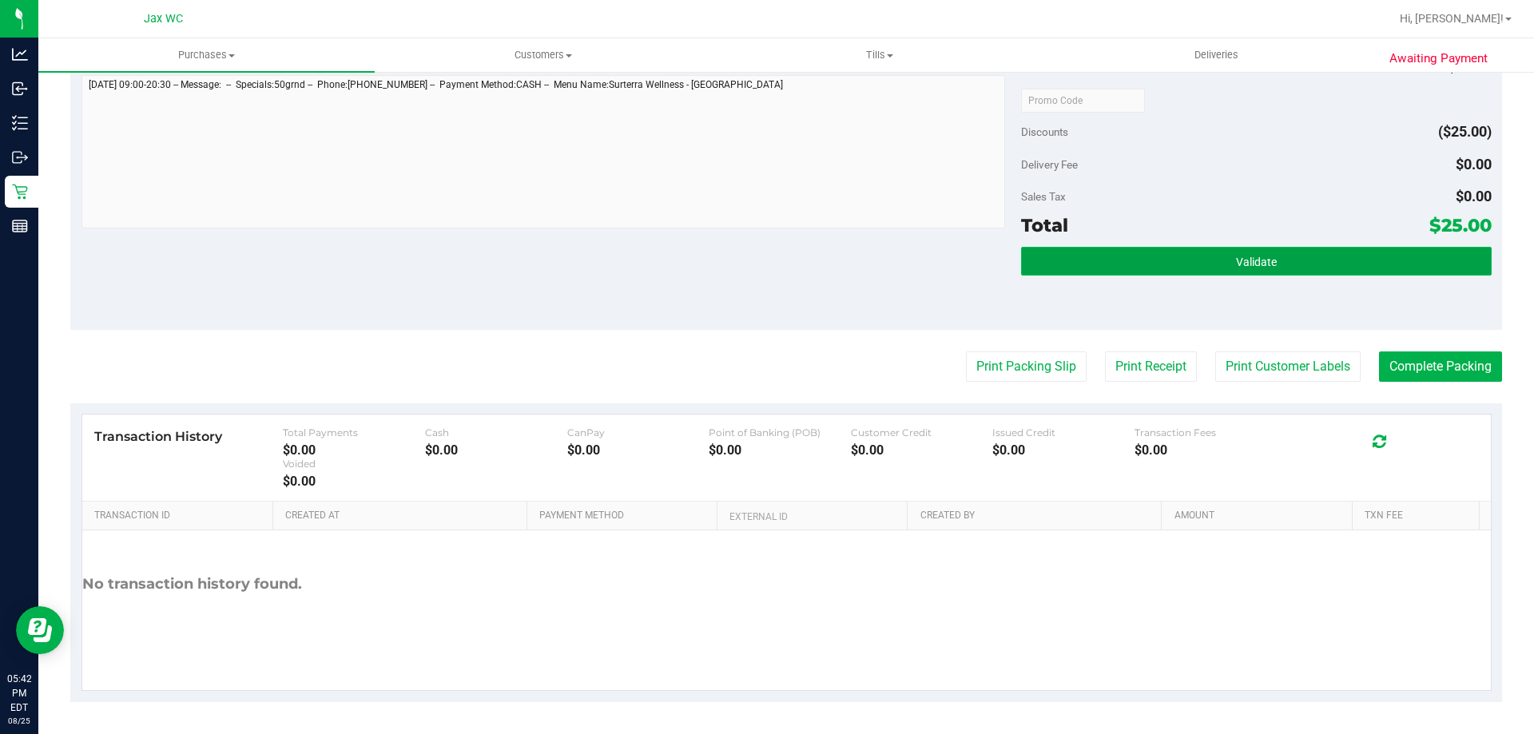
click at [1244, 259] on span "Validate" at bounding box center [1256, 262] width 41 height 13
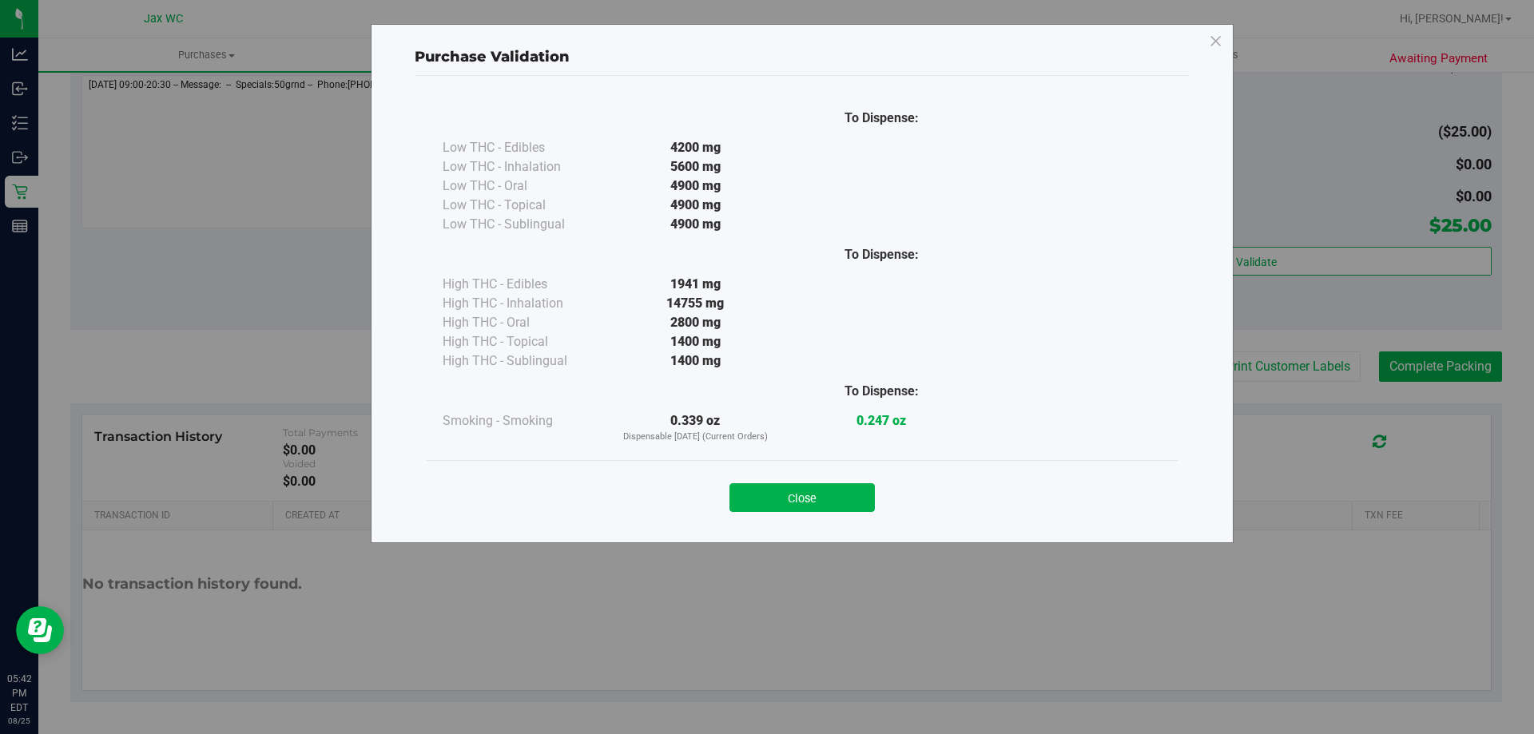
click at [1296, 370] on div "Purchase Validation To Dispense: Low THC - Edibles 4200 mg" at bounding box center [773, 367] width 1546 height 734
click at [801, 488] on button "Close" at bounding box center [801, 497] width 145 height 29
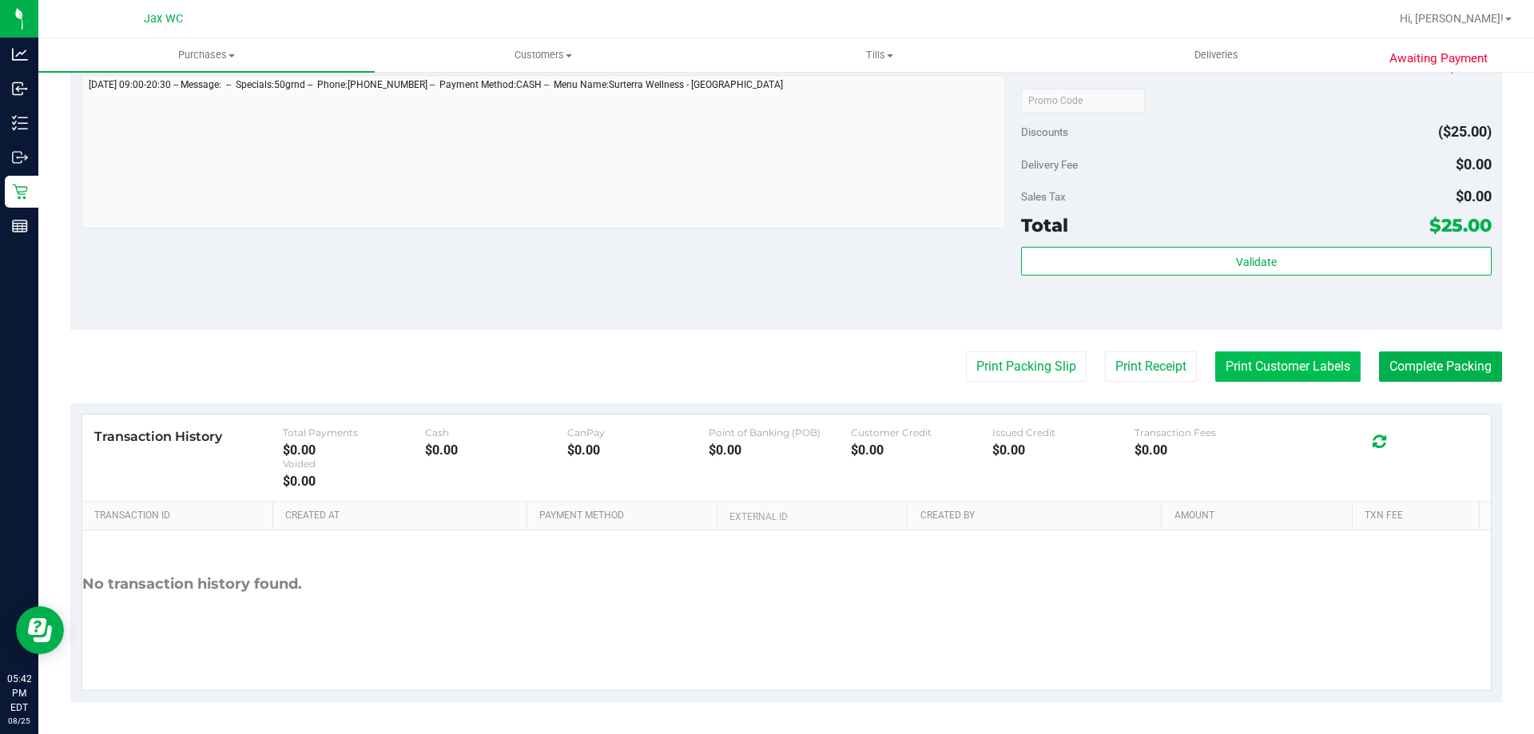
click at [1301, 357] on button "Print Customer Labels" at bounding box center [1287, 367] width 145 height 30
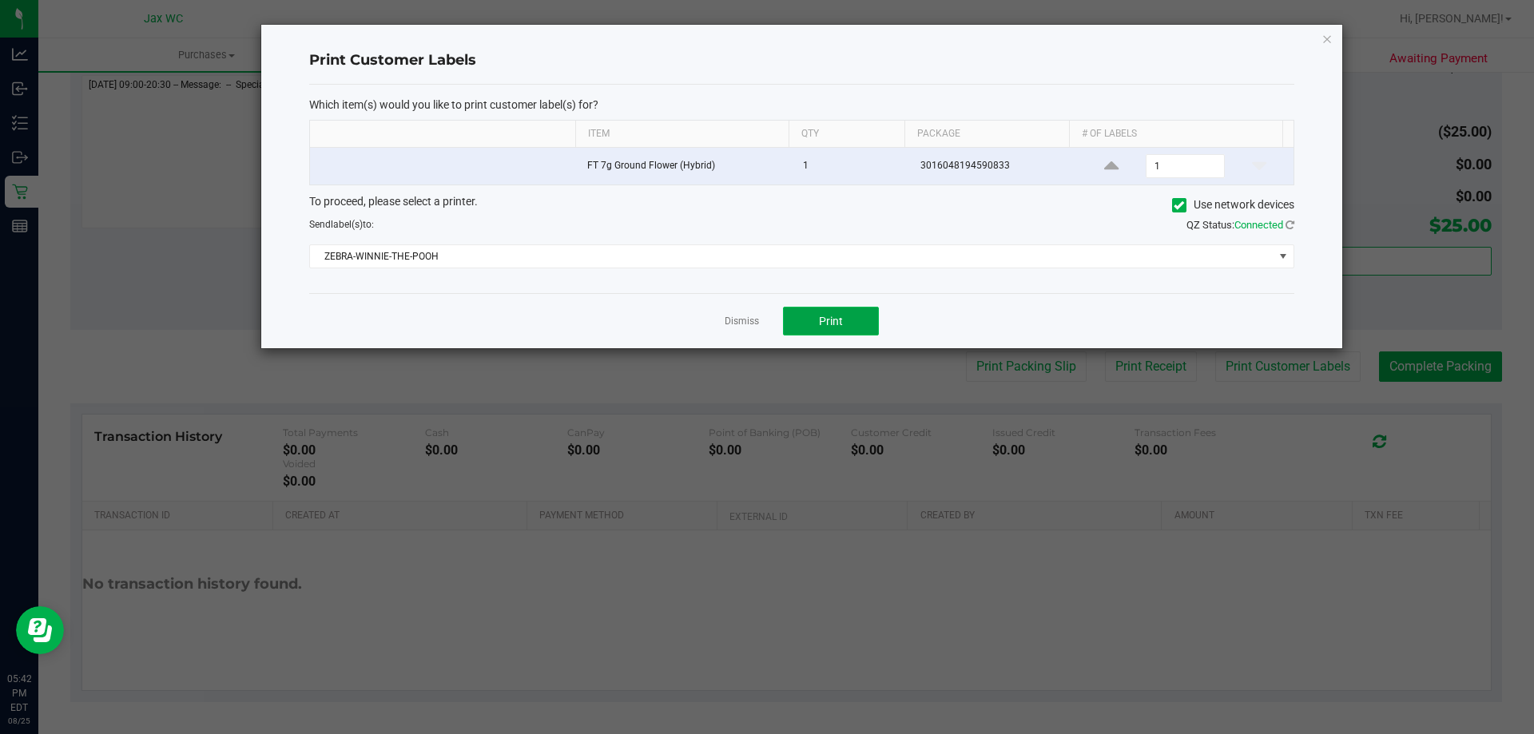
click at [833, 308] on button "Print" at bounding box center [831, 321] width 96 height 29
click at [741, 326] on link "Dismiss" at bounding box center [742, 322] width 34 height 14
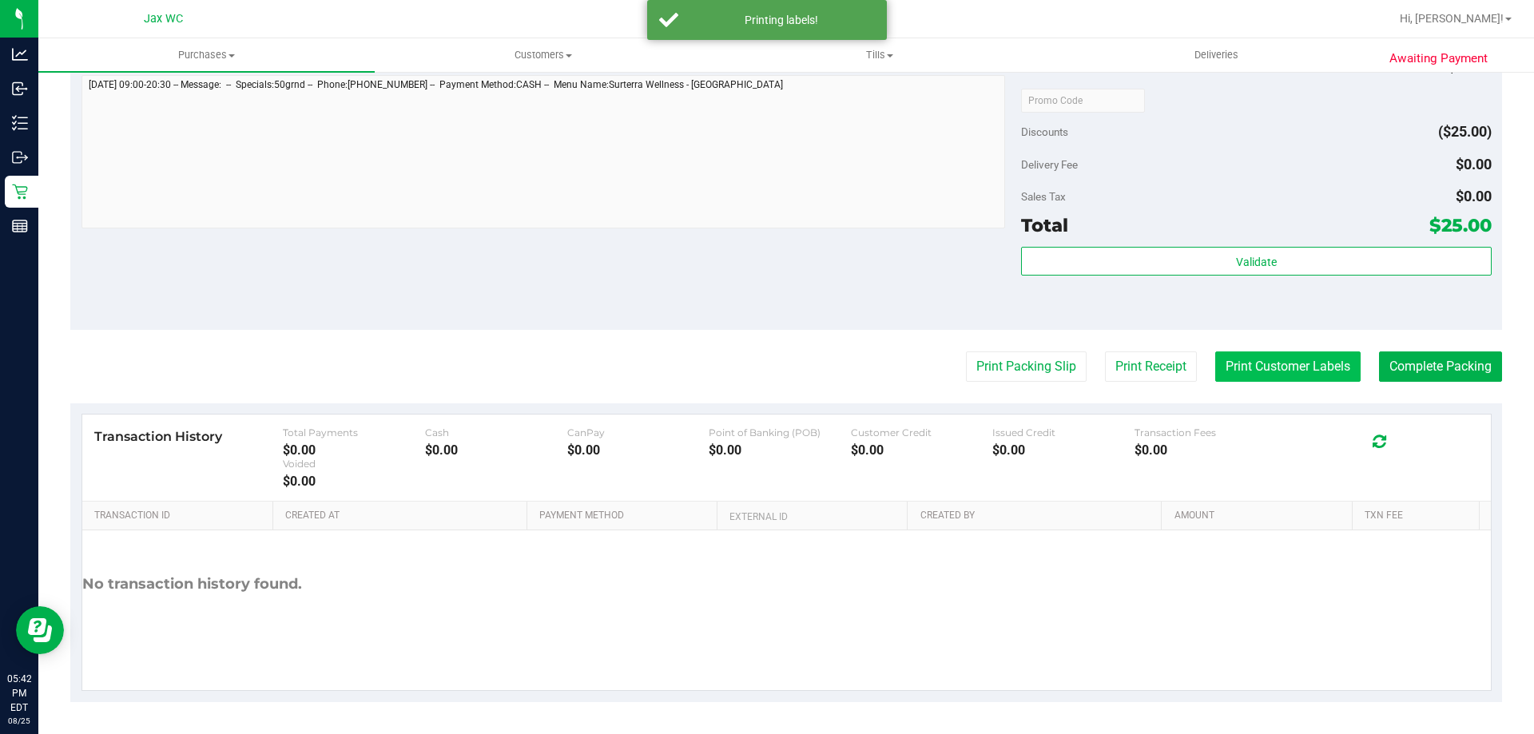
click at [1271, 364] on button "Print Customer Labels" at bounding box center [1287, 367] width 145 height 30
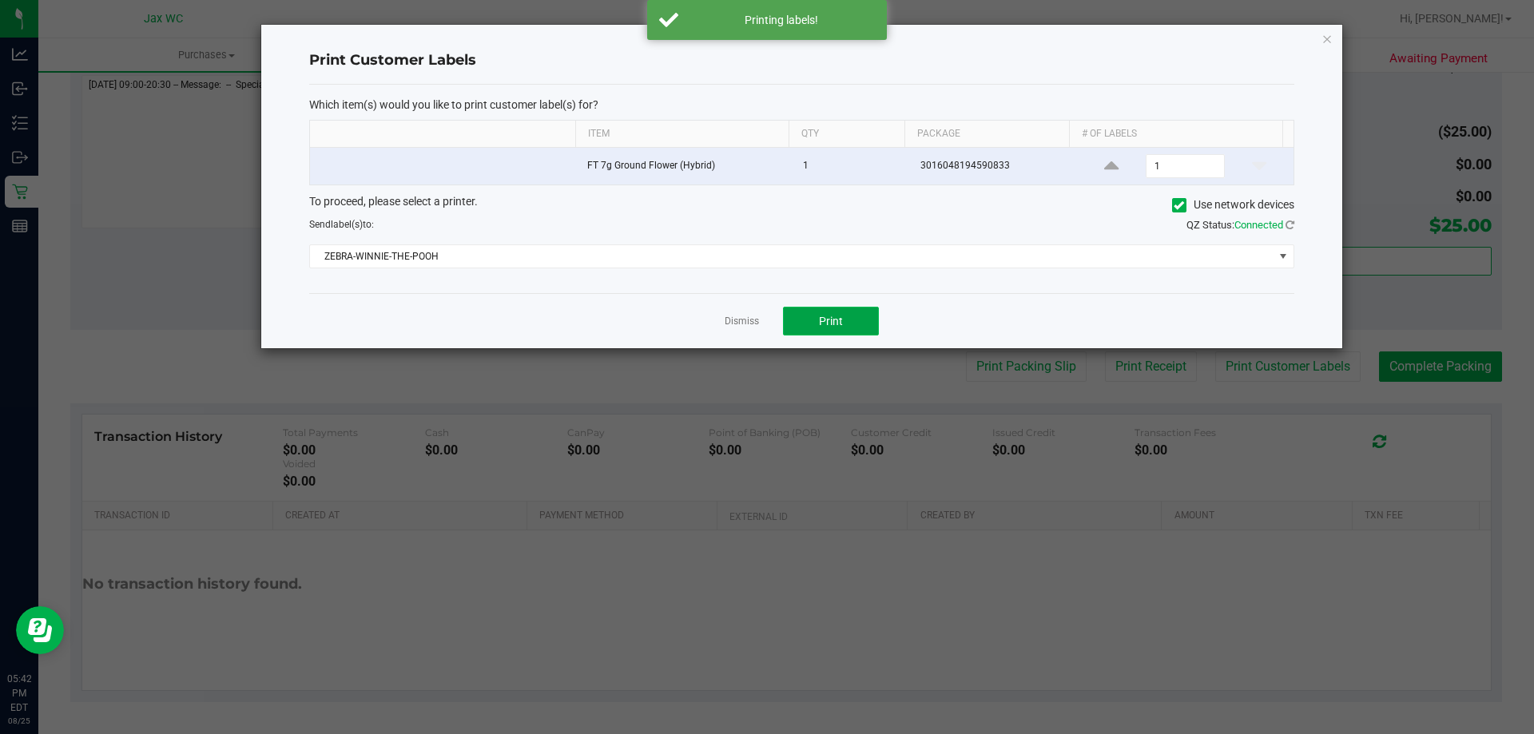
click at [846, 323] on button "Print" at bounding box center [831, 321] width 96 height 29
click at [757, 320] on link "Dismiss" at bounding box center [742, 322] width 34 height 14
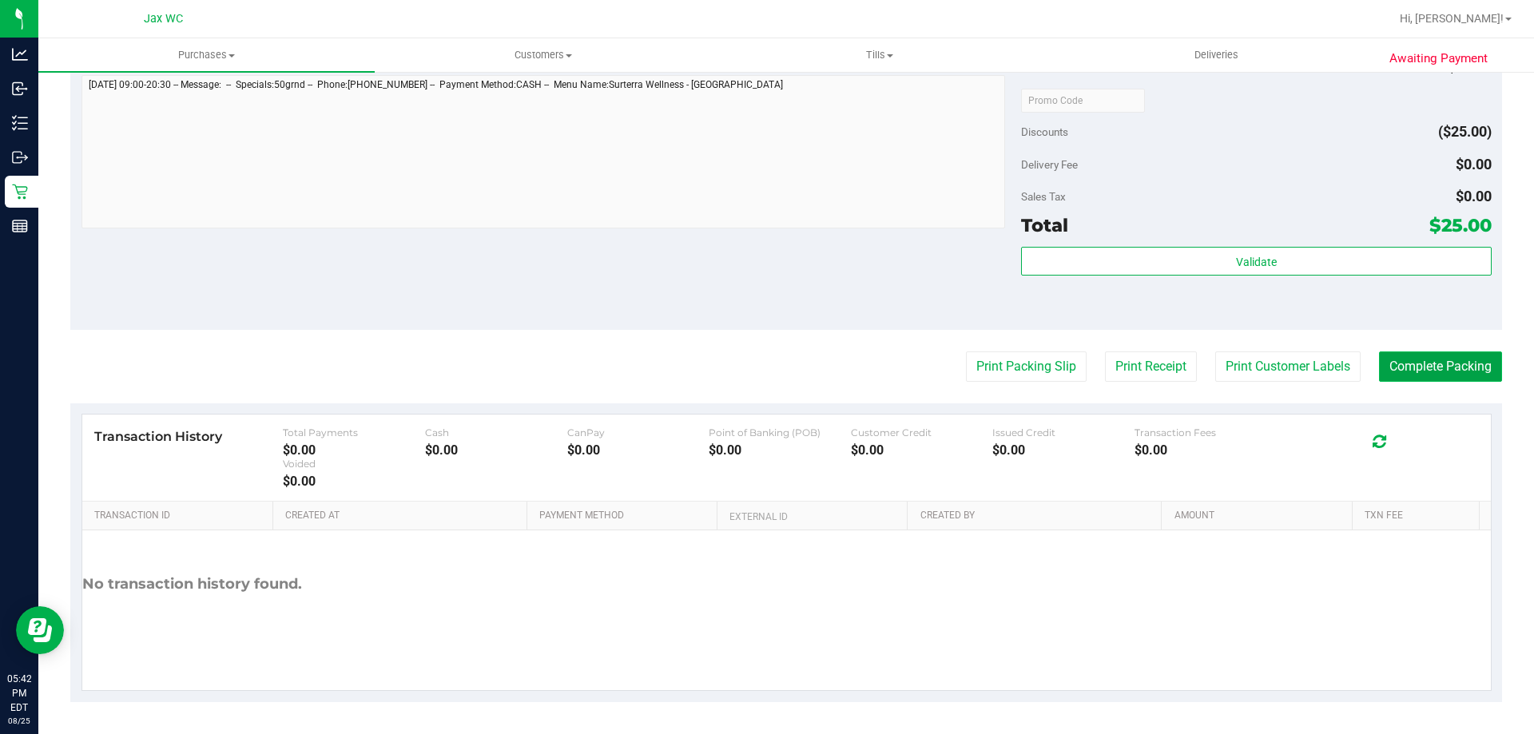
click at [1415, 360] on button "Complete Packing" at bounding box center [1440, 367] width 123 height 30
